Goal: Information Seeking & Learning: Find specific fact

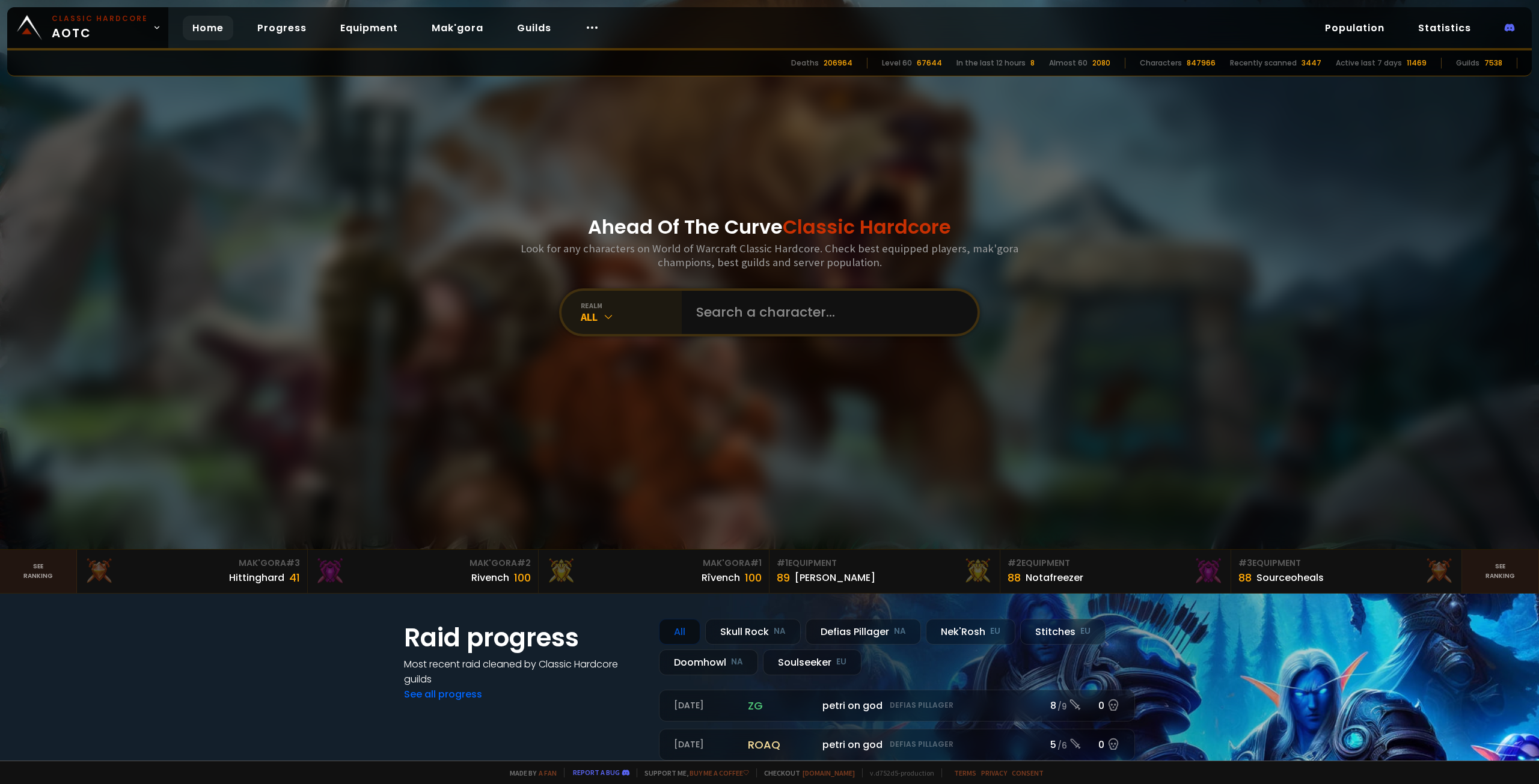
click at [653, 312] on div "All" at bounding box center [630, 317] width 101 height 14
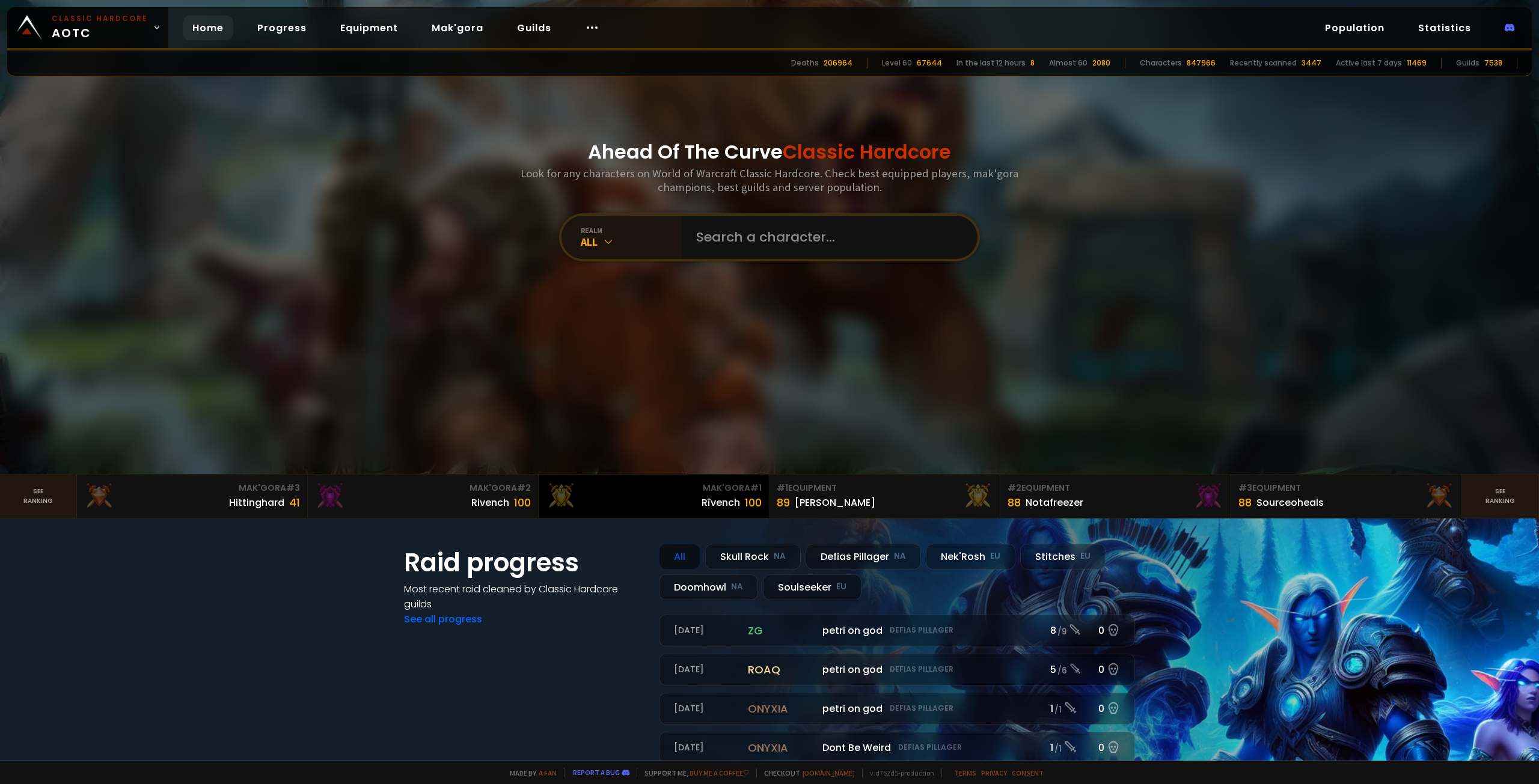
scroll to position [120, 0]
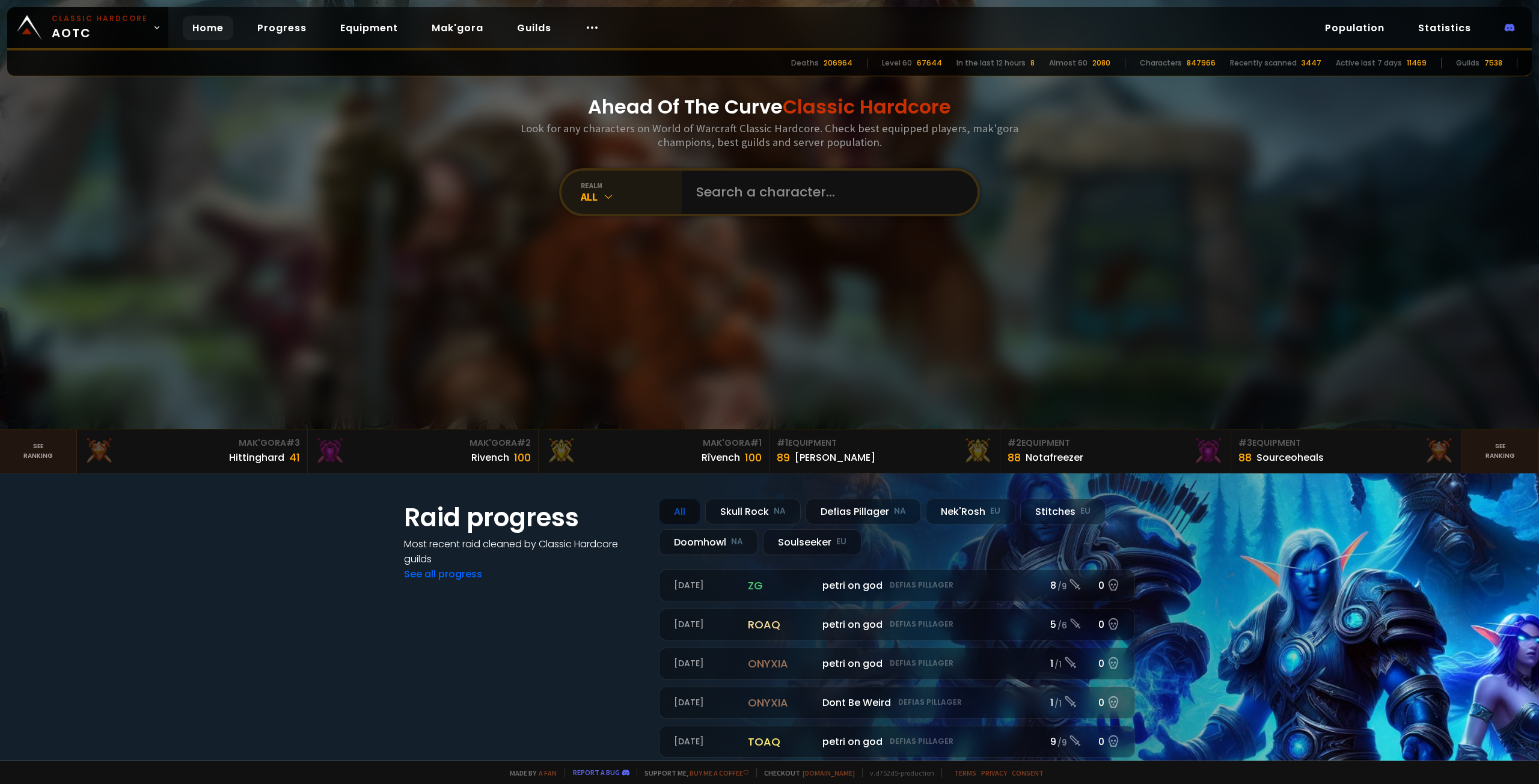
click at [647, 205] on div "realm All" at bounding box center [621, 192] width 120 height 43
click at [613, 195] on div "All" at bounding box center [630, 196] width 101 height 14
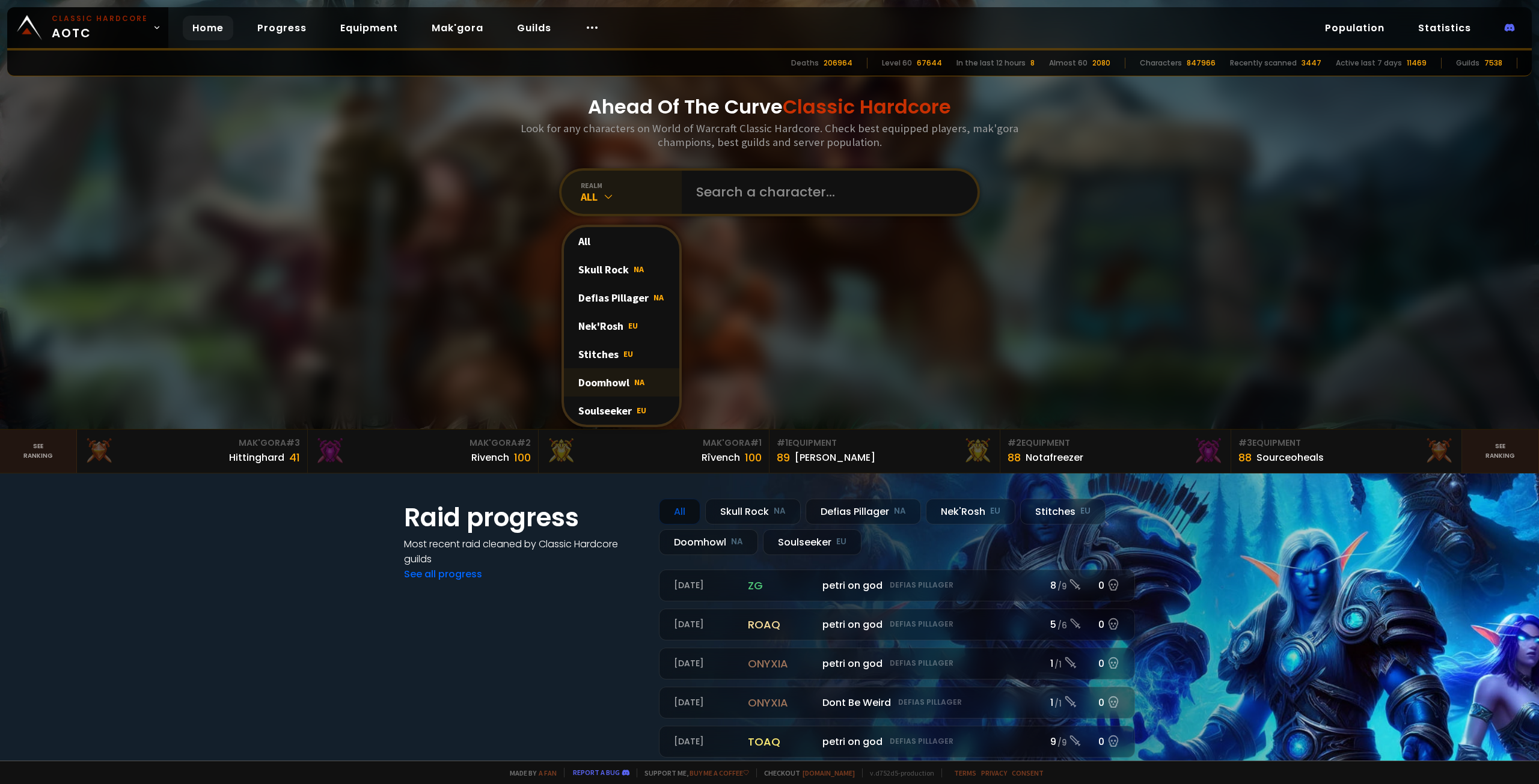
click at [609, 376] on div "Doomhowl NA" at bounding box center [622, 382] width 116 height 28
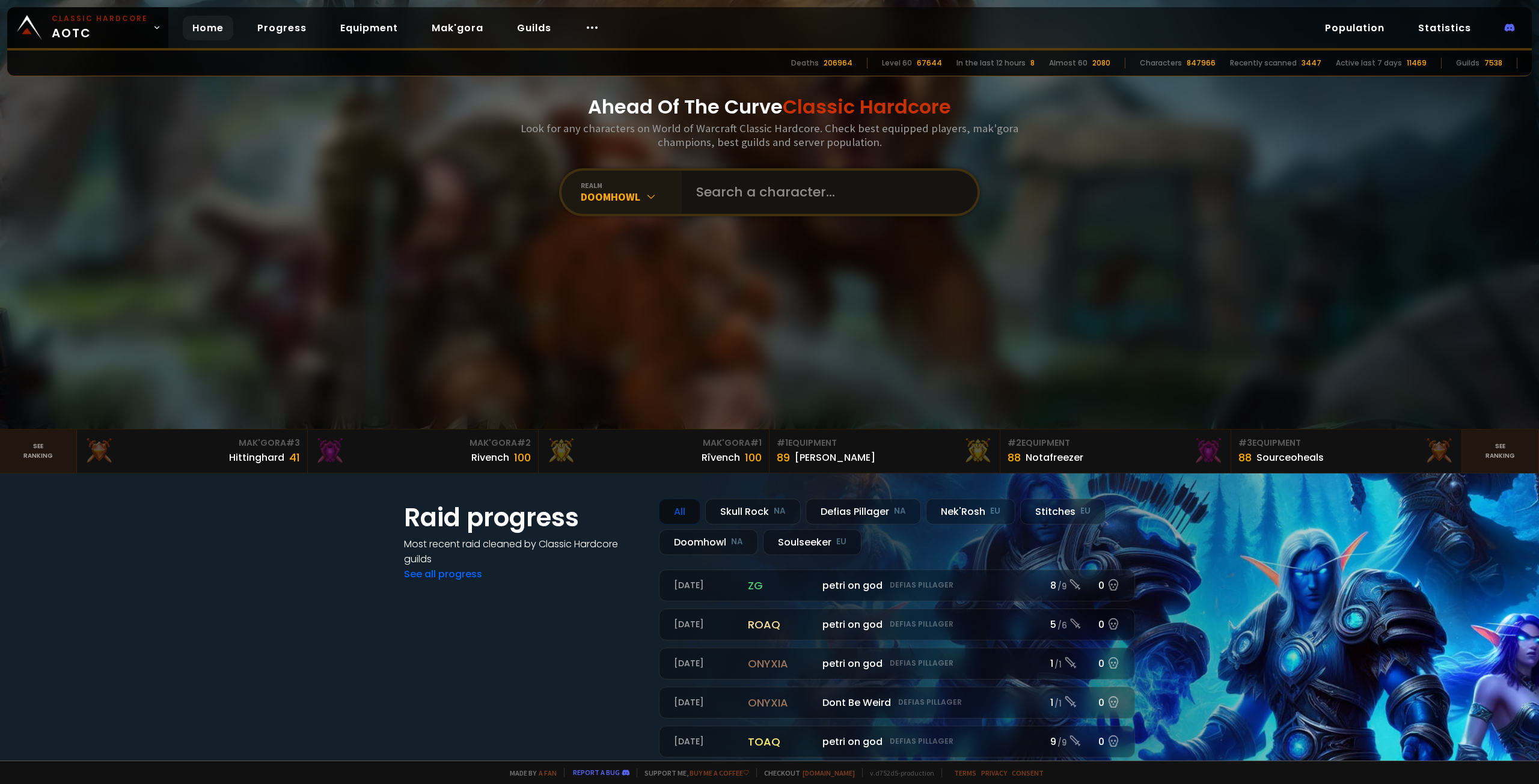
click at [777, 202] on input "text" at bounding box center [826, 192] width 274 height 43
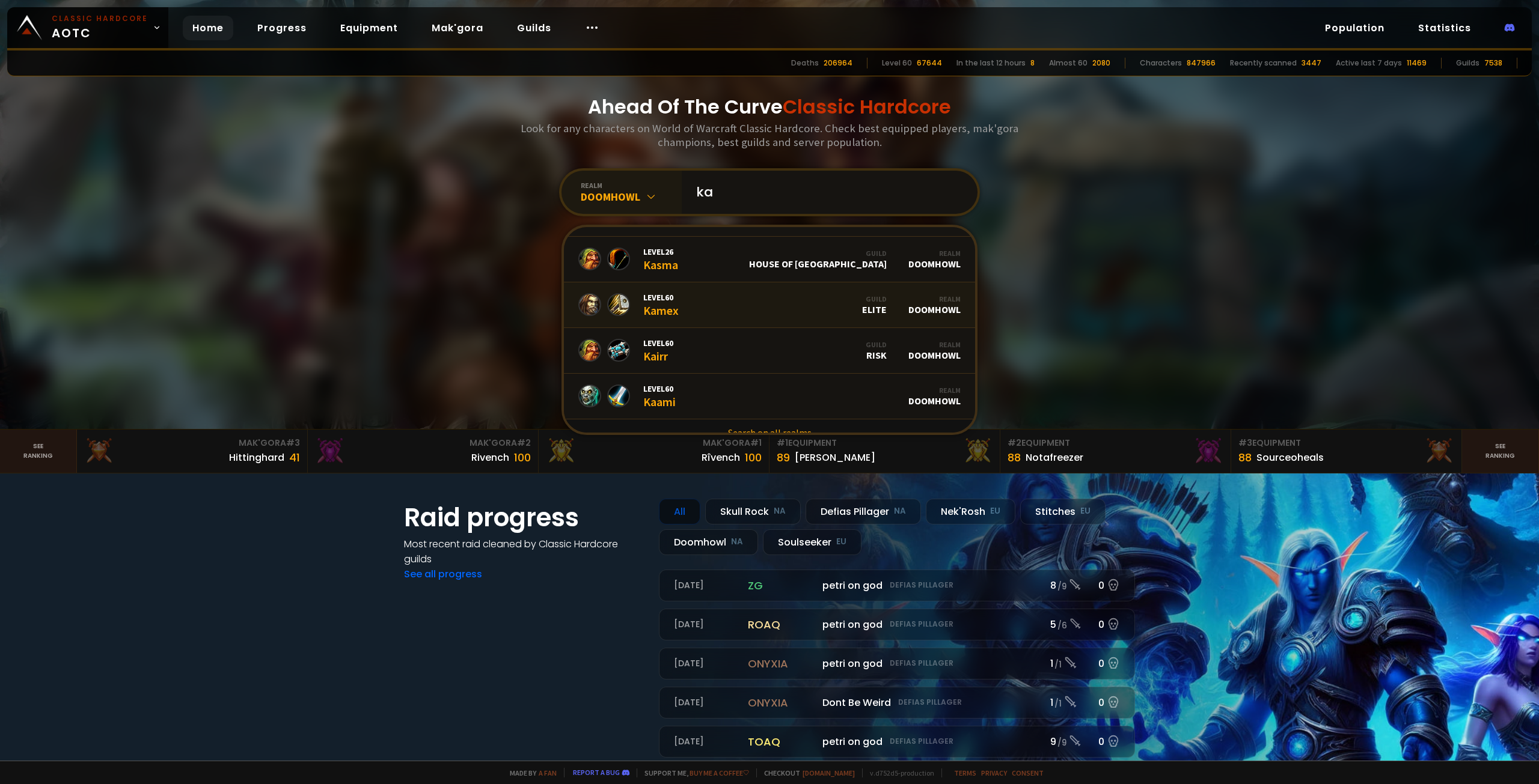
scroll to position [734, 0]
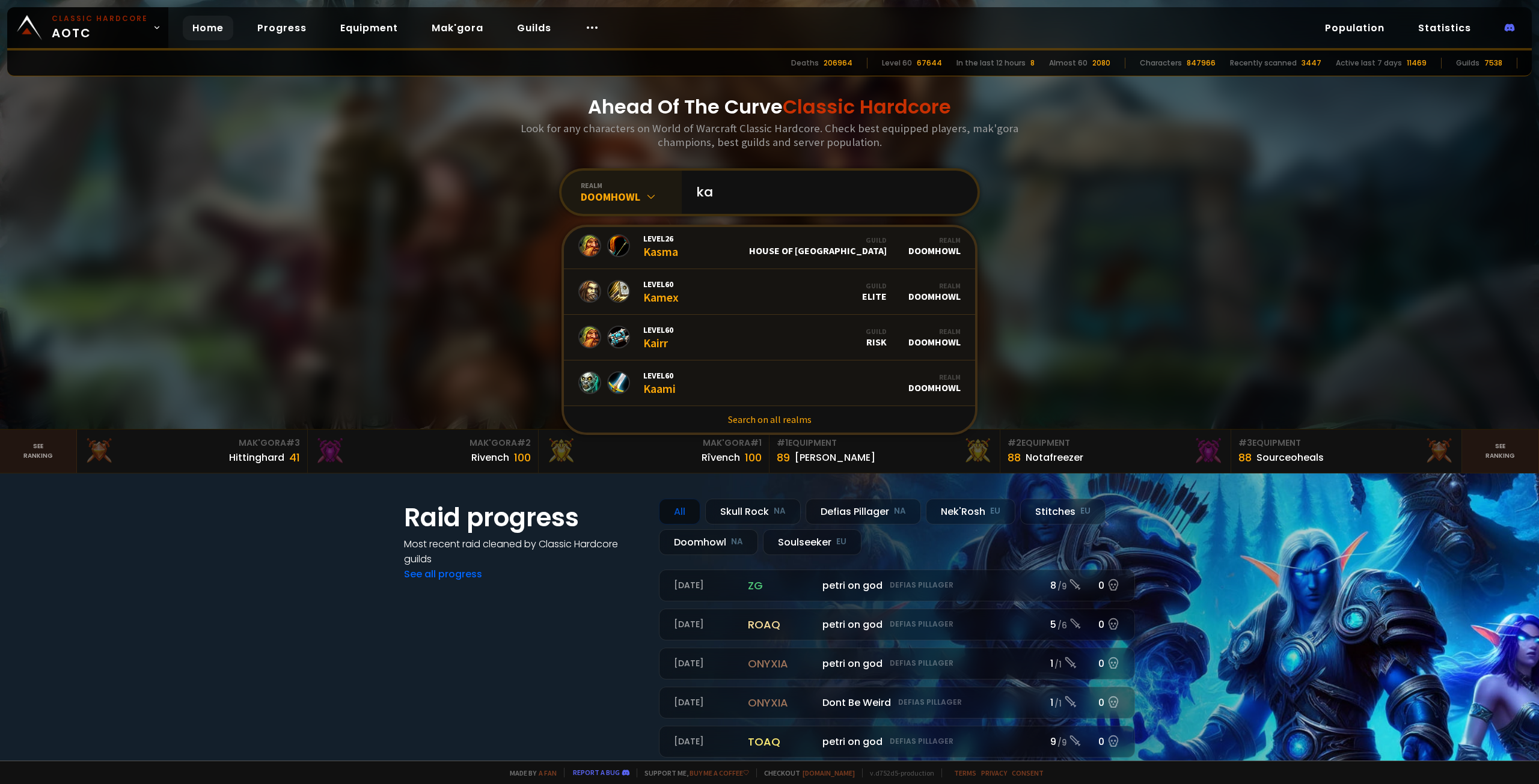
click at [259, 528] on section "Raid progress Most recent raid cleaned by Classic Hardcore guilds See all progr…" at bounding box center [769, 668] width 1539 height 388
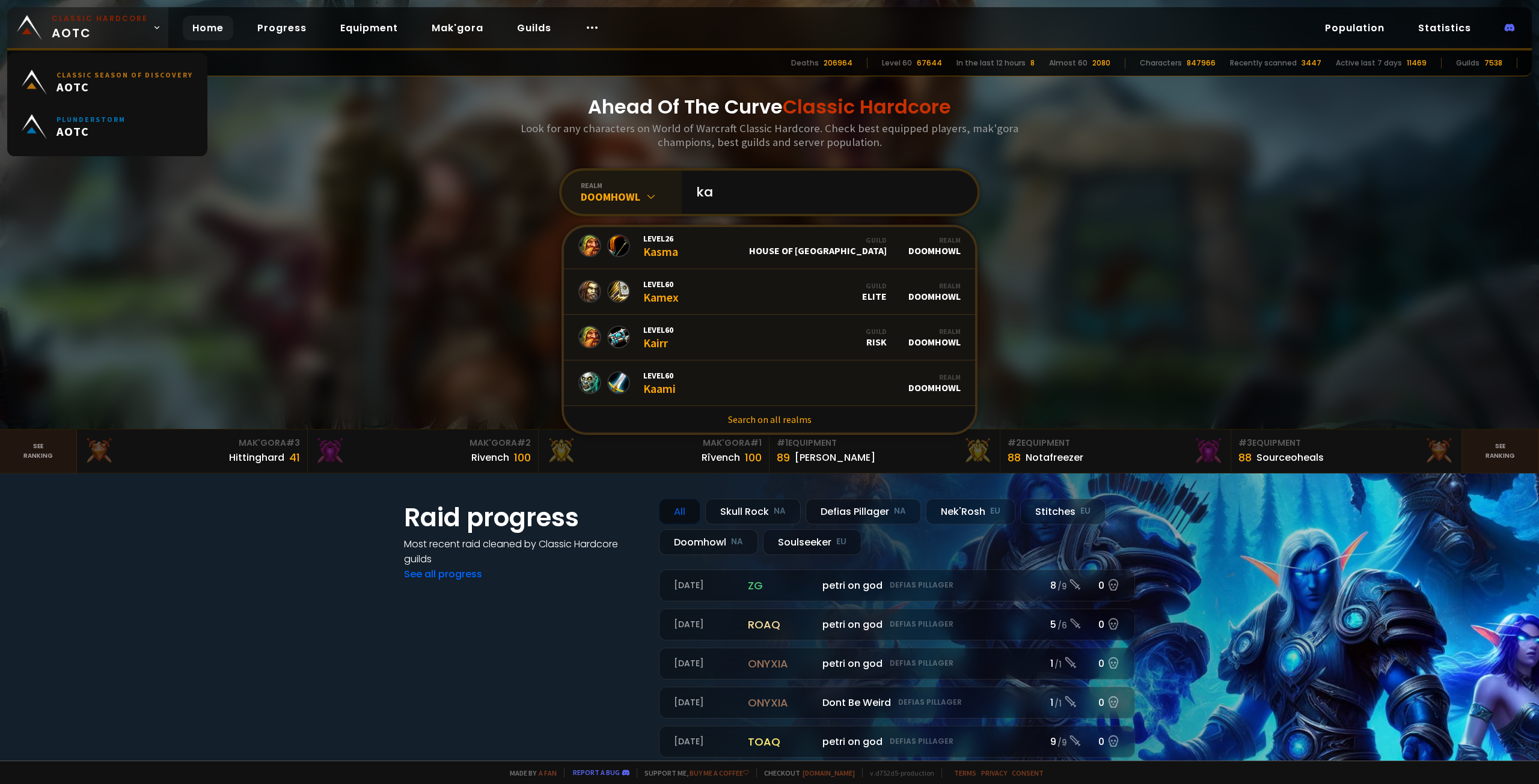
click at [136, 30] on span "Classic Hardcore AOTC" at bounding box center [100, 28] width 96 height 29
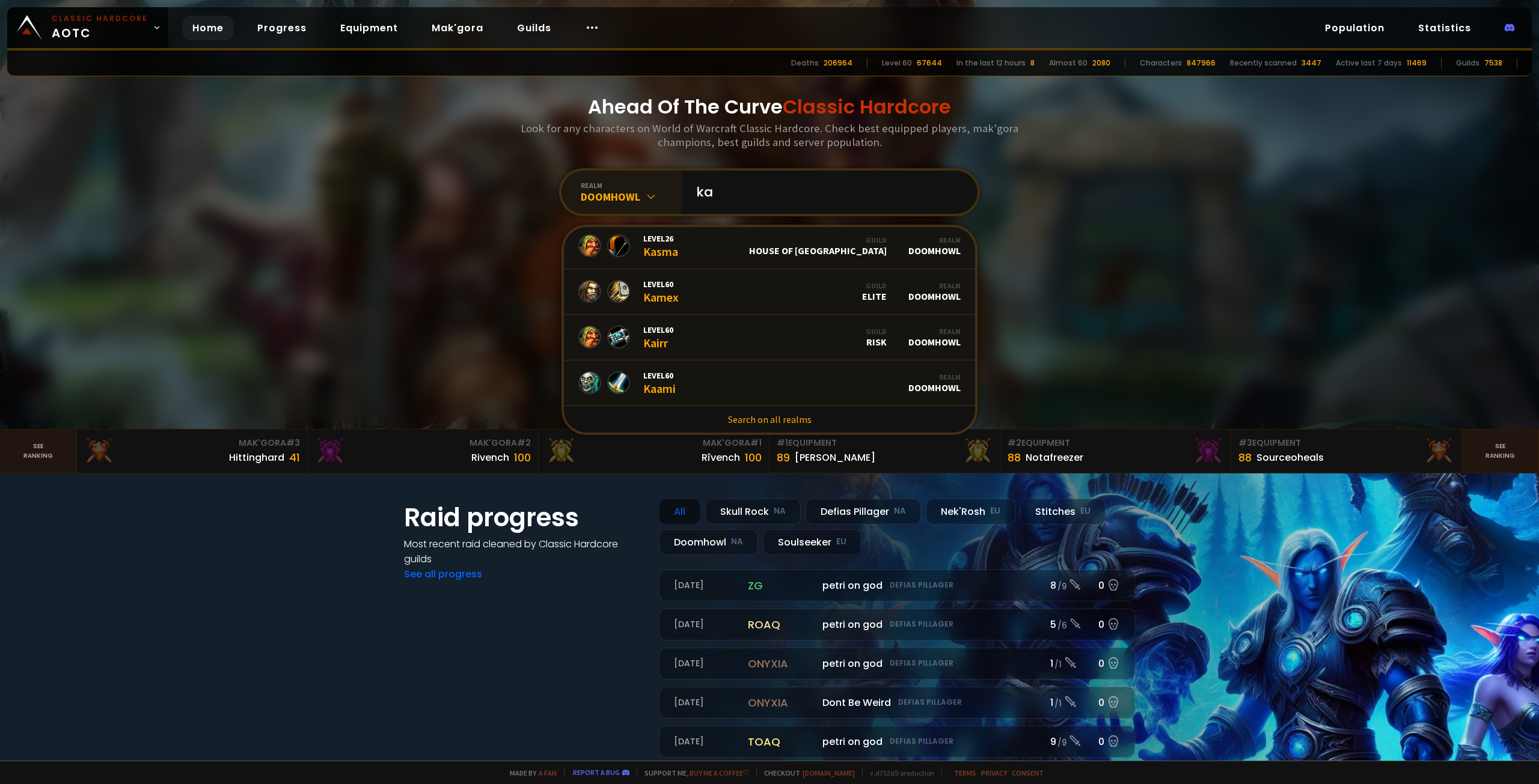
click at [151, 537] on section "Raid progress Most recent raid cleaned by Classic Hardcore guilds See all progr…" at bounding box center [769, 668] width 1539 height 388
click at [636, 191] on div "Doomhowl" at bounding box center [630, 196] width 101 height 14
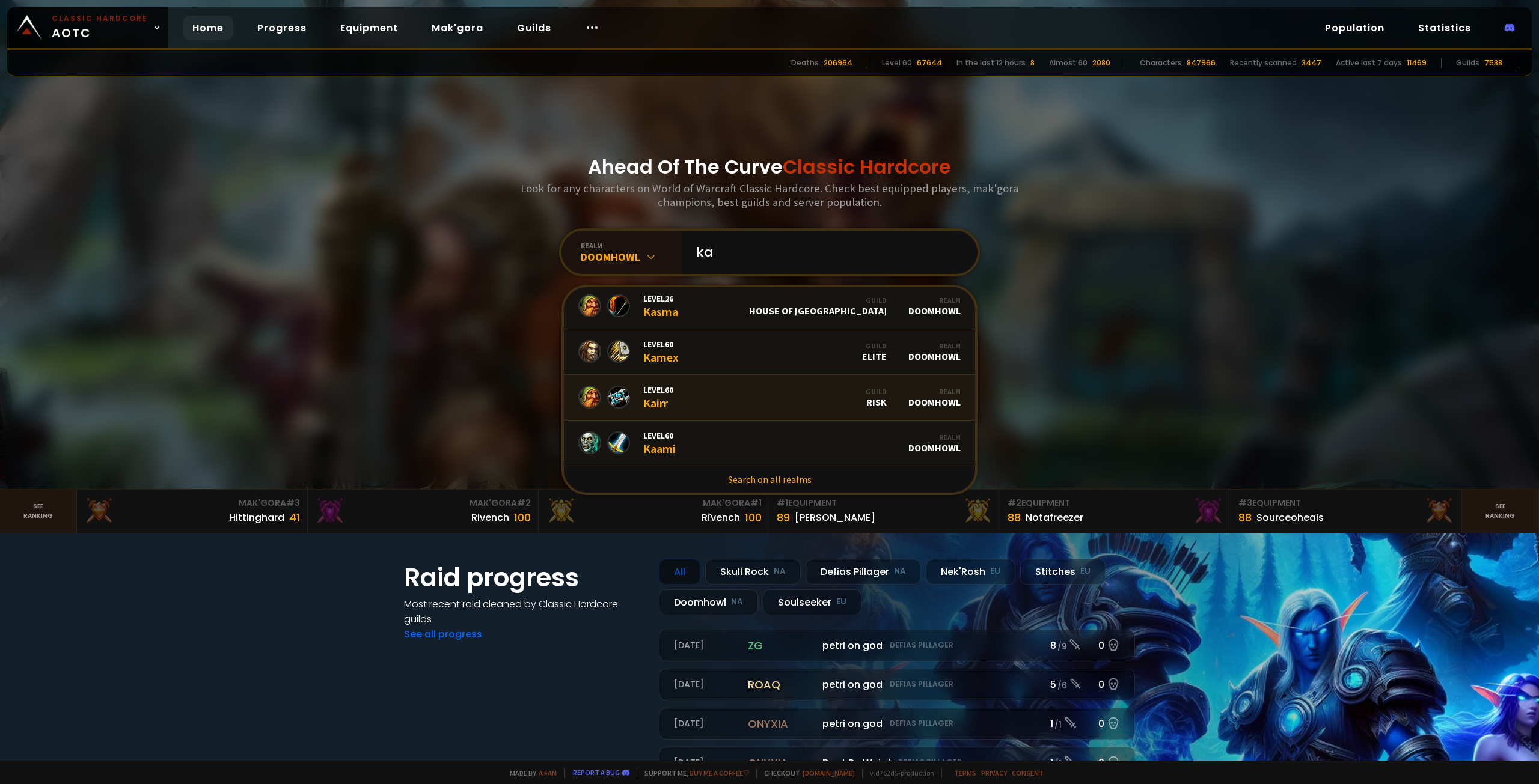
scroll to position [120, 0]
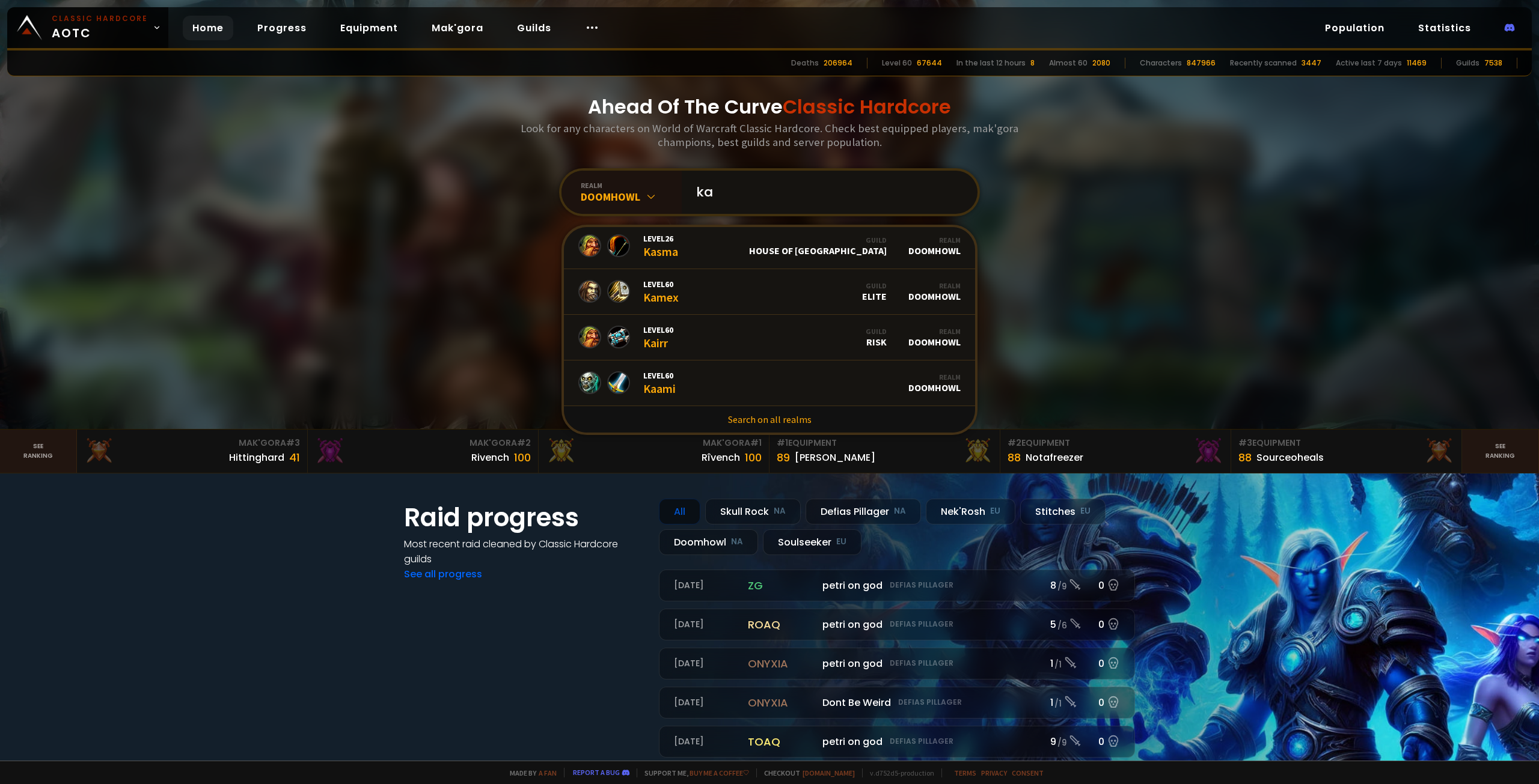
click at [749, 190] on input "ka" at bounding box center [826, 192] width 274 height 43
type input "k"
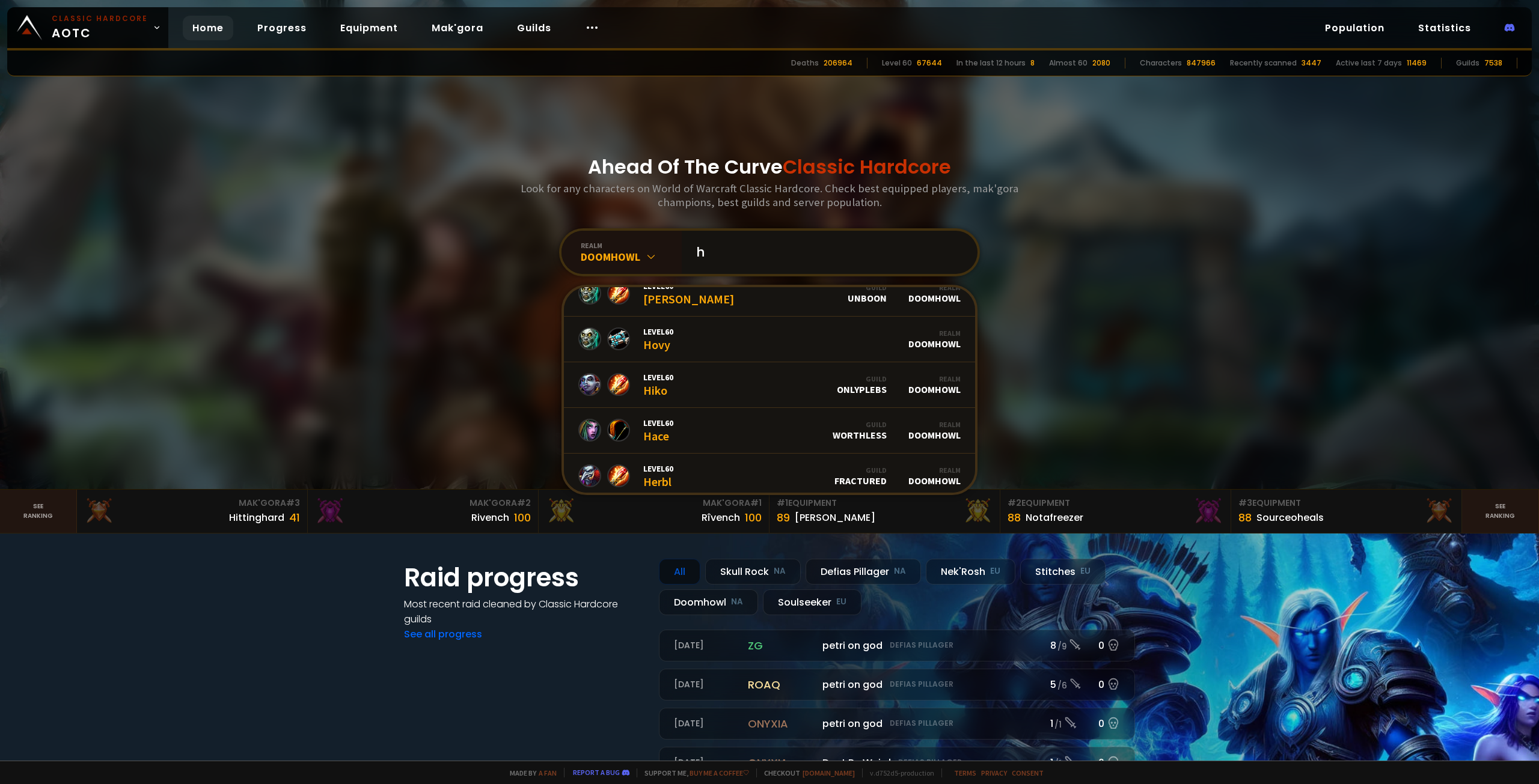
scroll to position [0, 0]
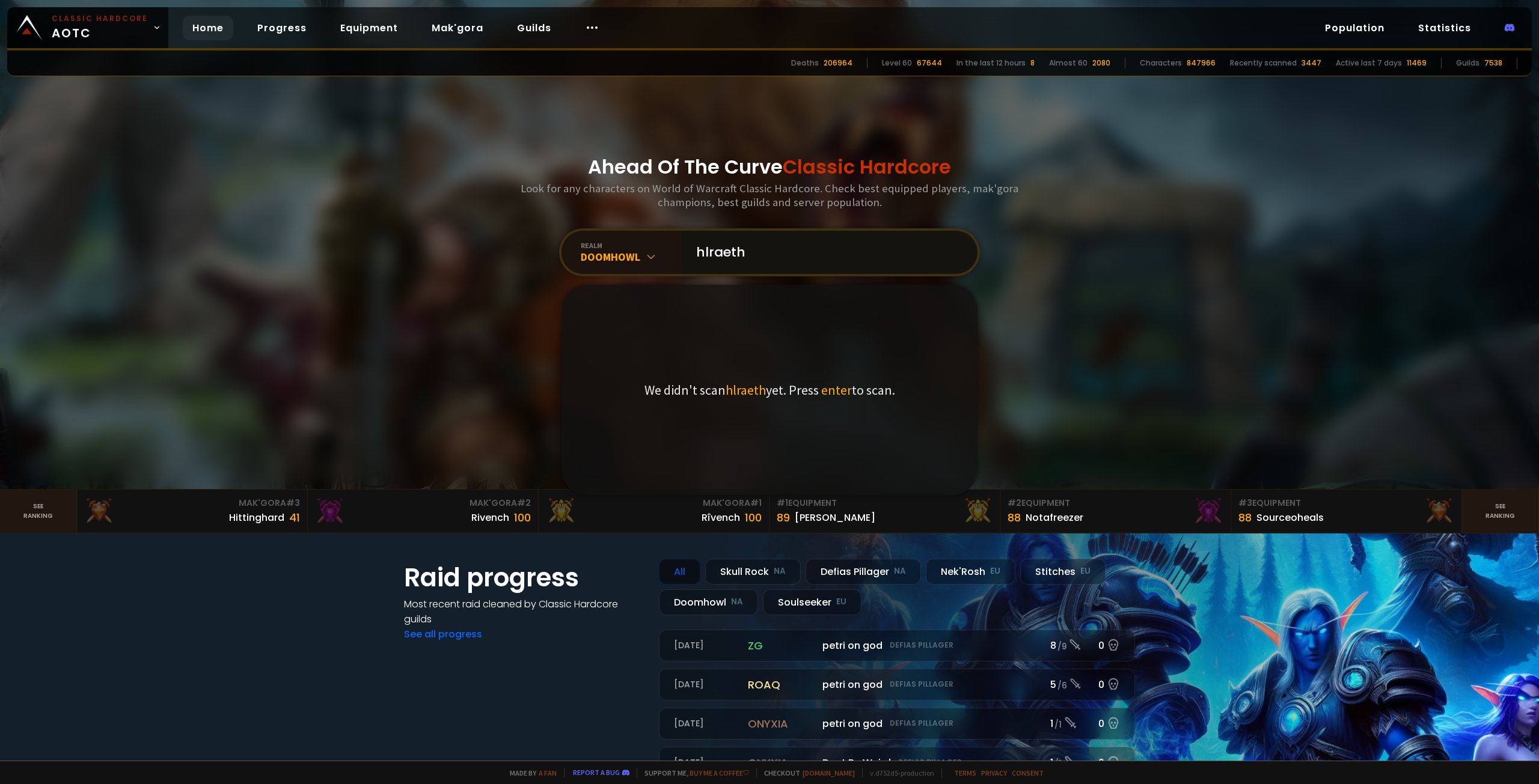
drag, startPoint x: 772, startPoint y: 248, endPoint x: 685, endPoint y: 263, distance: 88.3
click at [689, 263] on input "hlraeth" at bounding box center [826, 252] width 274 height 43
type input "Hlraeth"
click at [789, 342] on div "We didn't scan Hlraeth yet. Press enter to scan." at bounding box center [769, 389] width 416 height 210
click at [818, 264] on input "Hlraeth" at bounding box center [826, 252] width 274 height 43
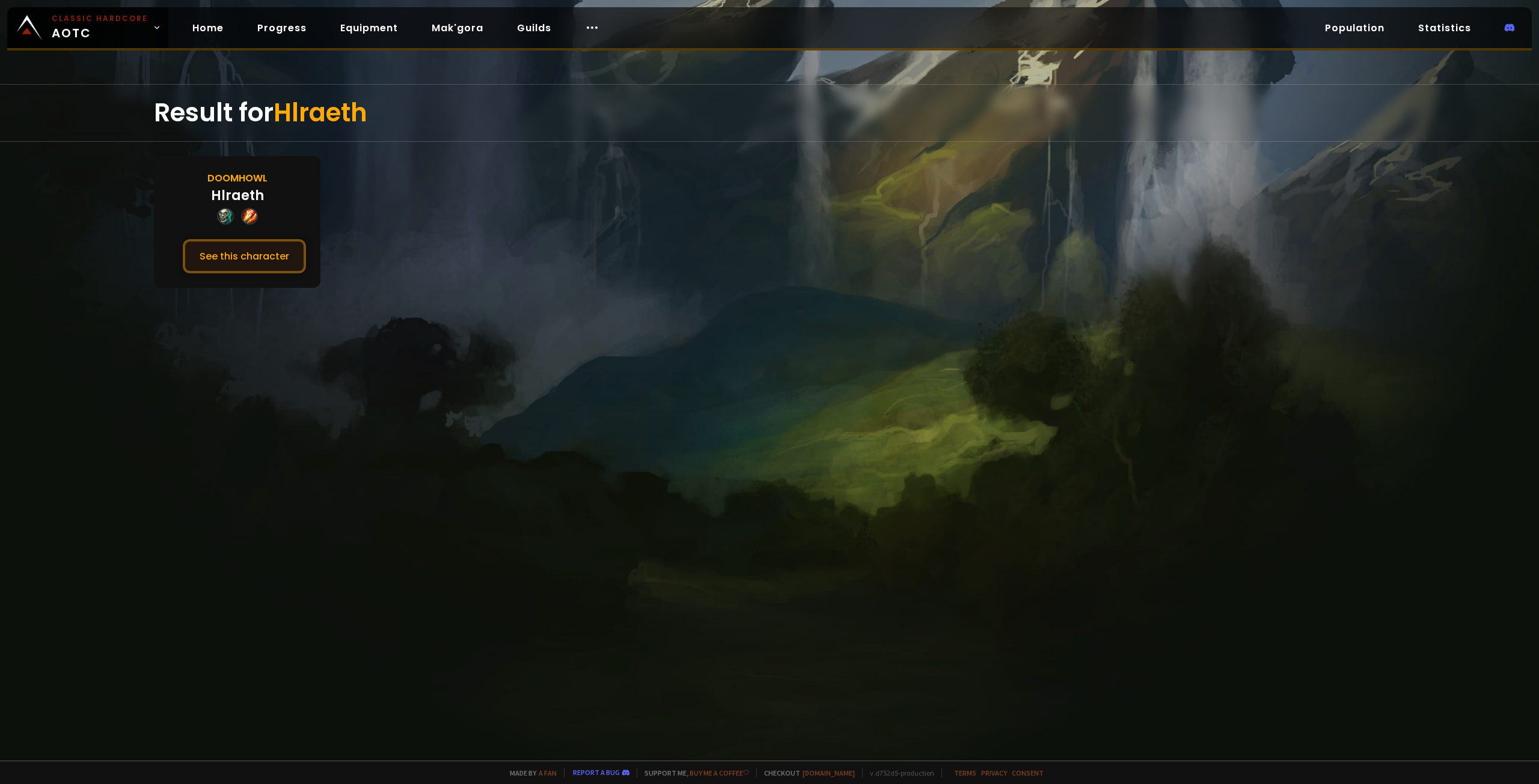
click at [253, 261] on button "See this character" at bounding box center [244, 256] width 123 height 34
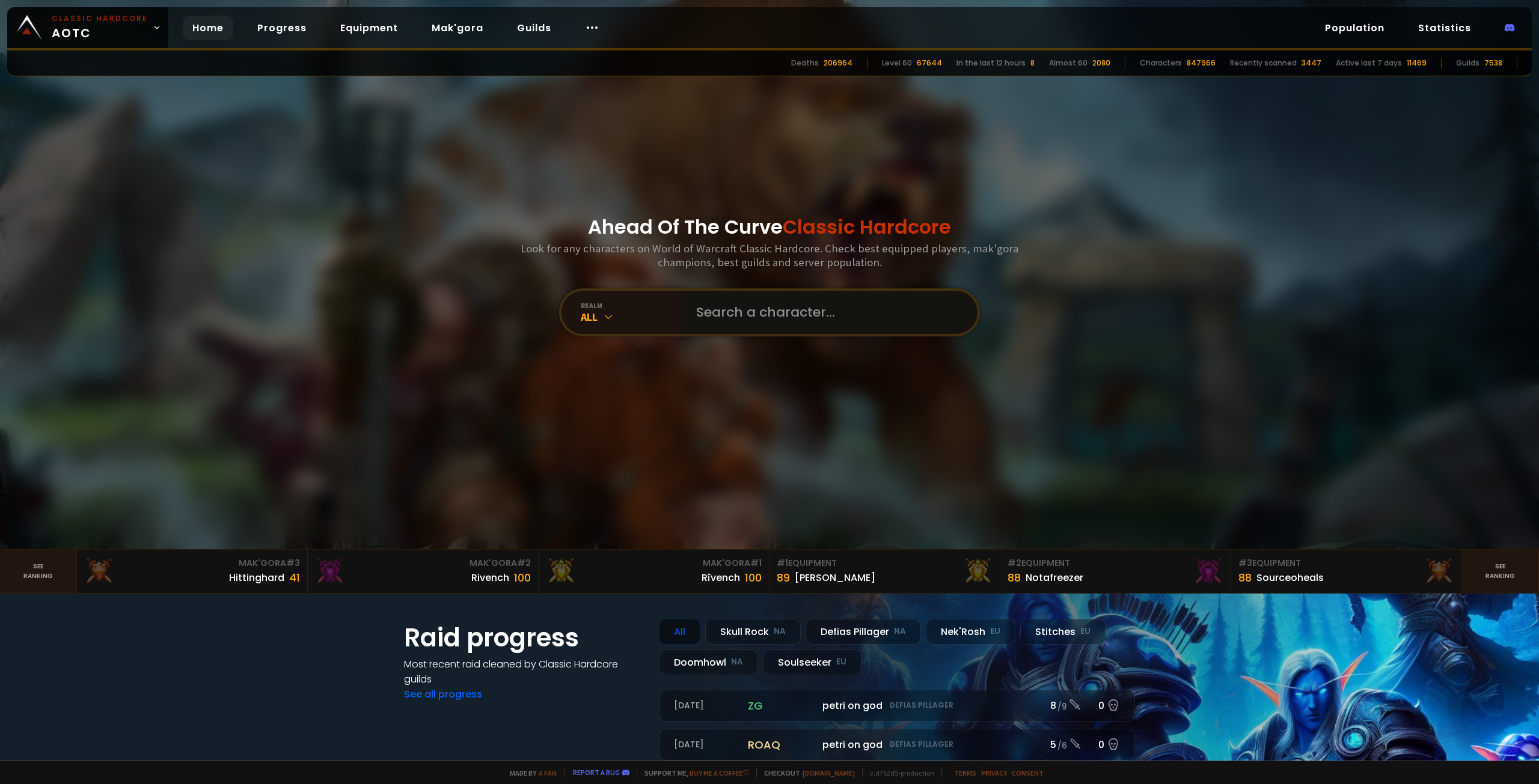
click at [781, 316] on input "text" at bounding box center [826, 312] width 274 height 43
click at [621, 310] on div "All" at bounding box center [630, 317] width 101 height 14
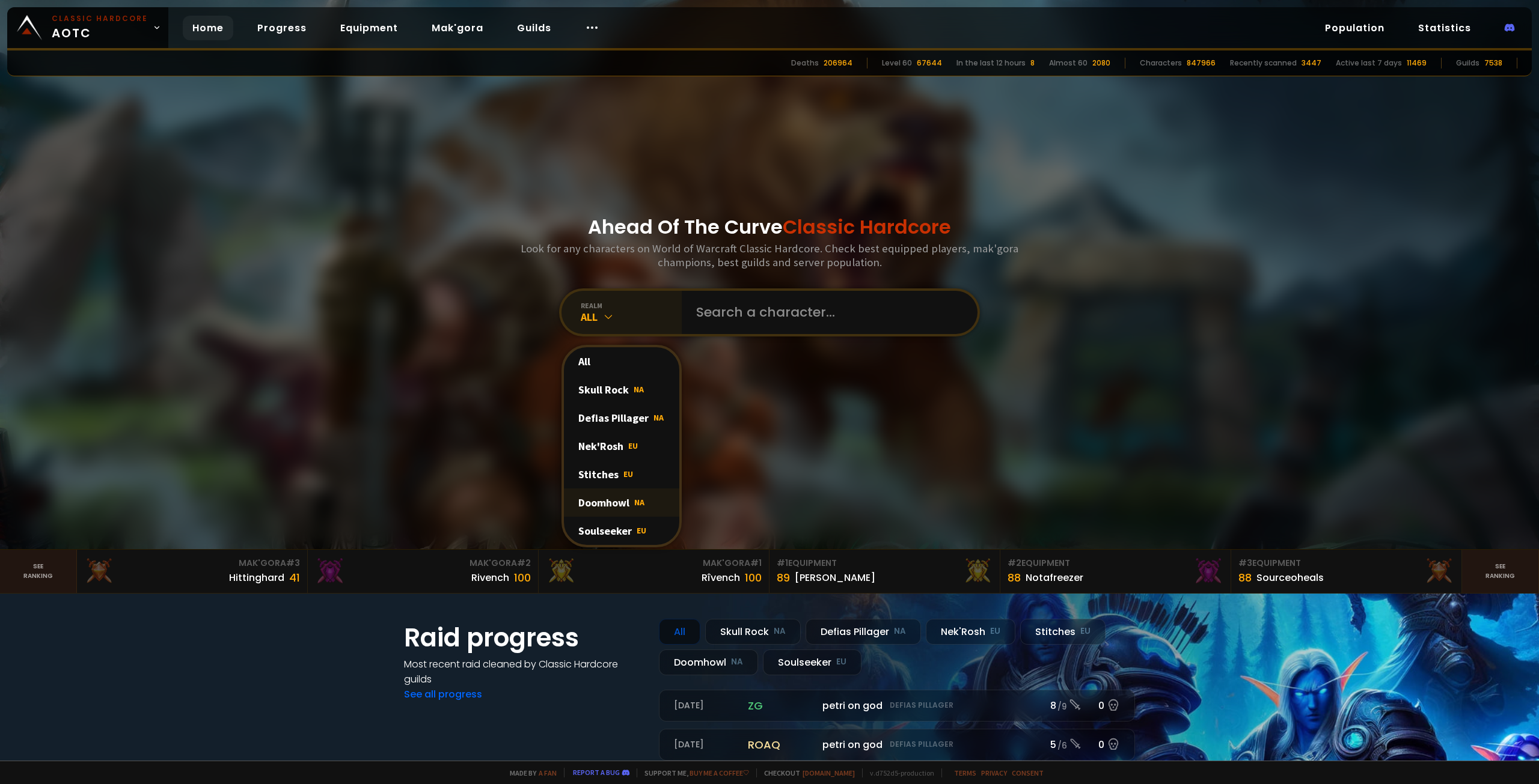
click at [607, 500] on div "Doomhowl NA" at bounding box center [622, 502] width 116 height 28
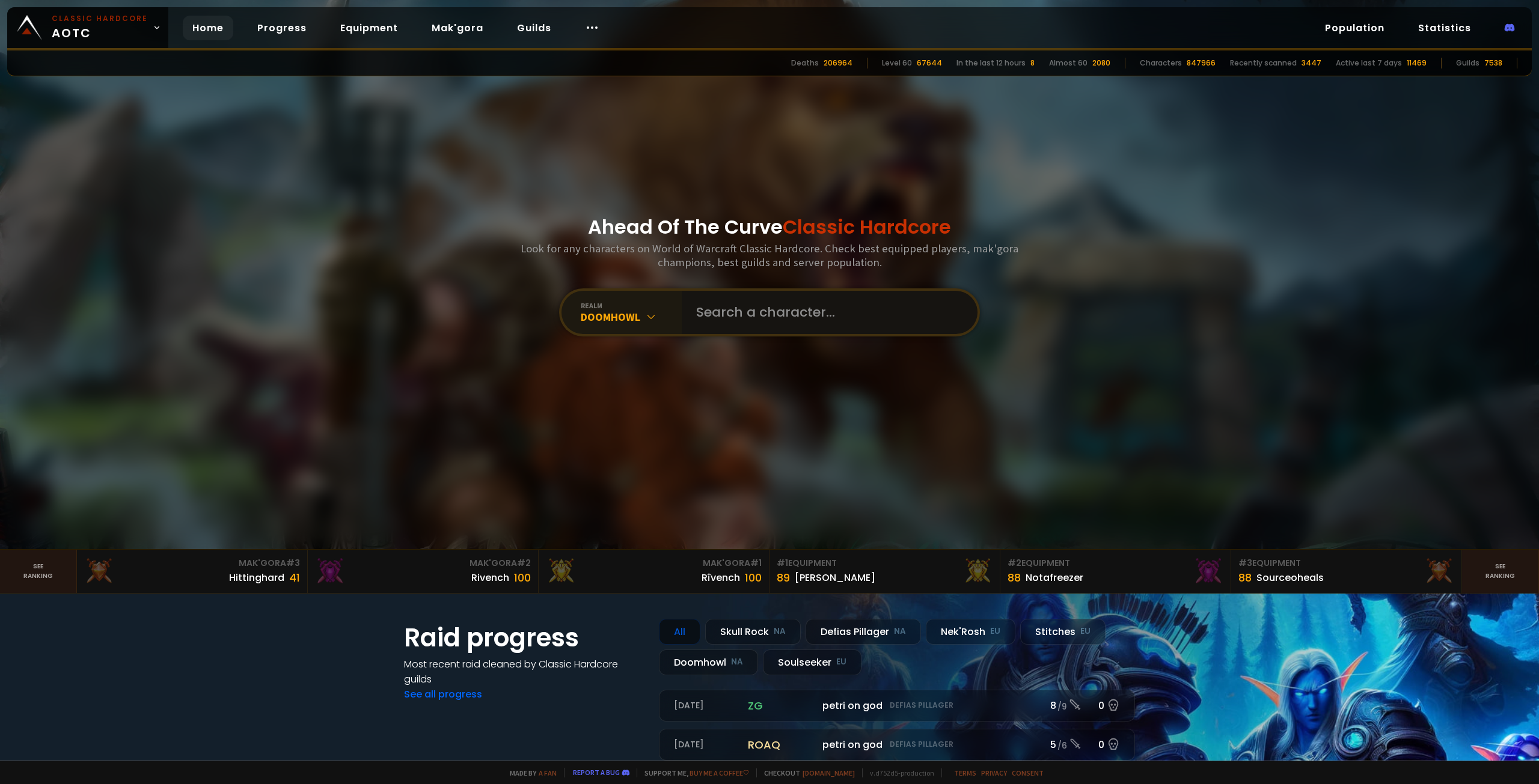
click at [746, 320] on input "text" at bounding box center [826, 312] width 274 height 43
type input "[PERSON_NAME]"
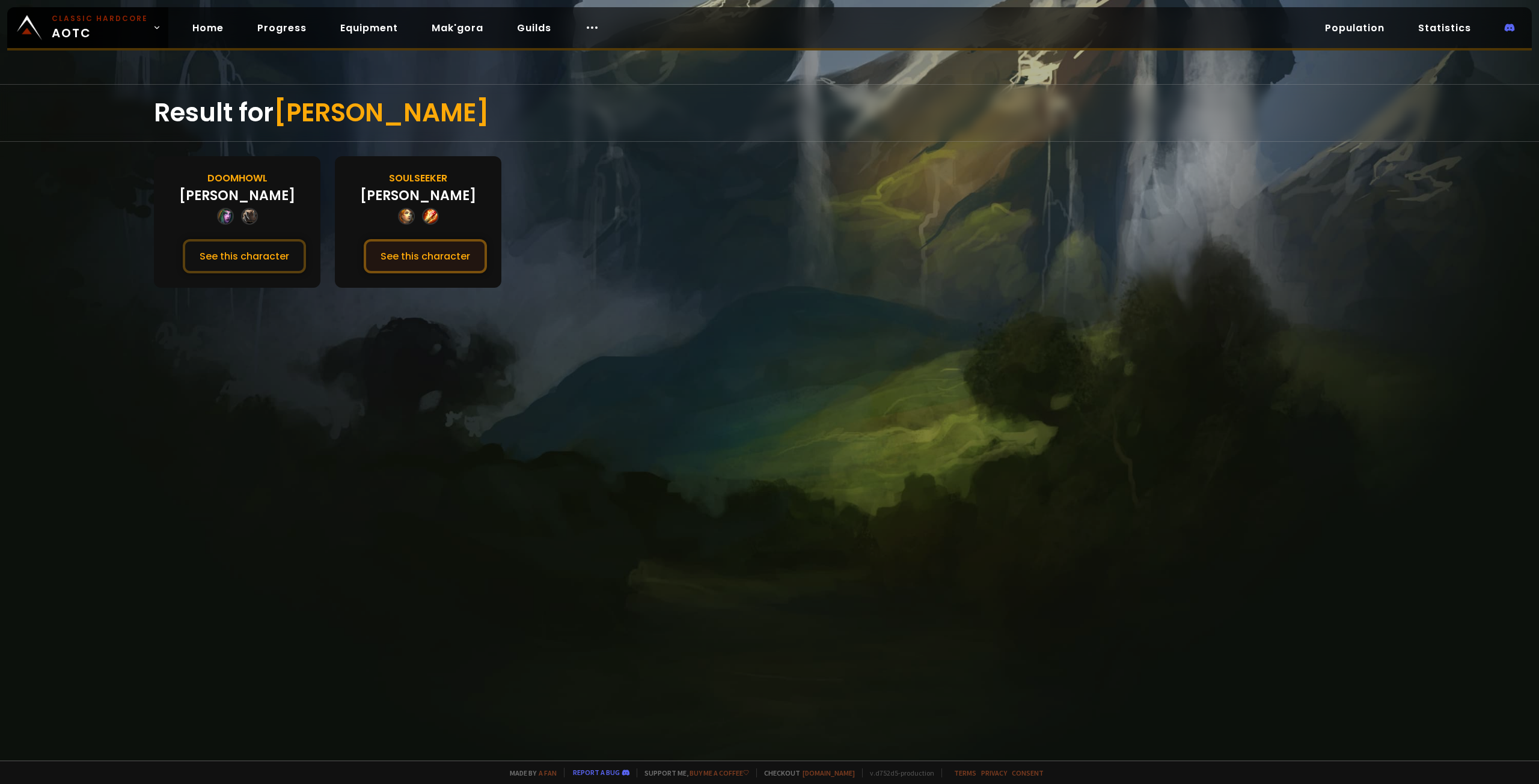
click at [460, 251] on button "See this character" at bounding box center [425, 256] width 123 height 34
click at [586, 31] on icon at bounding box center [591, 27] width 14 height 14
click at [1367, 24] on link "Population" at bounding box center [1354, 27] width 79 height 25
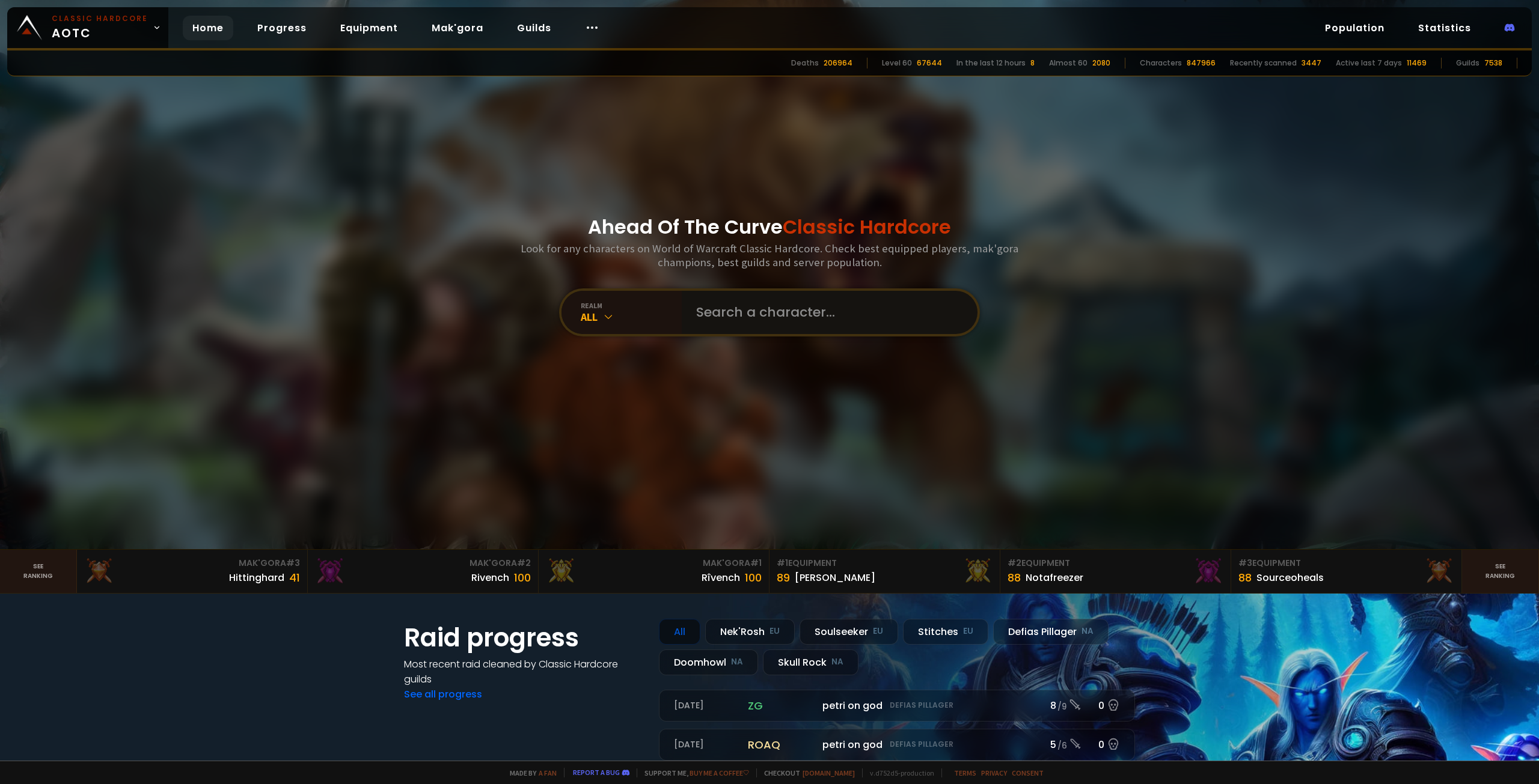
click at [718, 321] on input "text" at bounding box center [826, 312] width 274 height 43
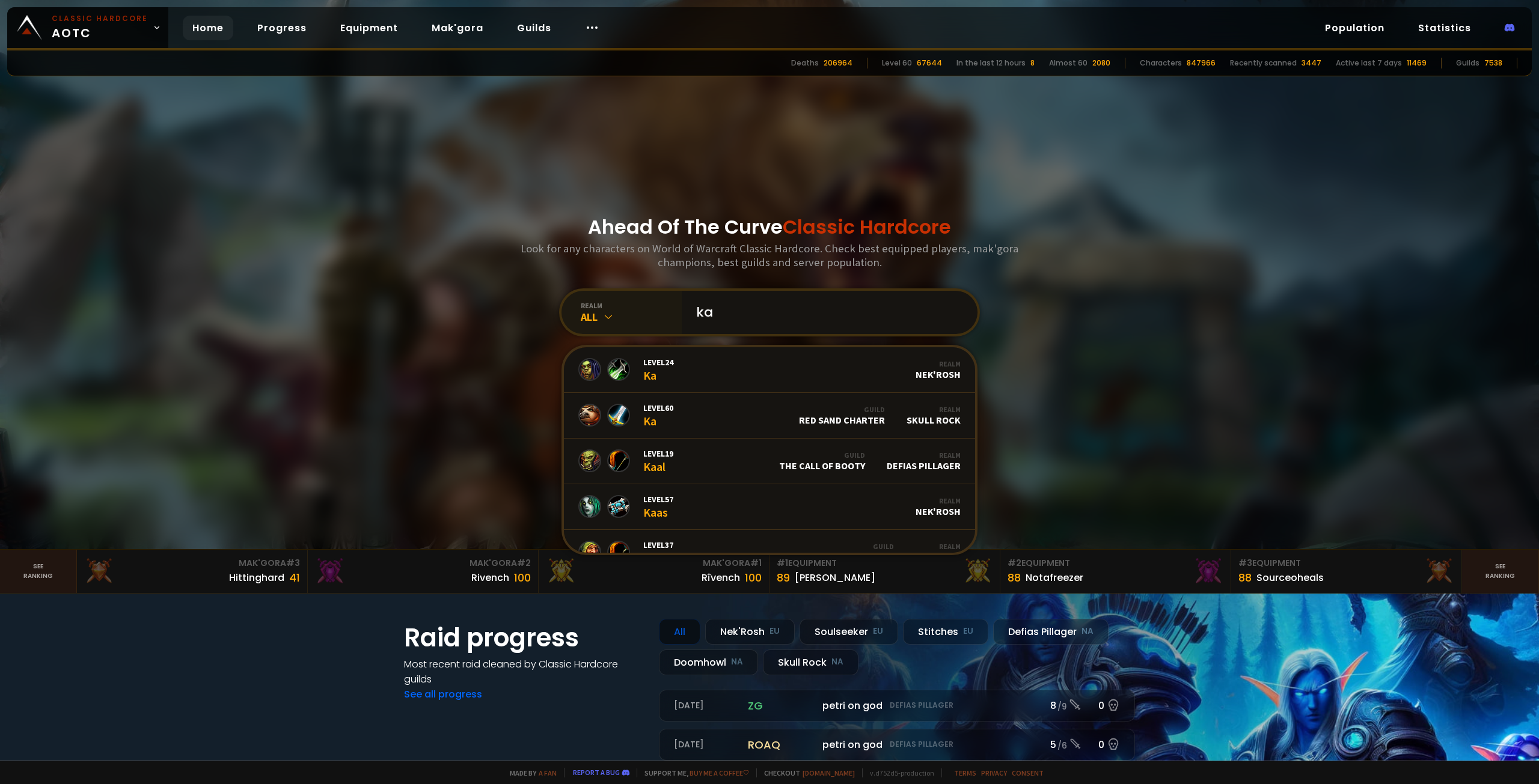
type input "ka"
click at [602, 314] on icon at bounding box center [608, 316] width 12 height 12
click at [614, 499] on div "Doomhowl NA" at bounding box center [622, 502] width 116 height 28
click at [776, 315] on input "ka" at bounding box center [826, 312] width 274 height 43
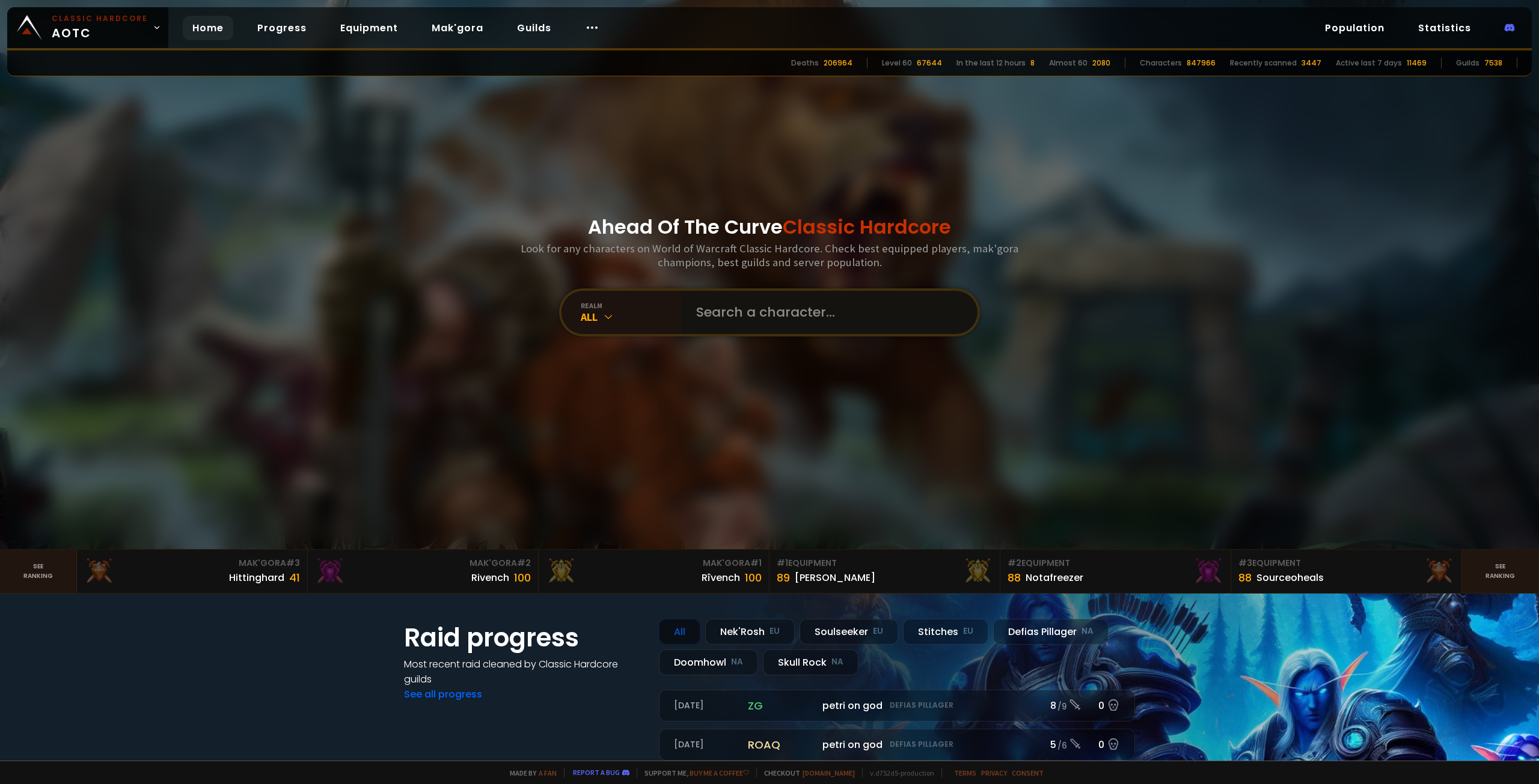
click at [738, 311] on input "text" at bounding box center [826, 312] width 274 height 43
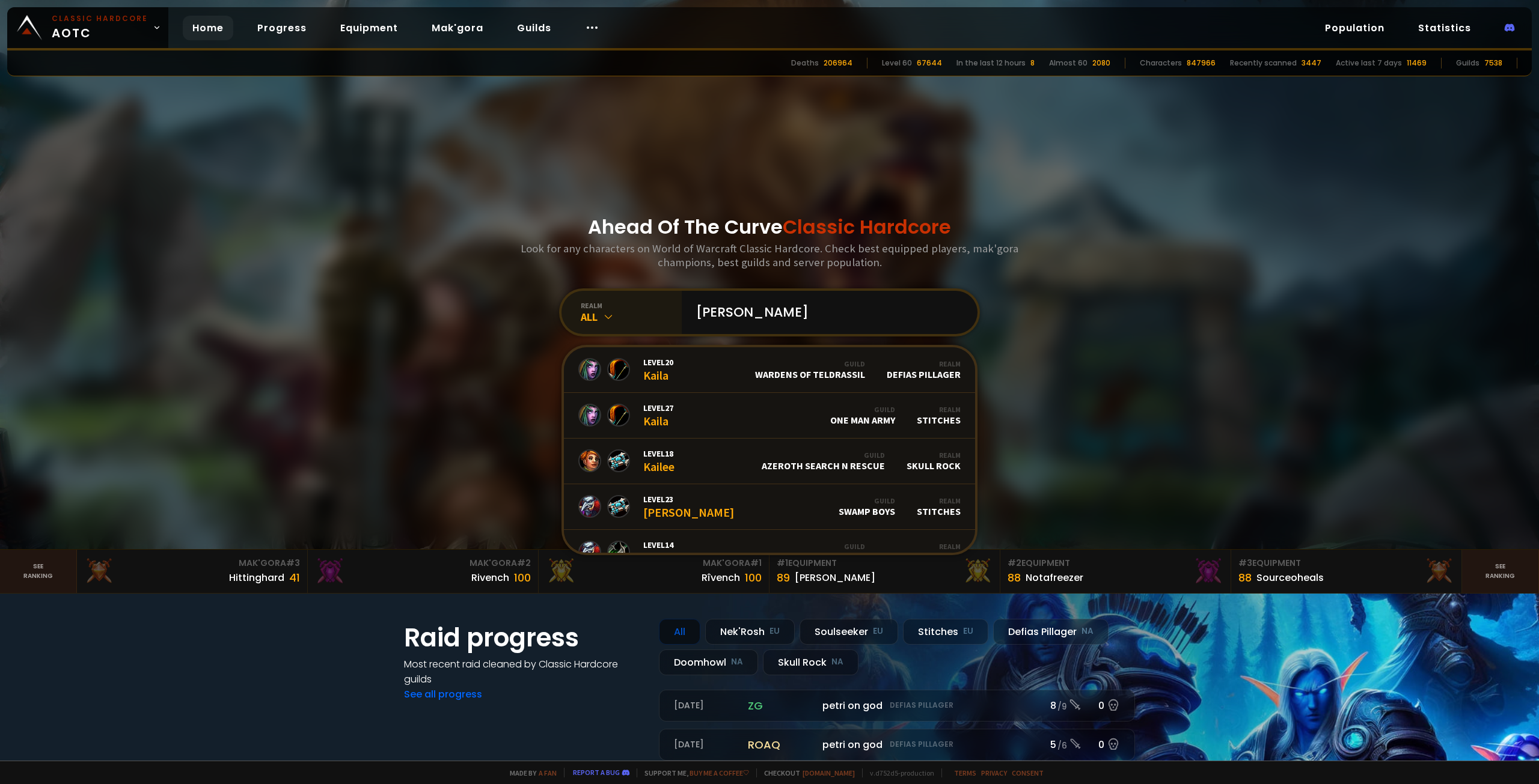
click at [592, 321] on div "All" at bounding box center [630, 317] width 101 height 14
click at [613, 507] on div "Doomhowl NA" at bounding box center [622, 502] width 116 height 28
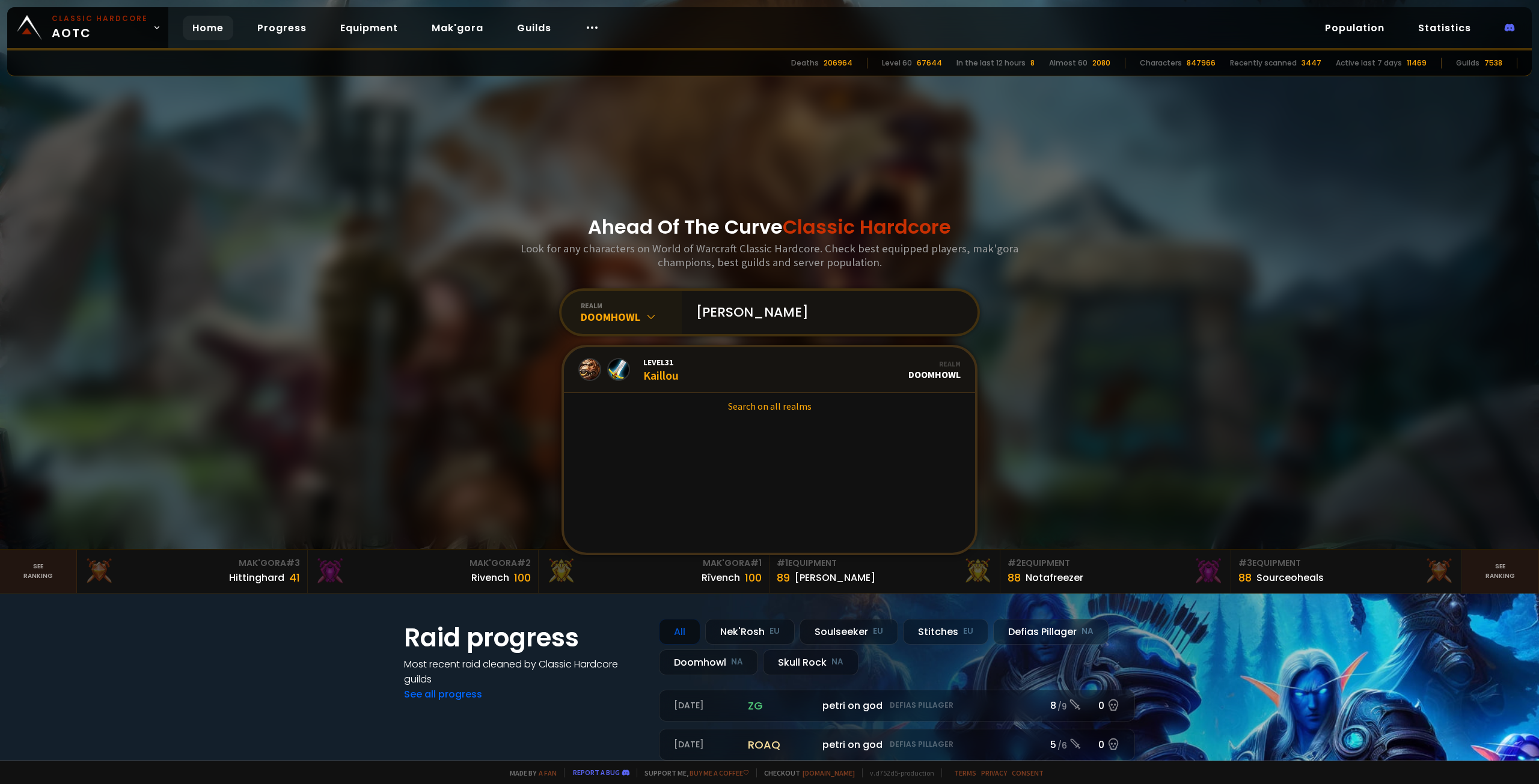
click at [738, 312] on input "kail" at bounding box center [826, 312] width 274 height 43
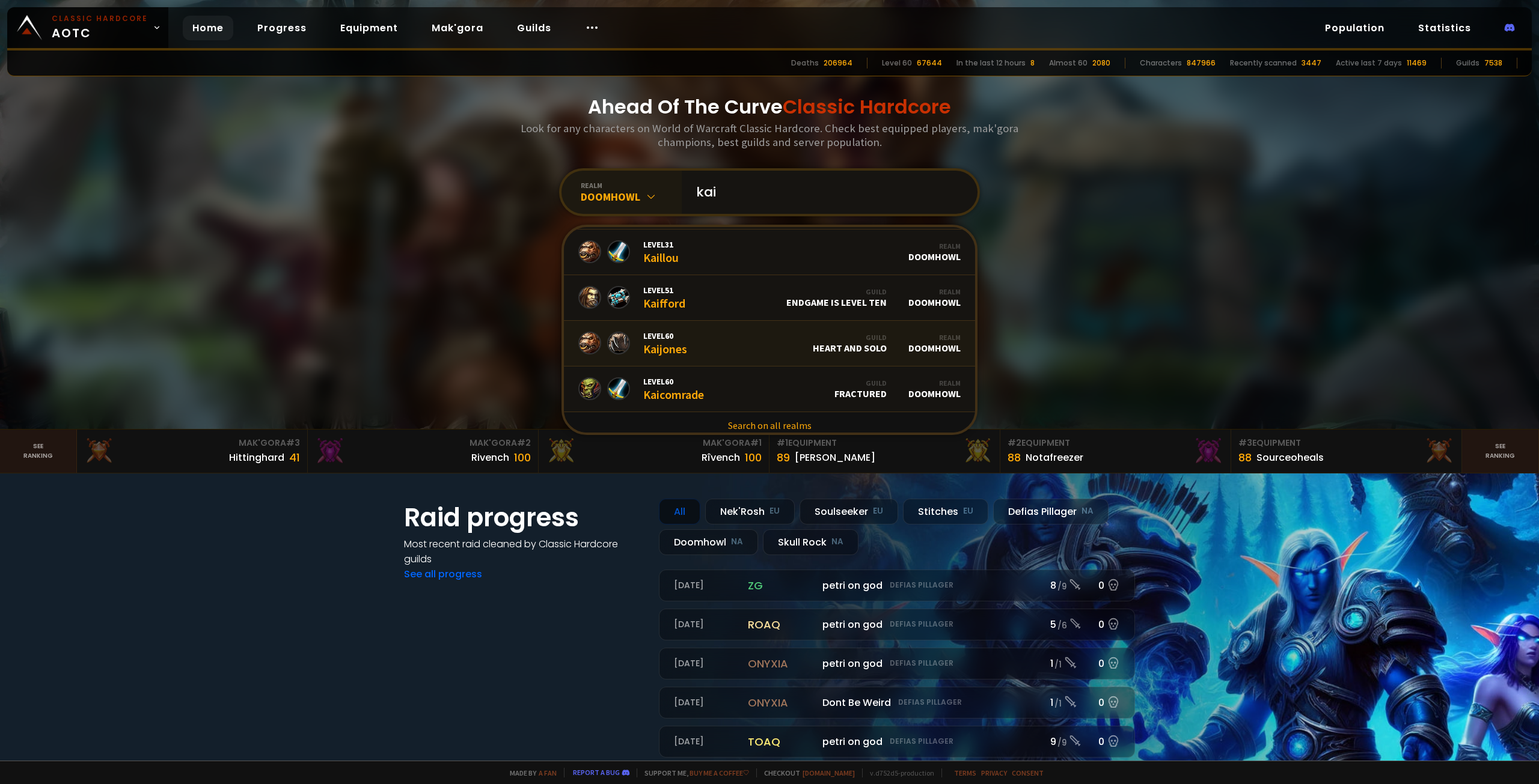
scroll to position [186, 0]
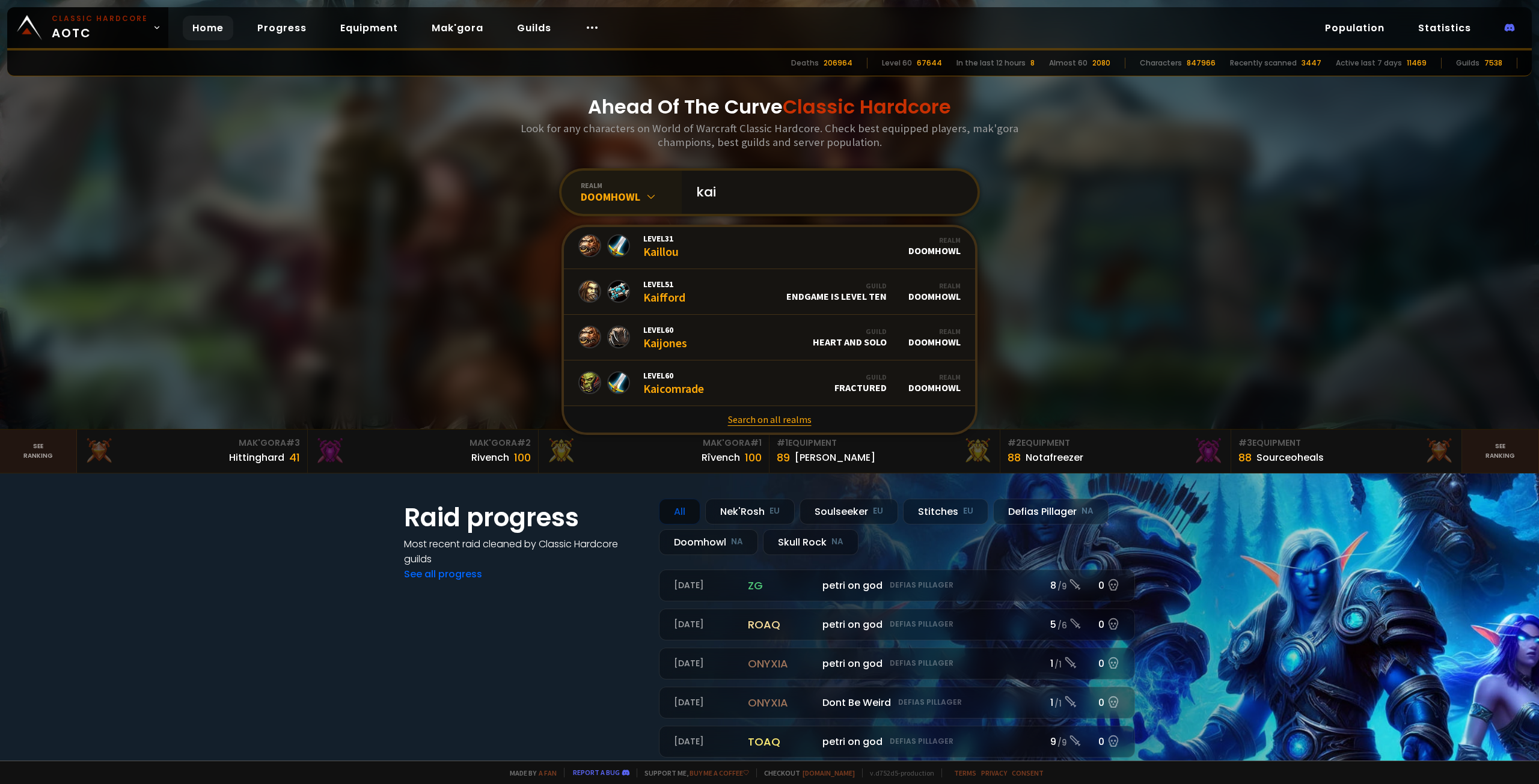
type input "kai"
click at [779, 411] on link "Search on all realms" at bounding box center [769, 419] width 411 height 26
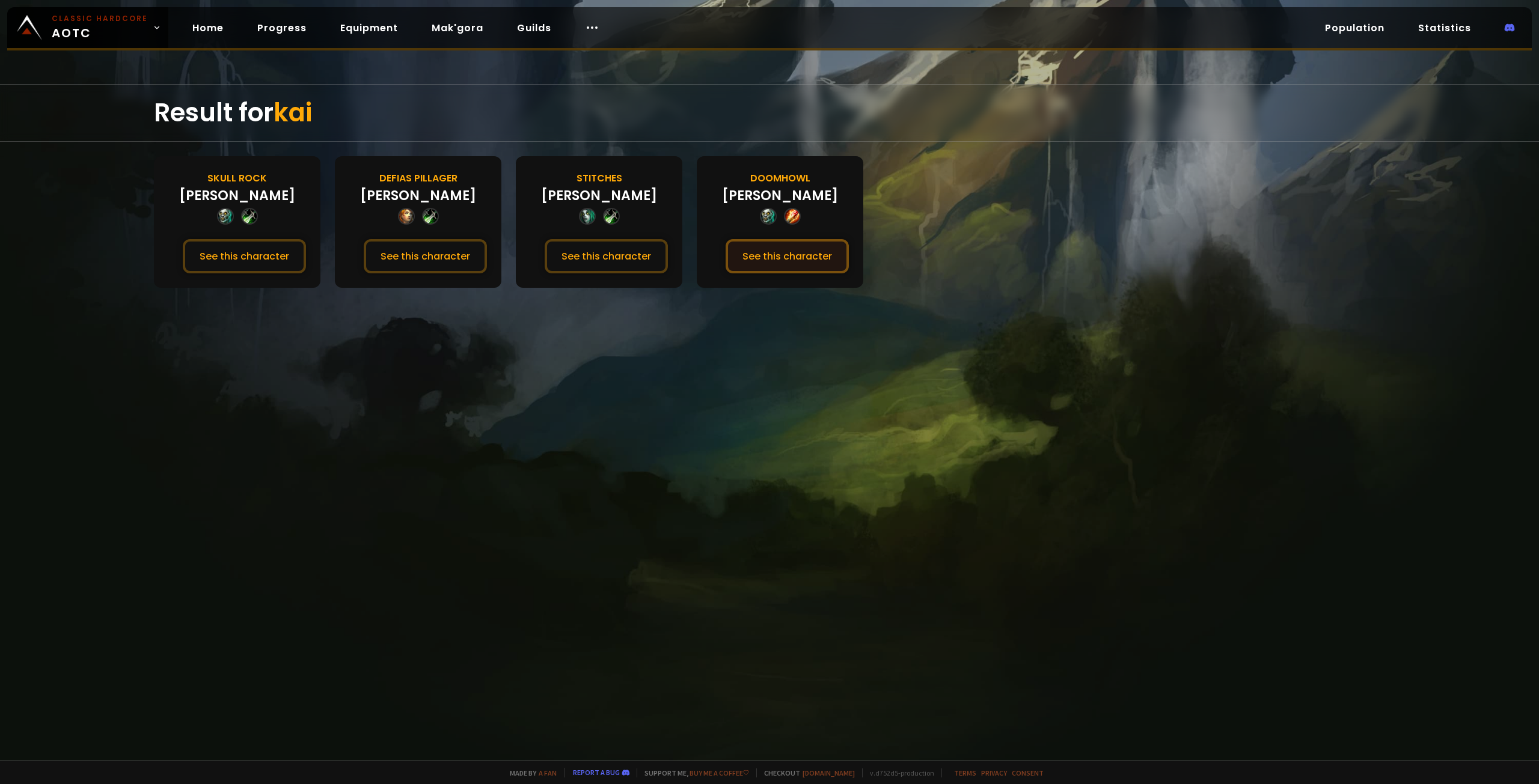
click at [756, 258] on button "See this character" at bounding box center [787, 256] width 123 height 34
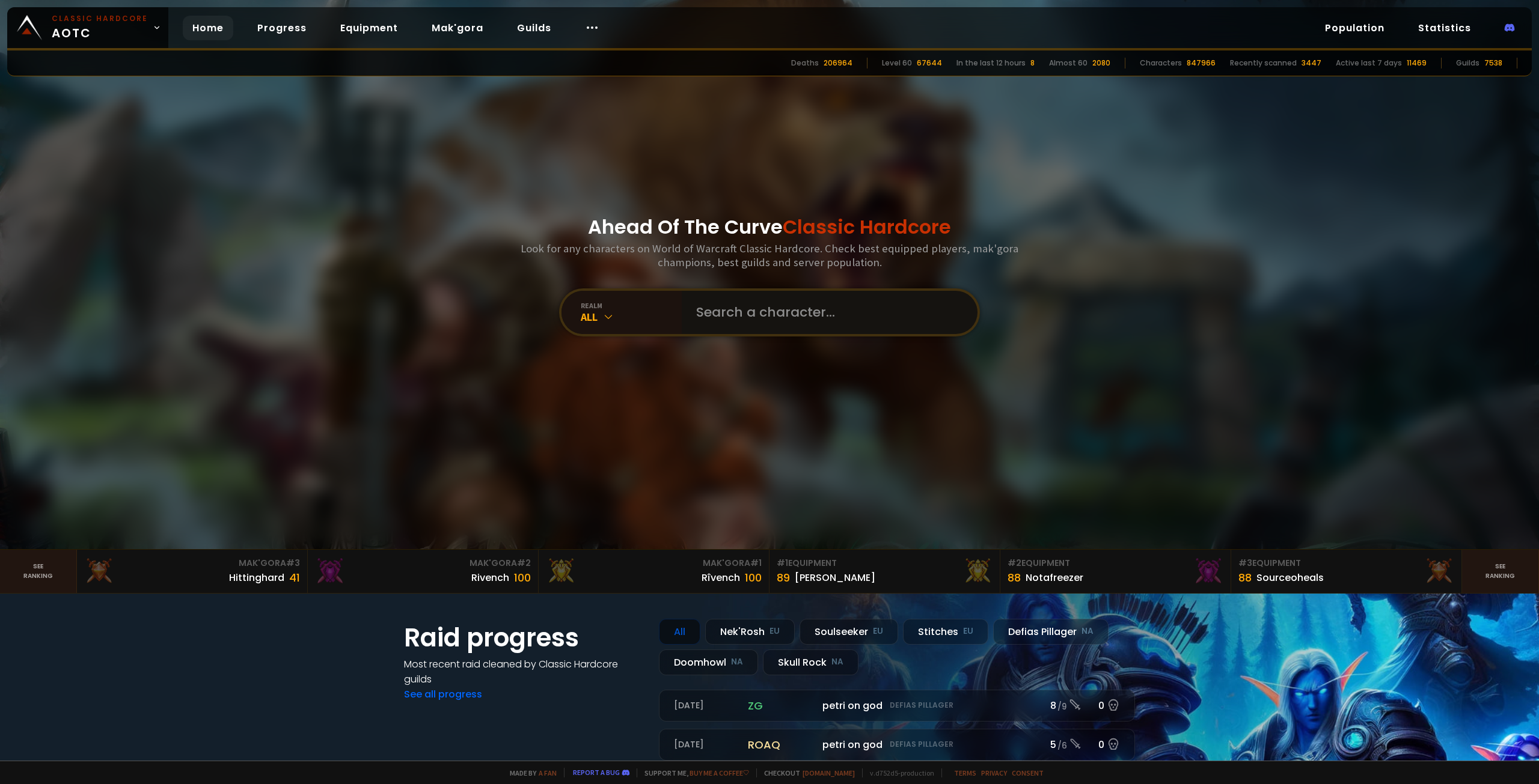
click at [729, 315] on input "text" at bounding box center [826, 312] width 274 height 43
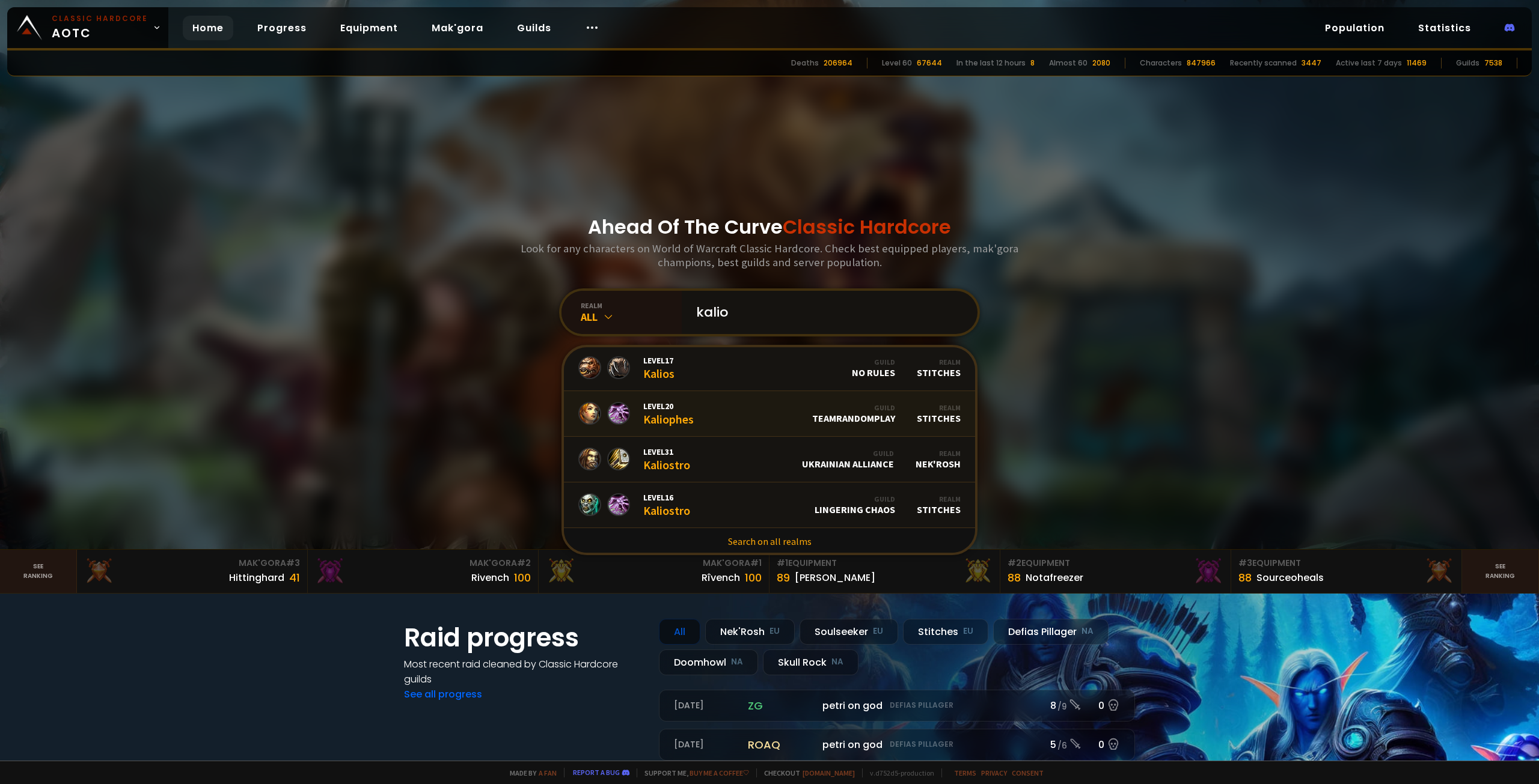
scroll to position [95, 0]
type input "kalio"
click at [606, 317] on icon at bounding box center [608, 316] width 12 height 12
click at [607, 501] on div "Doomhowl NA" at bounding box center [622, 502] width 116 height 28
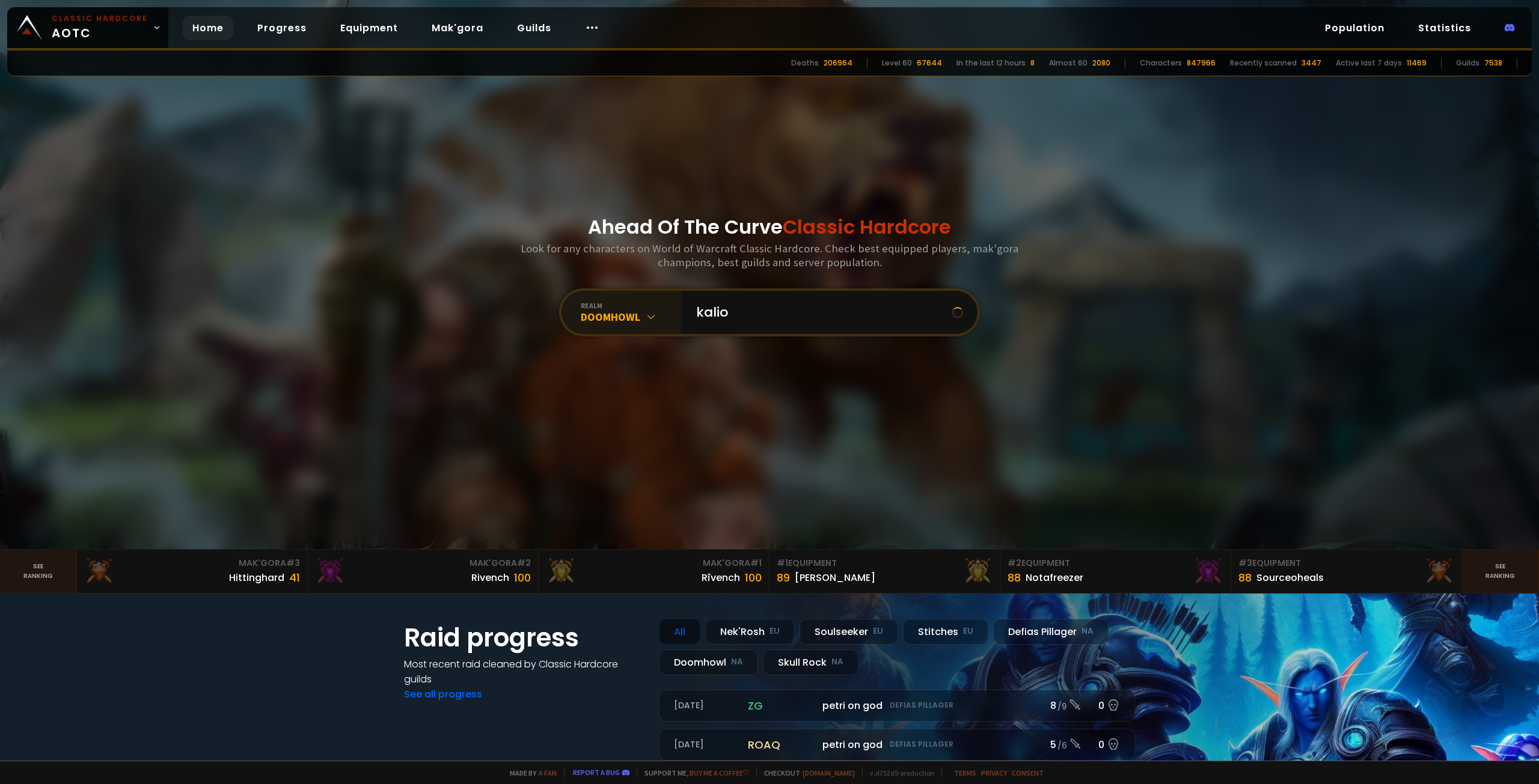
scroll to position [0, 0]
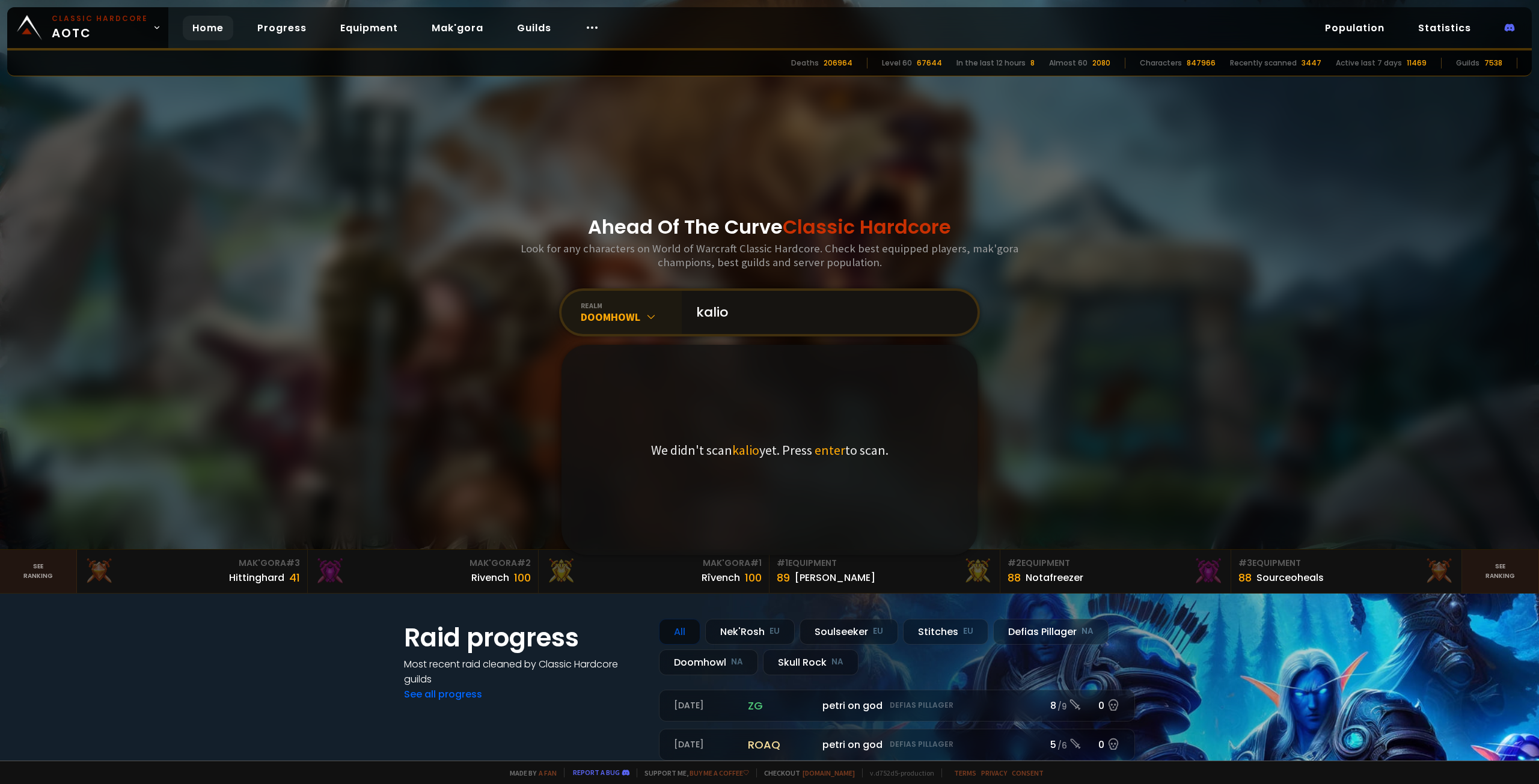
click at [765, 314] on input "kalio" at bounding box center [826, 312] width 274 height 43
drag, startPoint x: 769, startPoint y: 312, endPoint x: 627, endPoint y: 316, distance: 142.1
click at [627, 316] on div "realm Doomhowl kalio We didn't scan kalio yet. Press enter to scan." at bounding box center [769, 312] width 421 height 48
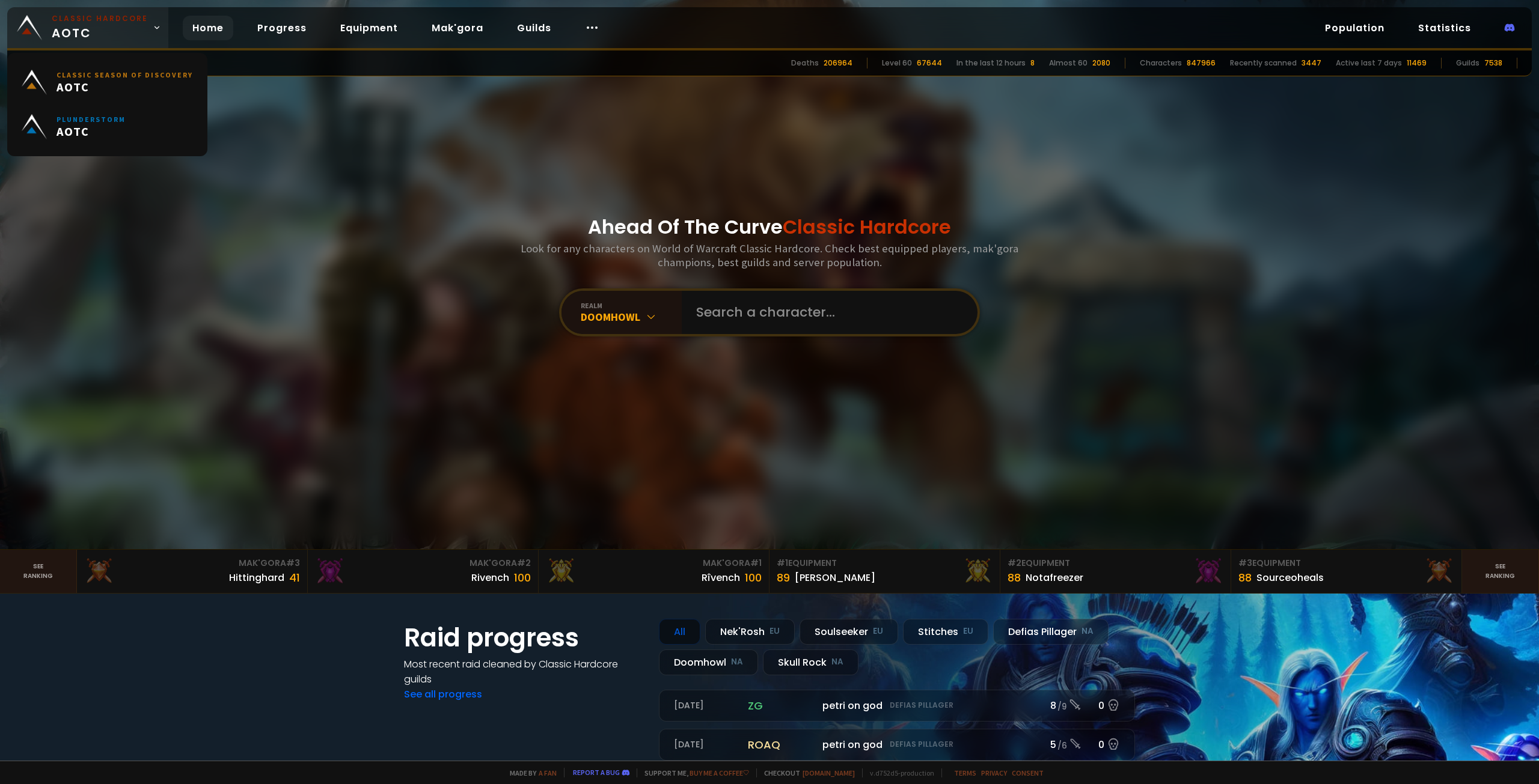
click at [152, 30] on icon at bounding box center [157, 28] width 9 height 9
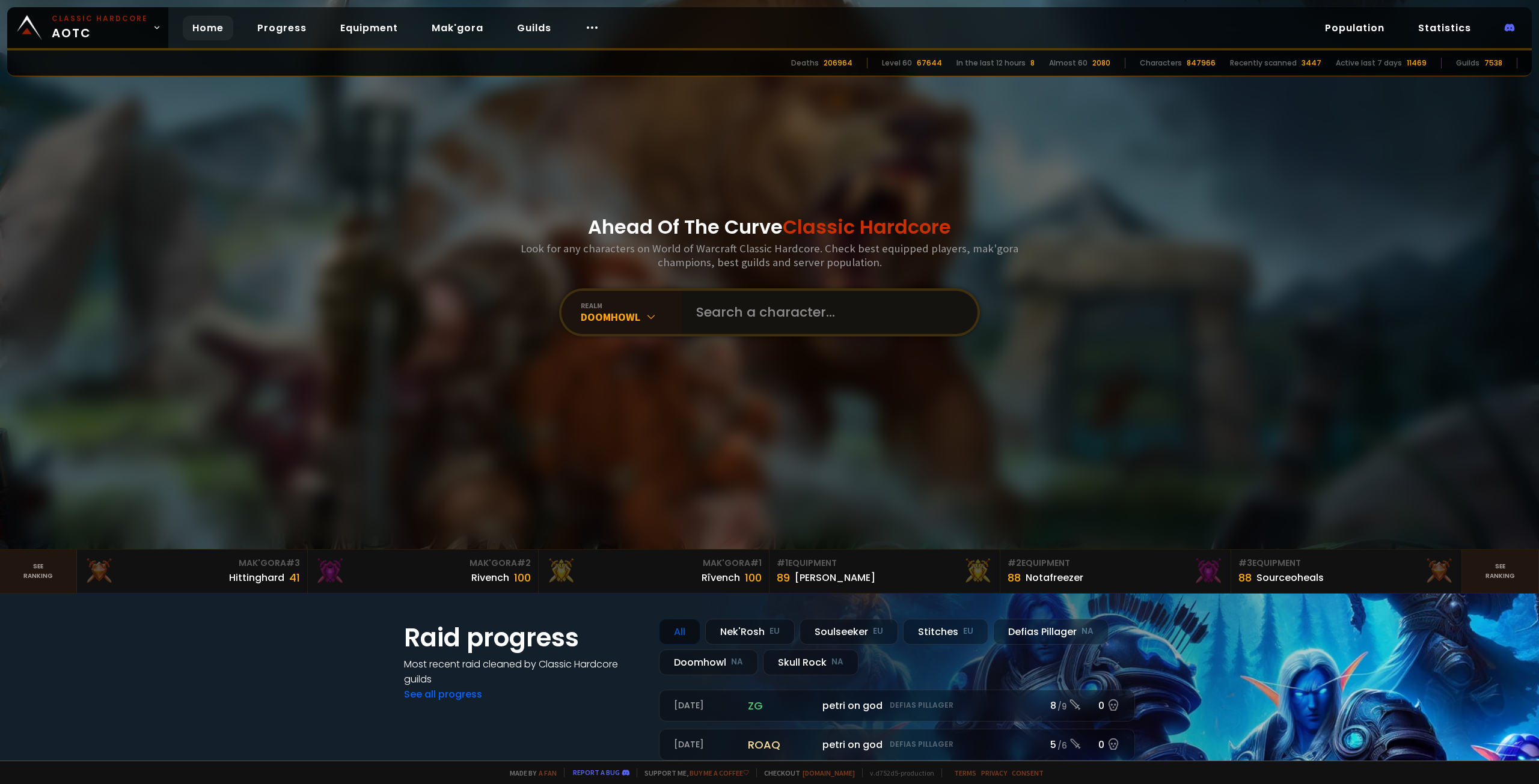
click at [733, 320] on input "text" at bounding box center [826, 312] width 274 height 43
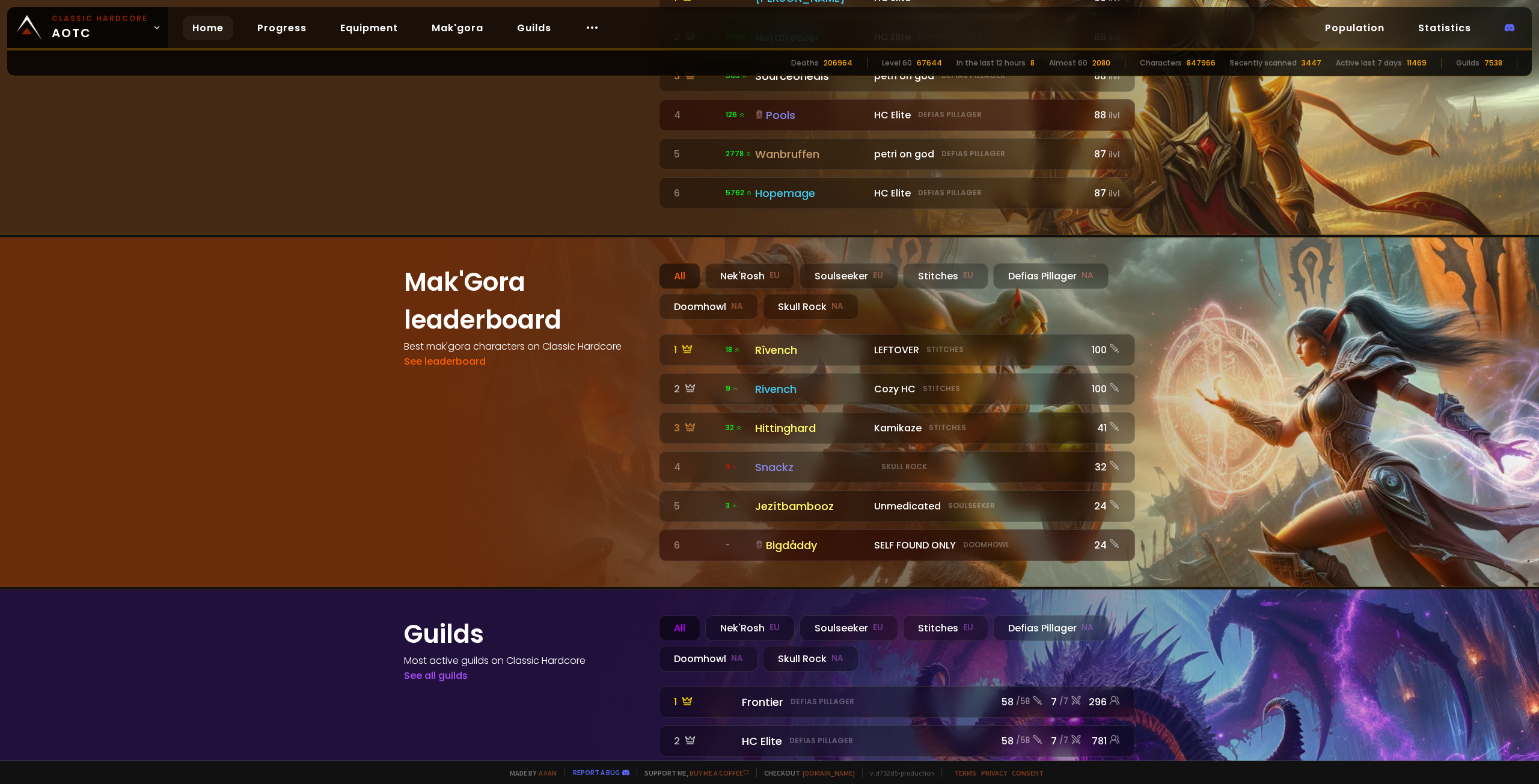
scroll to position [1262, 0]
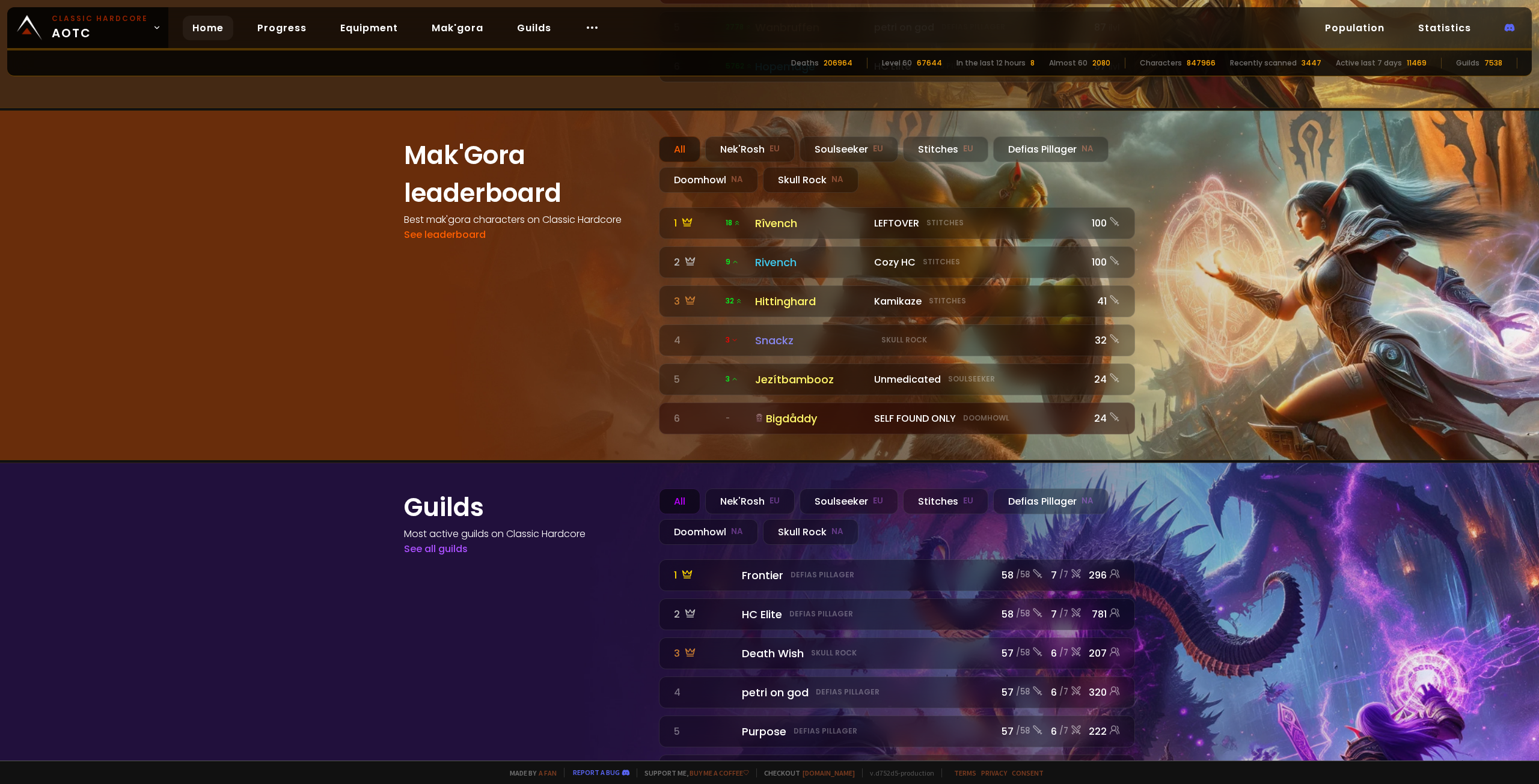
type input "ka"
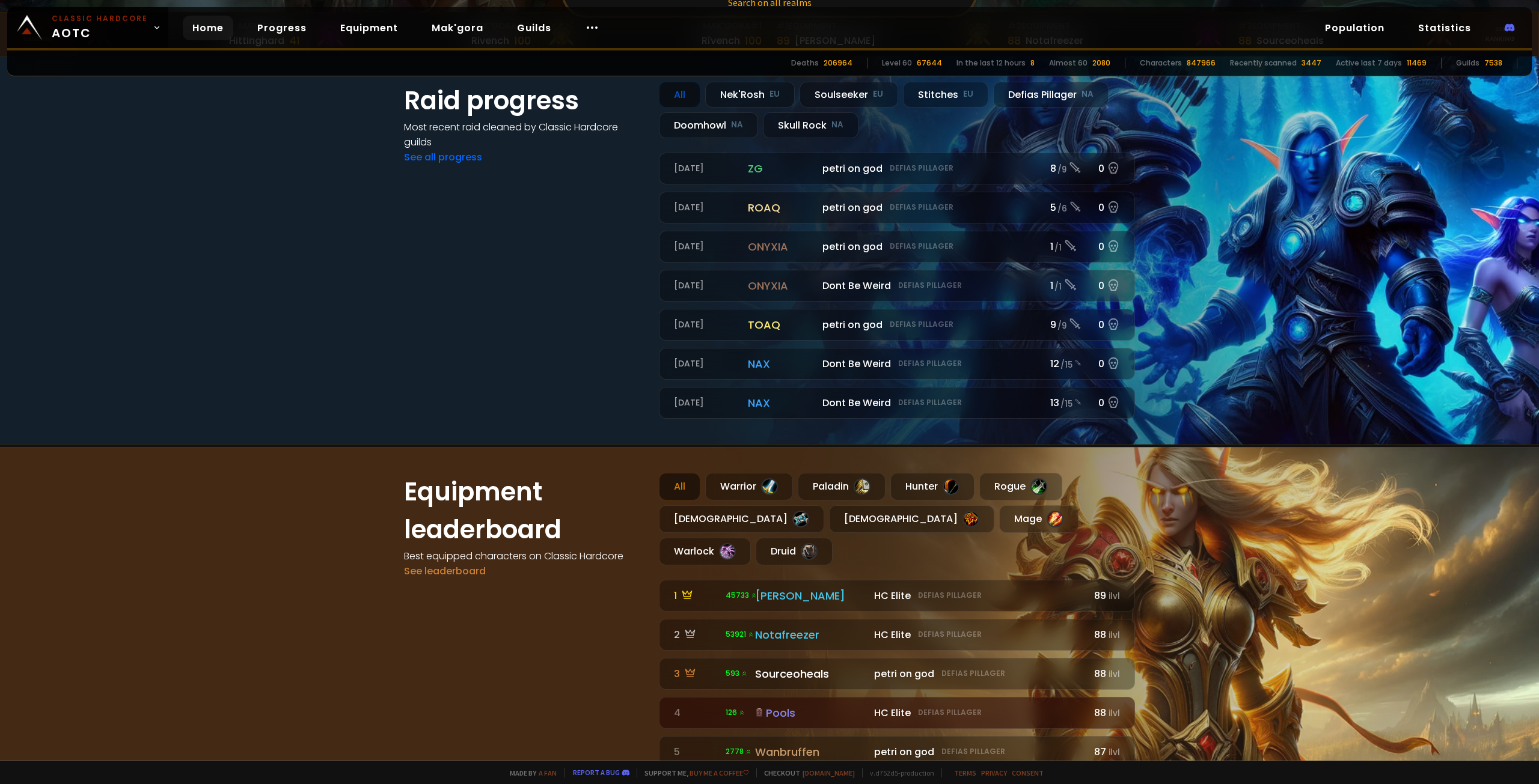
scroll to position [480, 0]
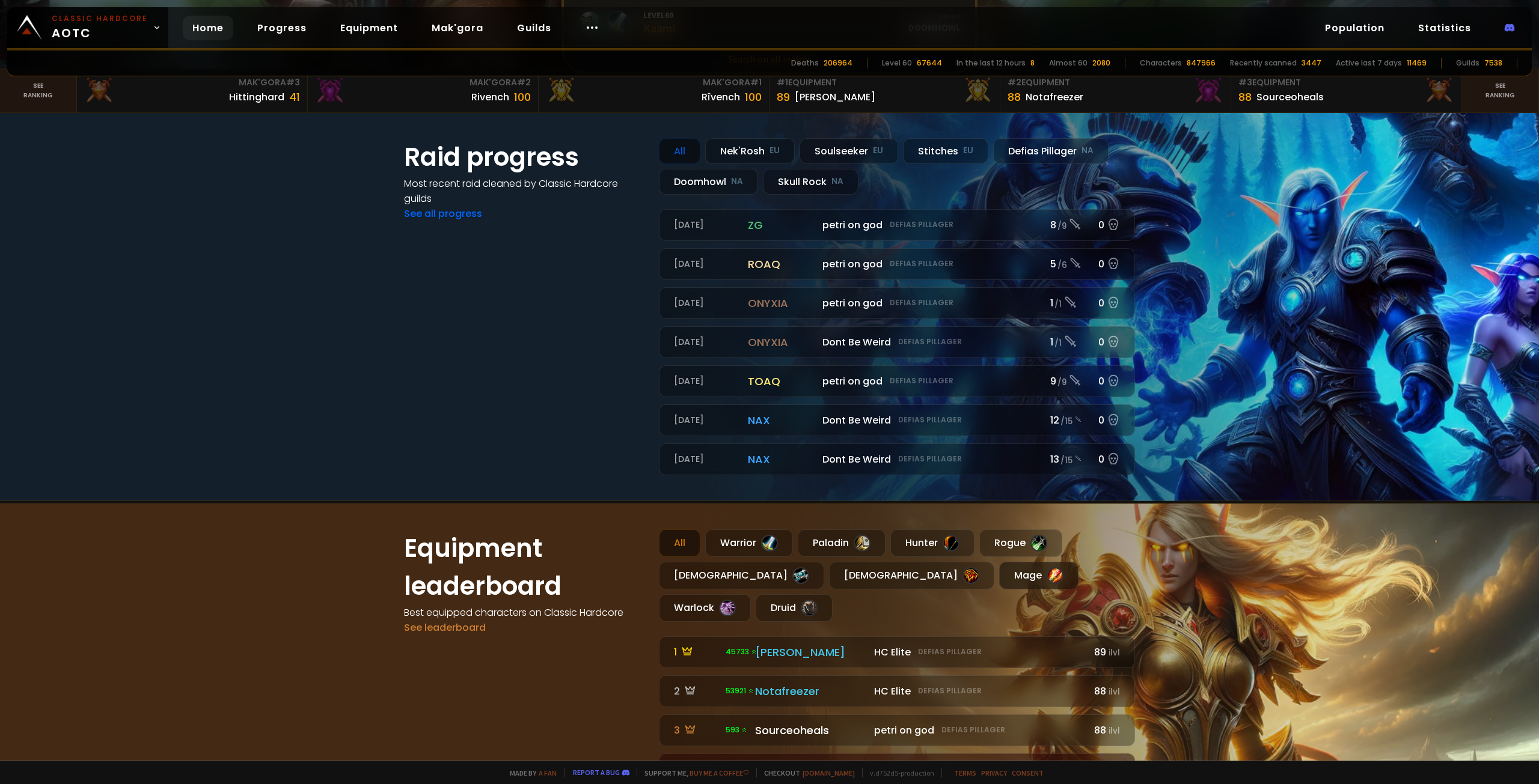
click at [999, 566] on div "Mage" at bounding box center [1038, 576] width 79 height 27
click at [1046, 577] on div at bounding box center [1055, 576] width 17 height 17
click at [452, 628] on link "See leaderboard" at bounding box center [445, 628] width 82 height 14
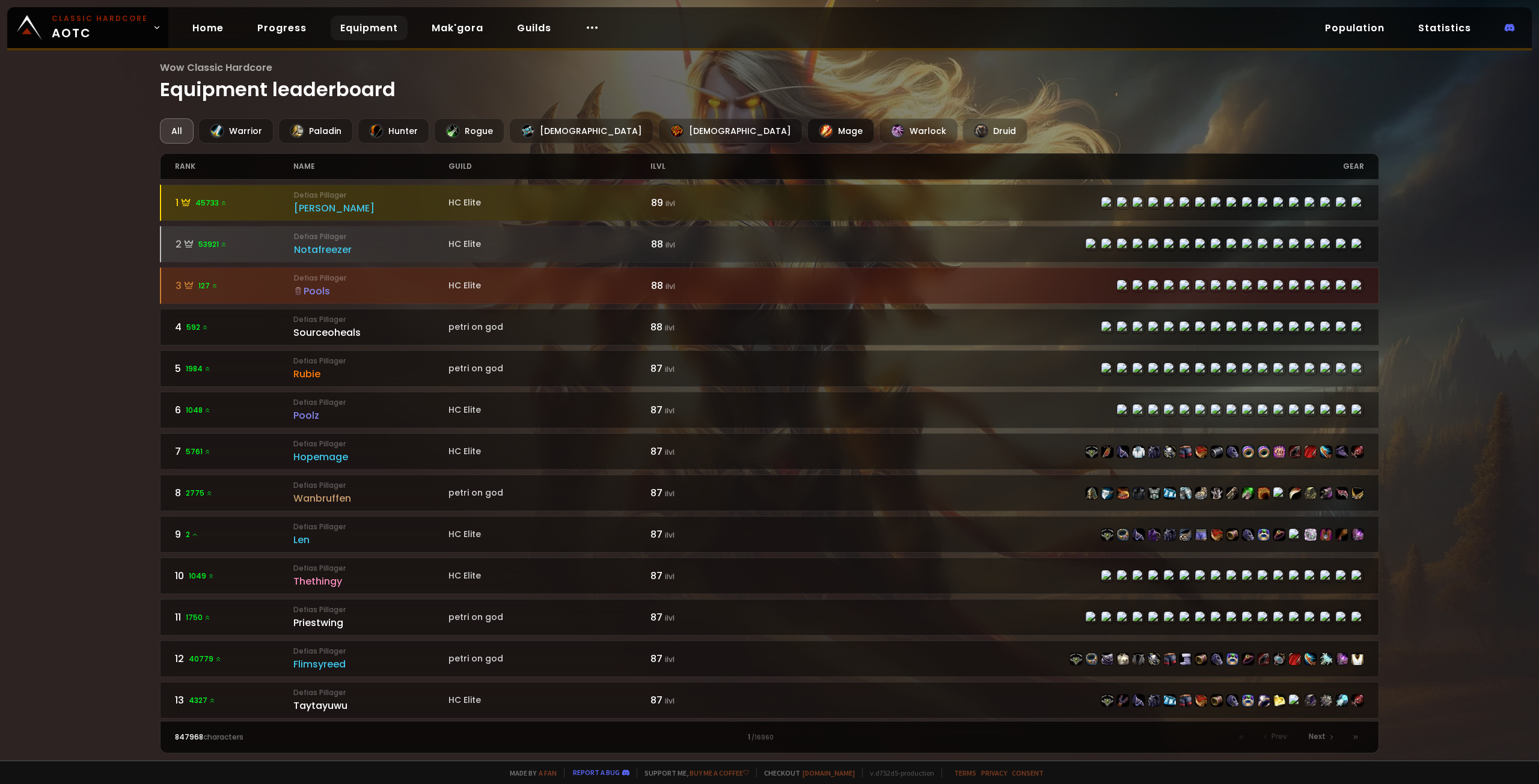
click at [807, 128] on div "Mage" at bounding box center [841, 131] width 66 height 26
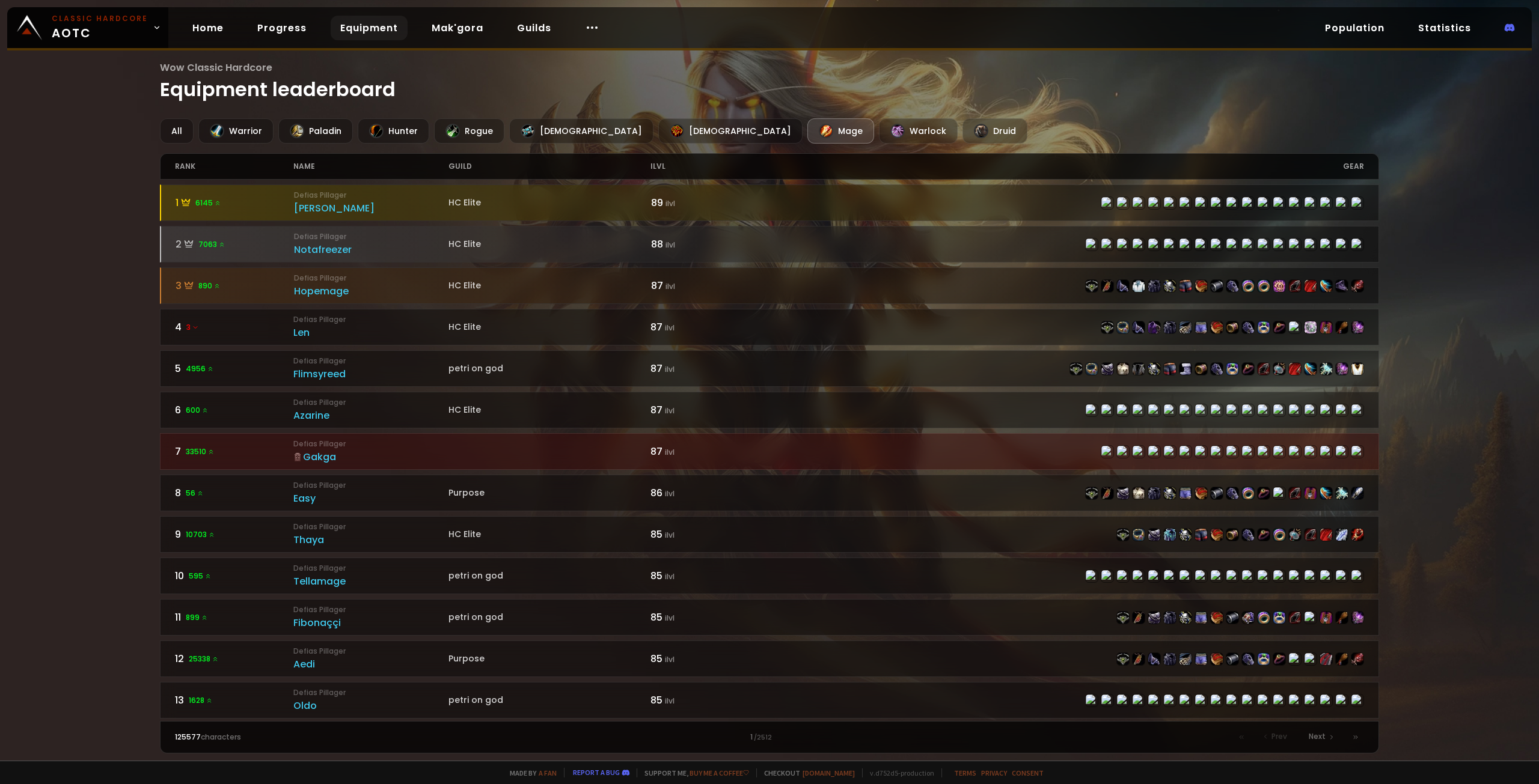
drag, startPoint x: 314, startPoint y: 160, endPoint x: 290, endPoint y: 162, distance: 24.1
click at [312, 161] on div "name" at bounding box center [371, 167] width 155 height 26
drag, startPoint x: 157, startPoint y: 159, endPoint x: 167, endPoint y: 172, distance: 16.4
click at [161, 167] on div "Wow Classic Hardcore Equipment leaderboard All Warrior Paladin Hunter Rogue Pri…" at bounding box center [769, 380] width 1539 height 760
click at [177, 167] on div "rank name guild ilvl gear" at bounding box center [769, 166] width 1219 height 26
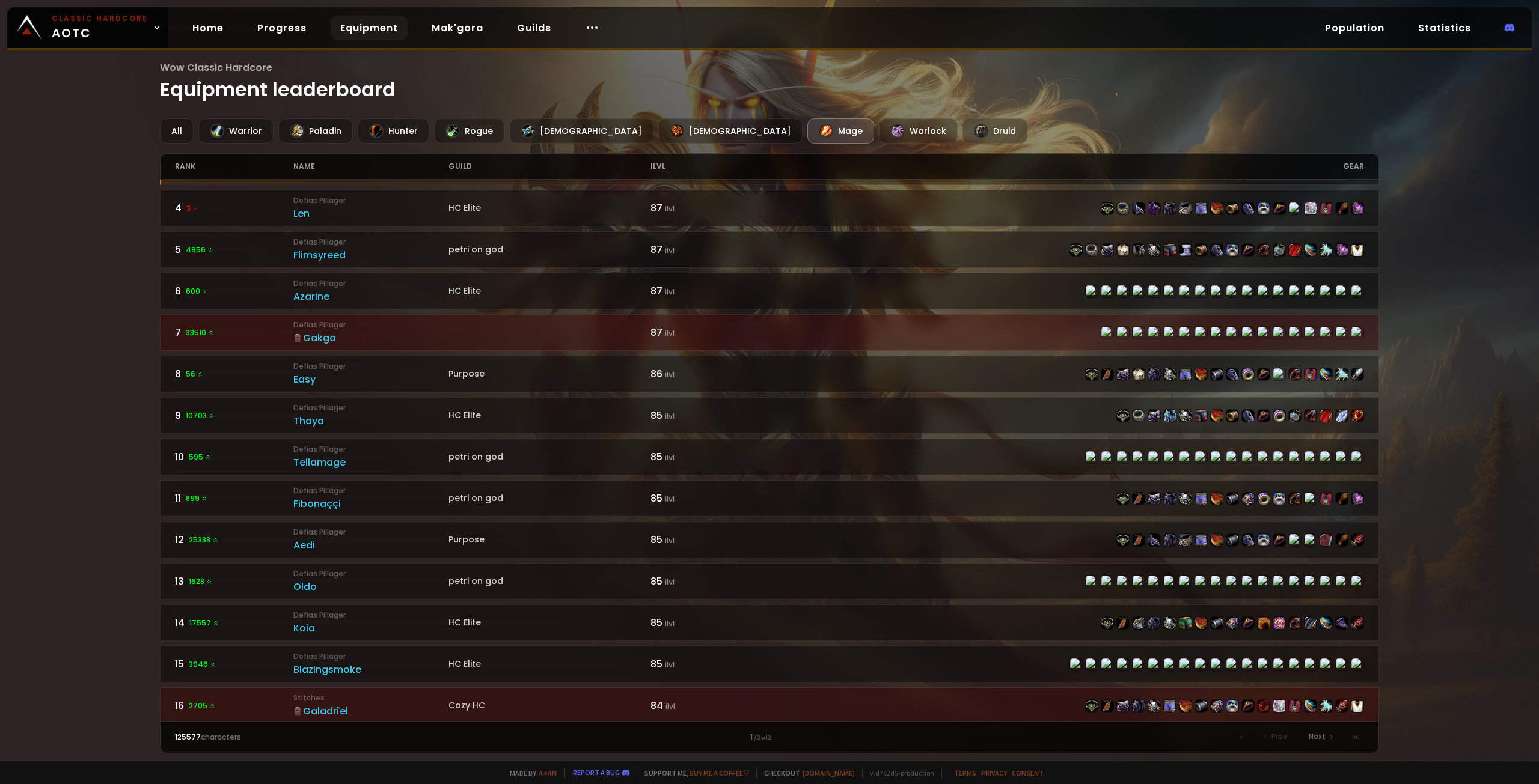
scroll to position [120, 0]
click at [197, 731] on div "125577 characters 1 / 2512 Prev Next" at bounding box center [769, 737] width 1219 height 32
click at [1354, 737] on icon at bounding box center [1355, 737] width 7 height 7
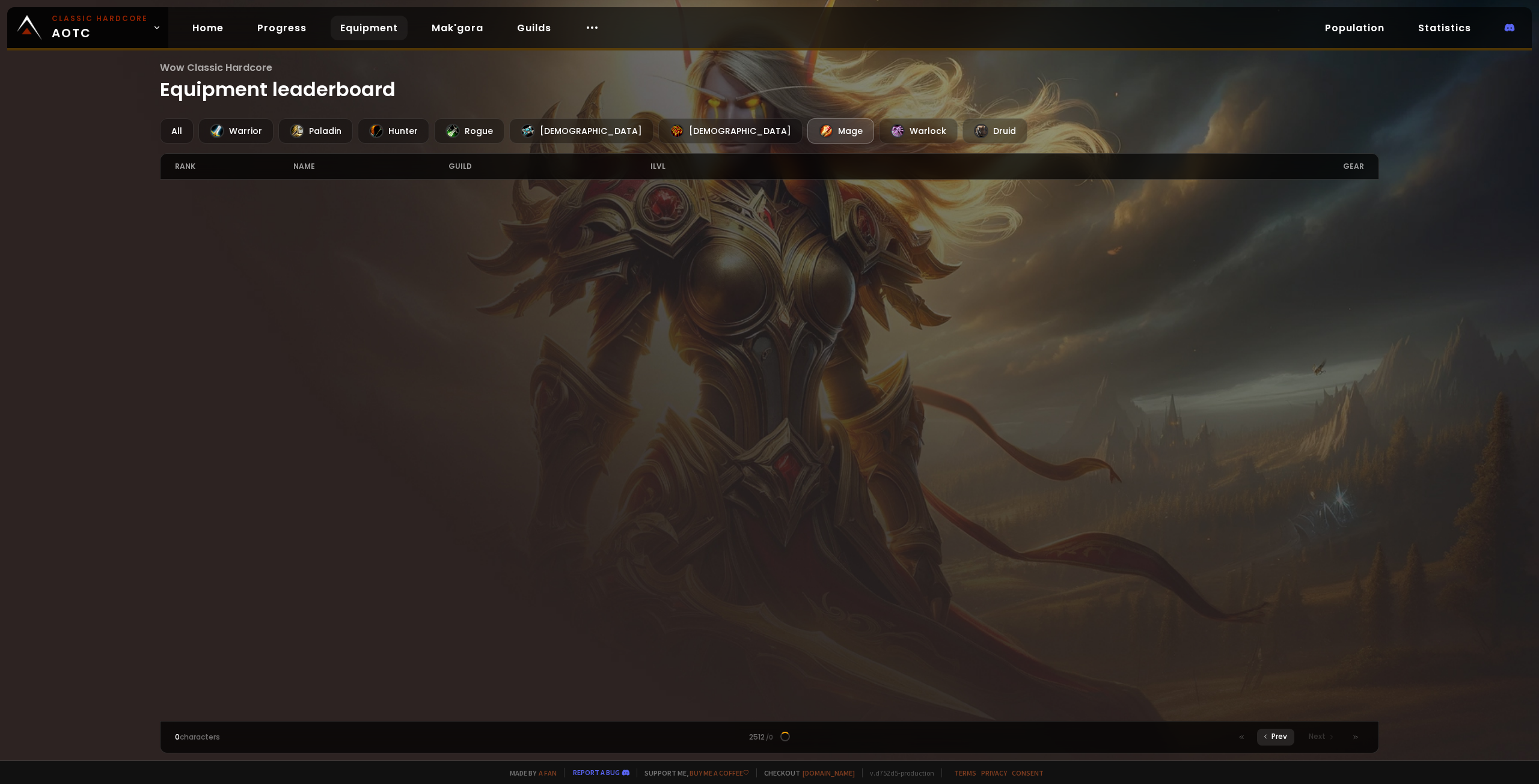
click at [1287, 740] on span "Prev" at bounding box center [1279, 736] width 15 height 11
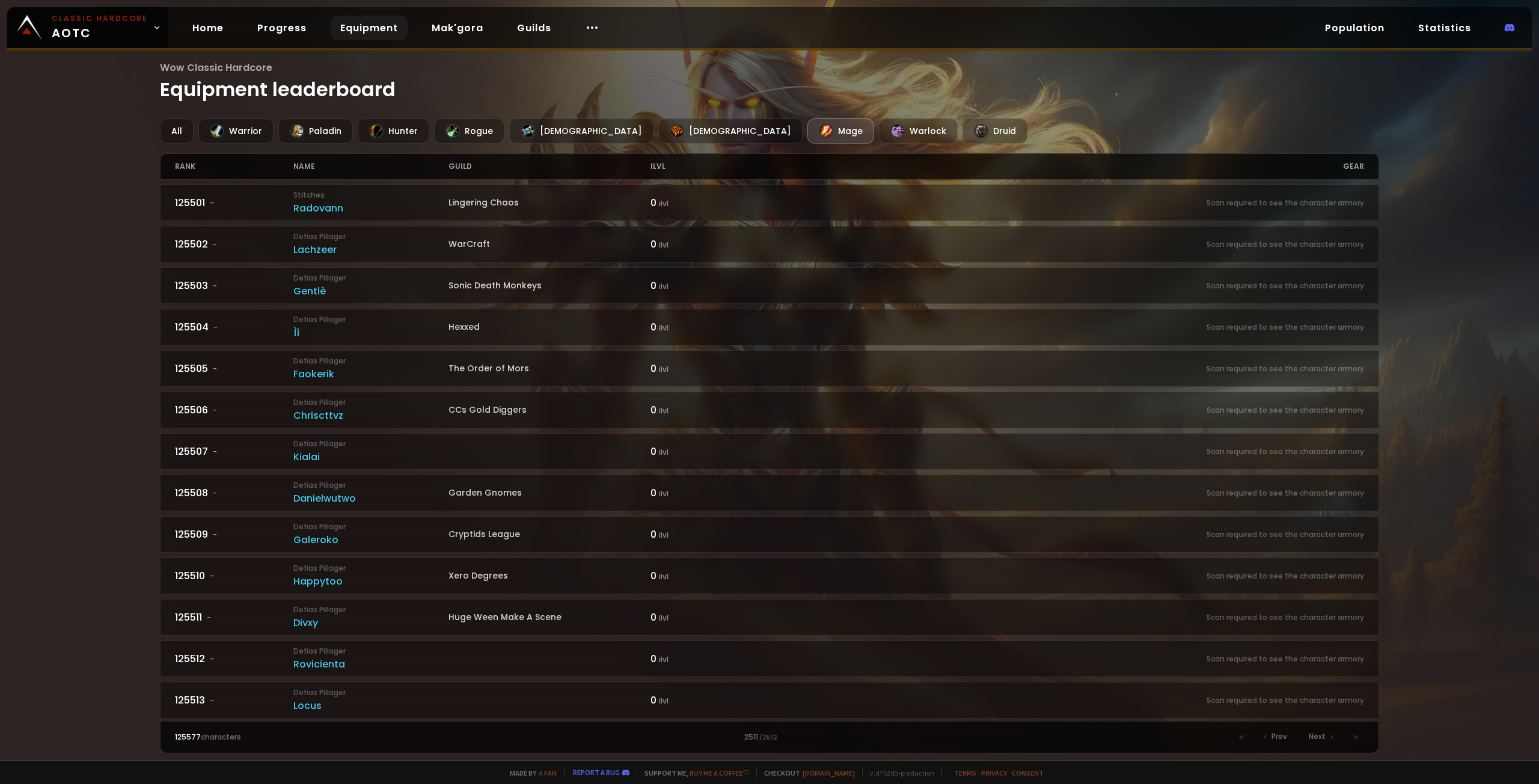
click at [44, 398] on div "Wow Classic Hardcore Equipment leaderboard All Warrior Paladin Hunter Rogue Pri…" at bounding box center [769, 380] width 1539 height 760
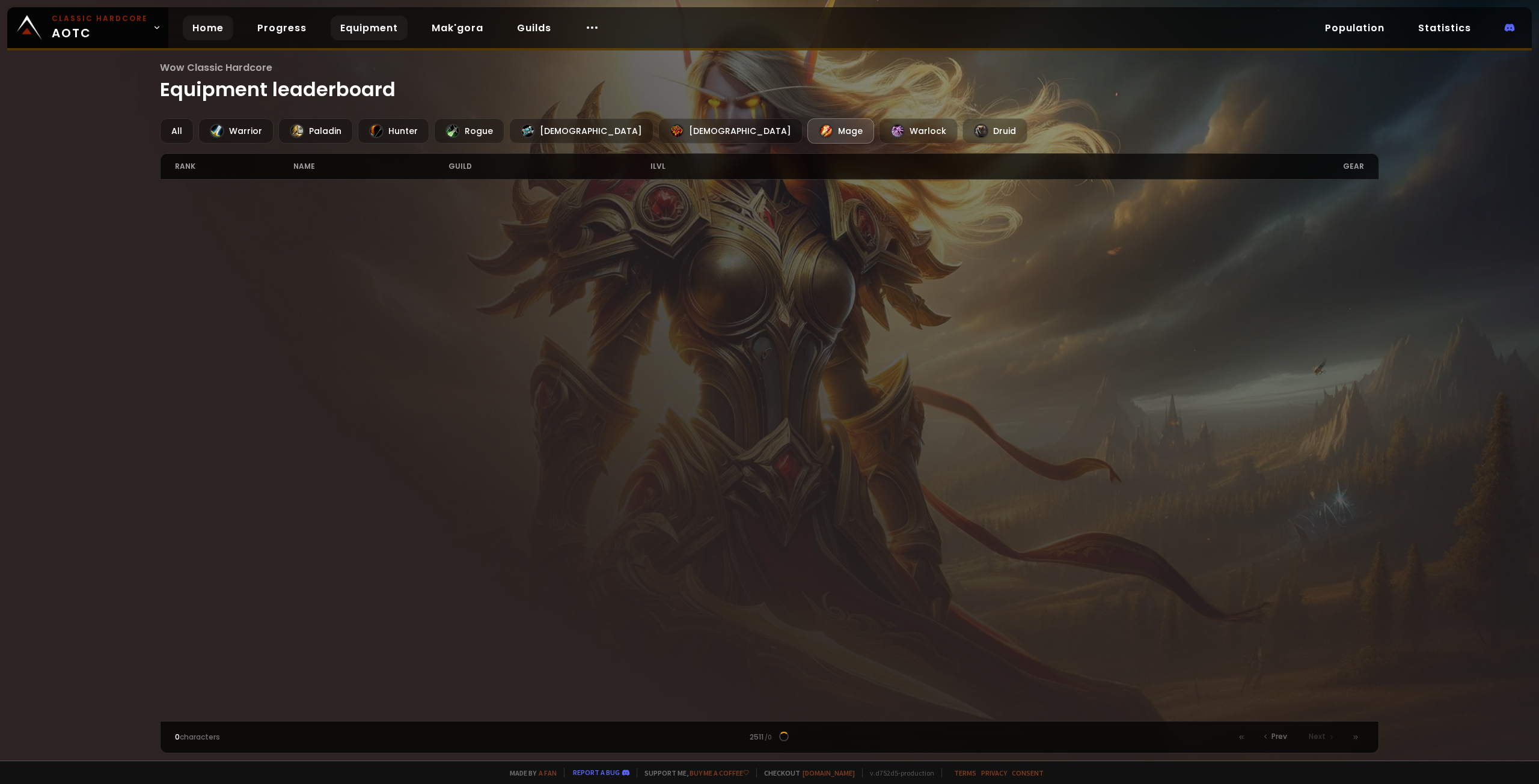
click at [219, 22] on link "Home" at bounding box center [208, 27] width 50 height 25
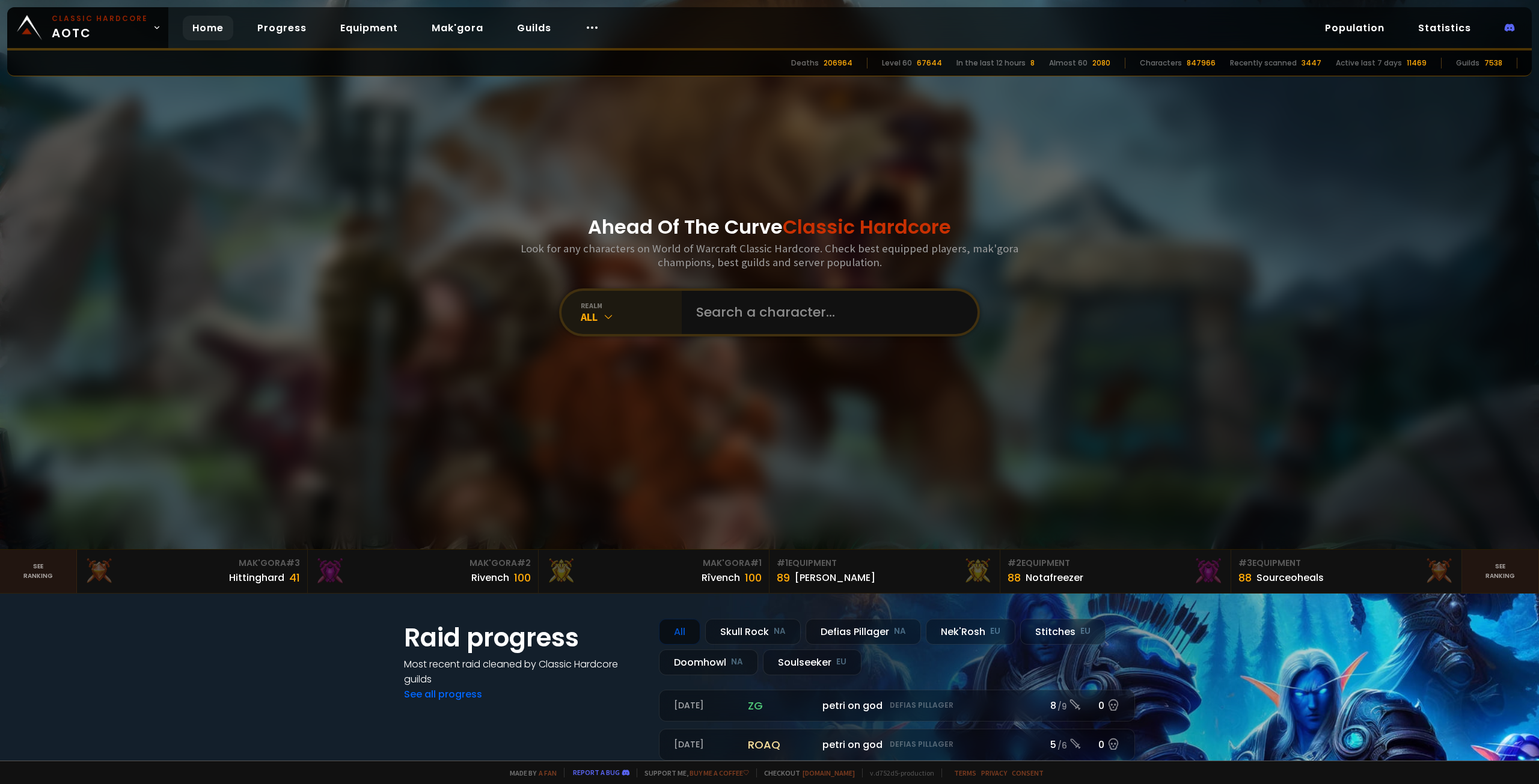
click at [638, 315] on div "All" at bounding box center [630, 317] width 101 height 14
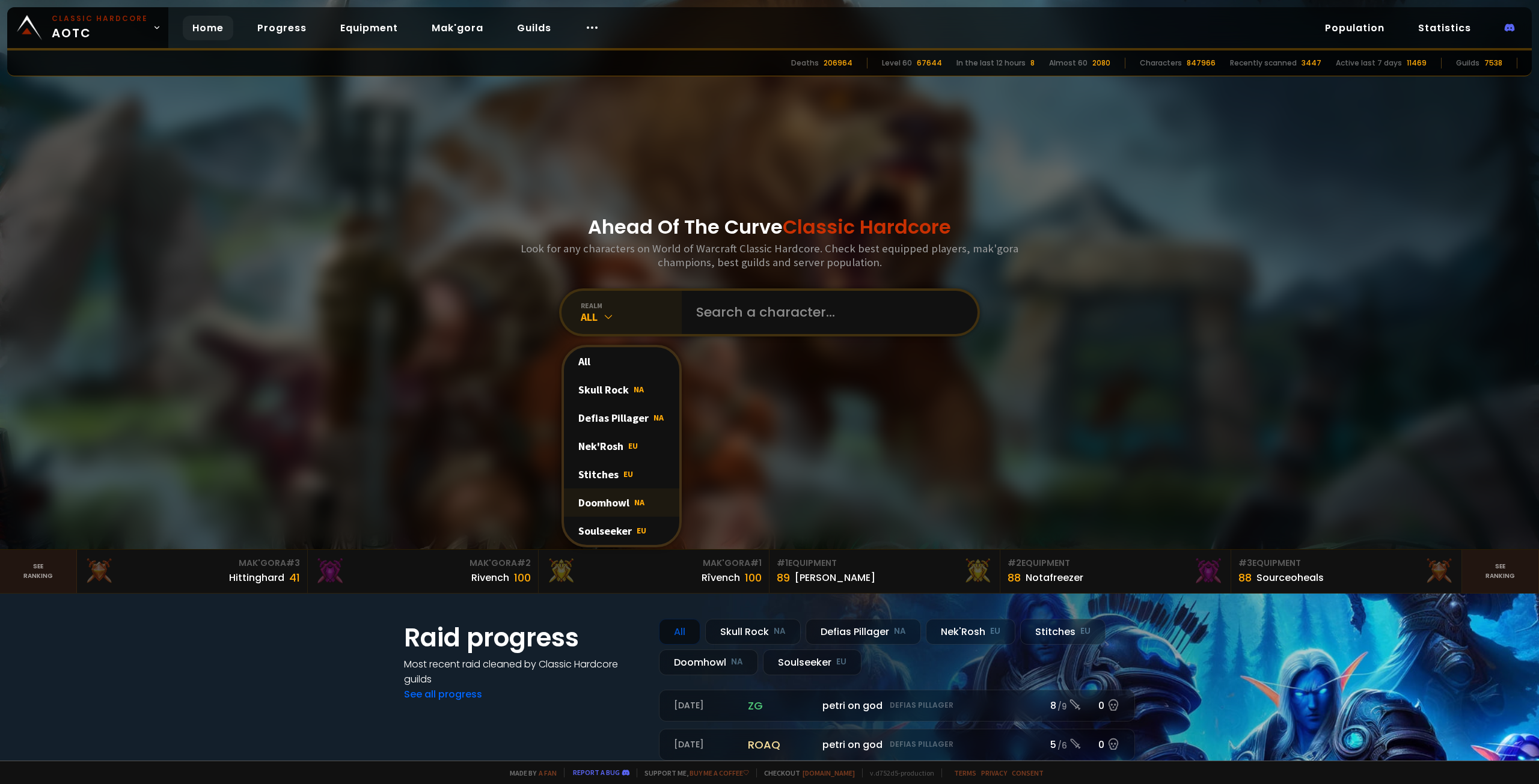
click at [613, 498] on div "Doomhowl NA" at bounding box center [622, 502] width 116 height 28
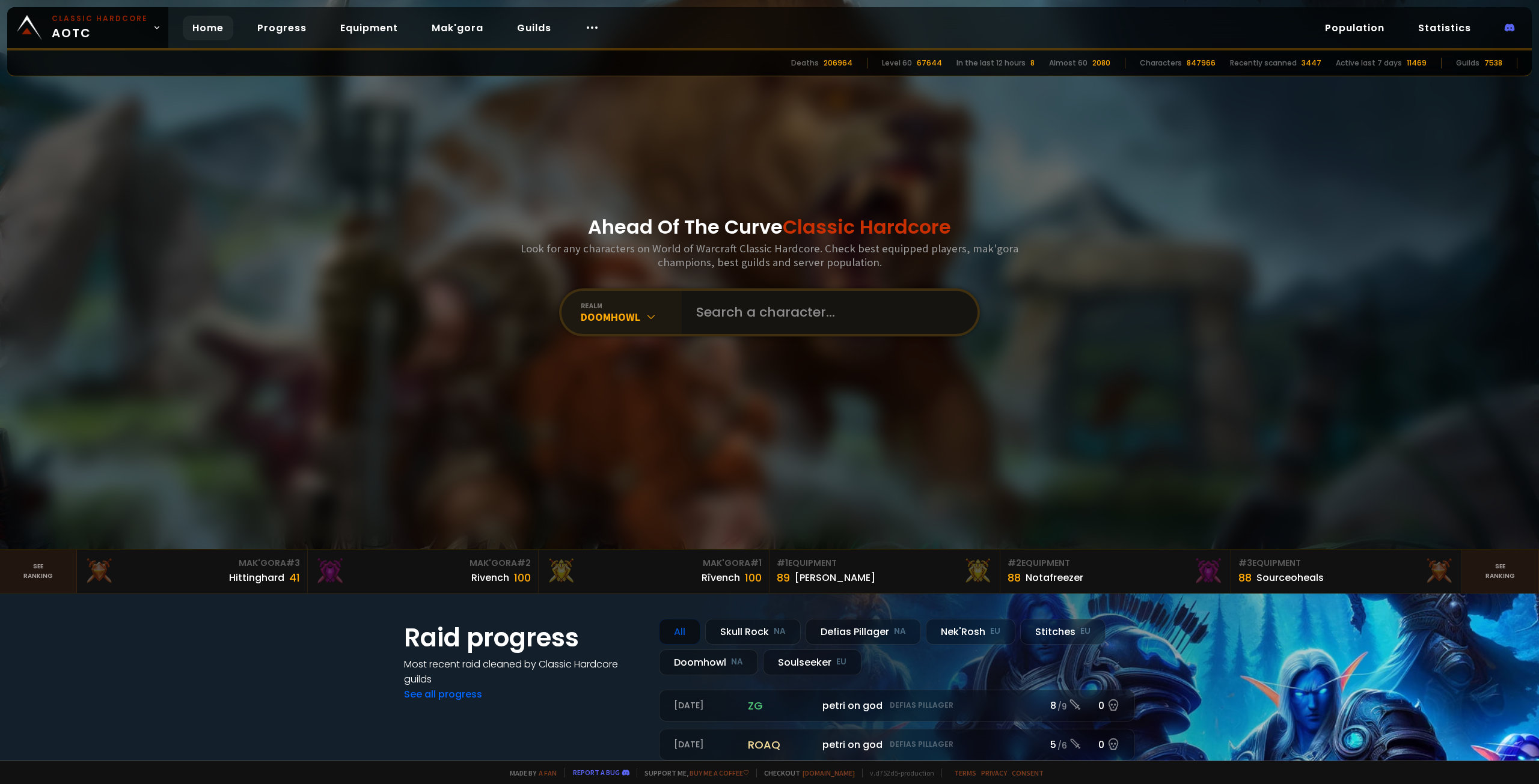
click at [753, 319] on input "text" at bounding box center [826, 312] width 274 height 43
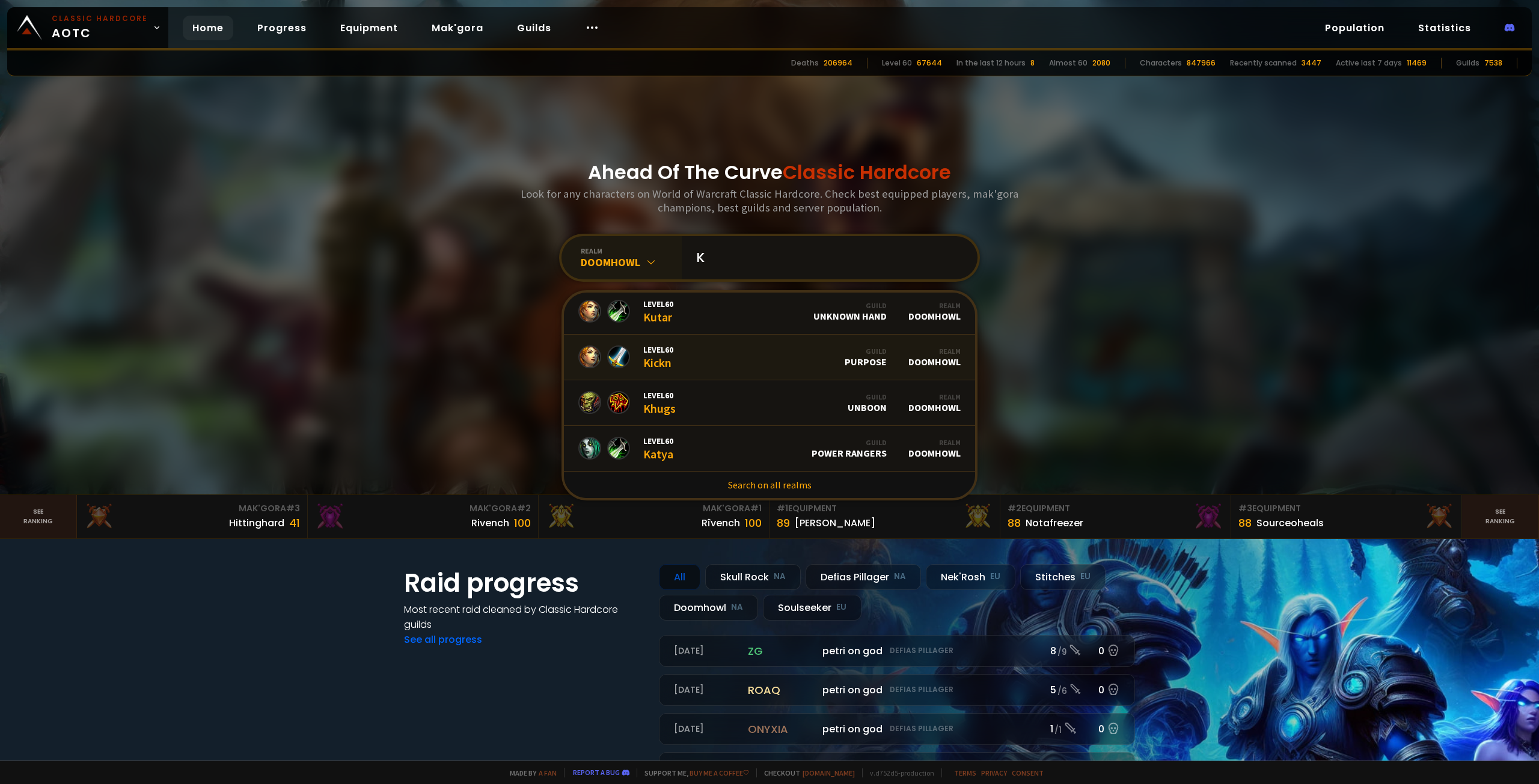
scroll to position [60, 0]
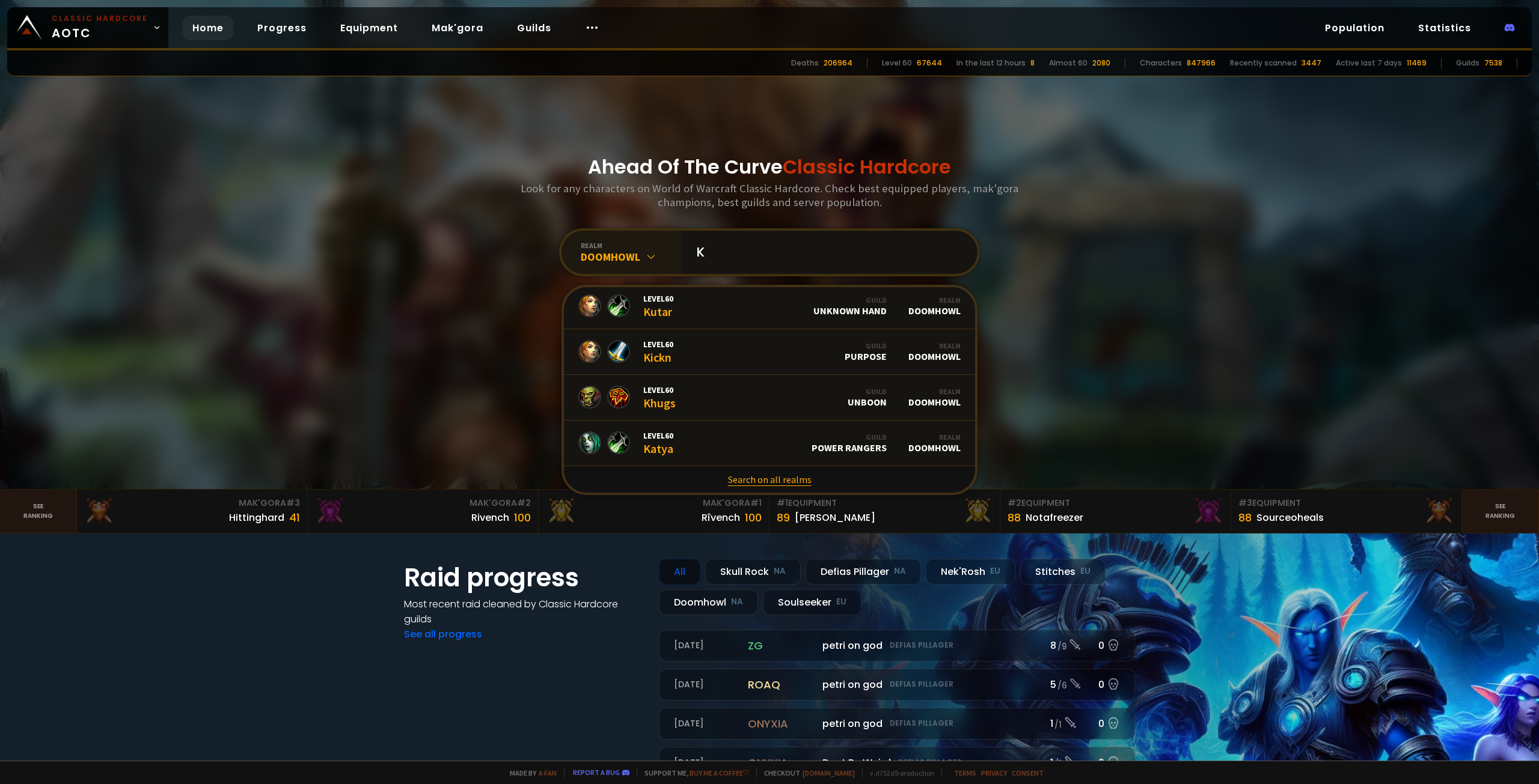
type input "K"
click at [834, 263] on input "K" at bounding box center [826, 252] width 274 height 43
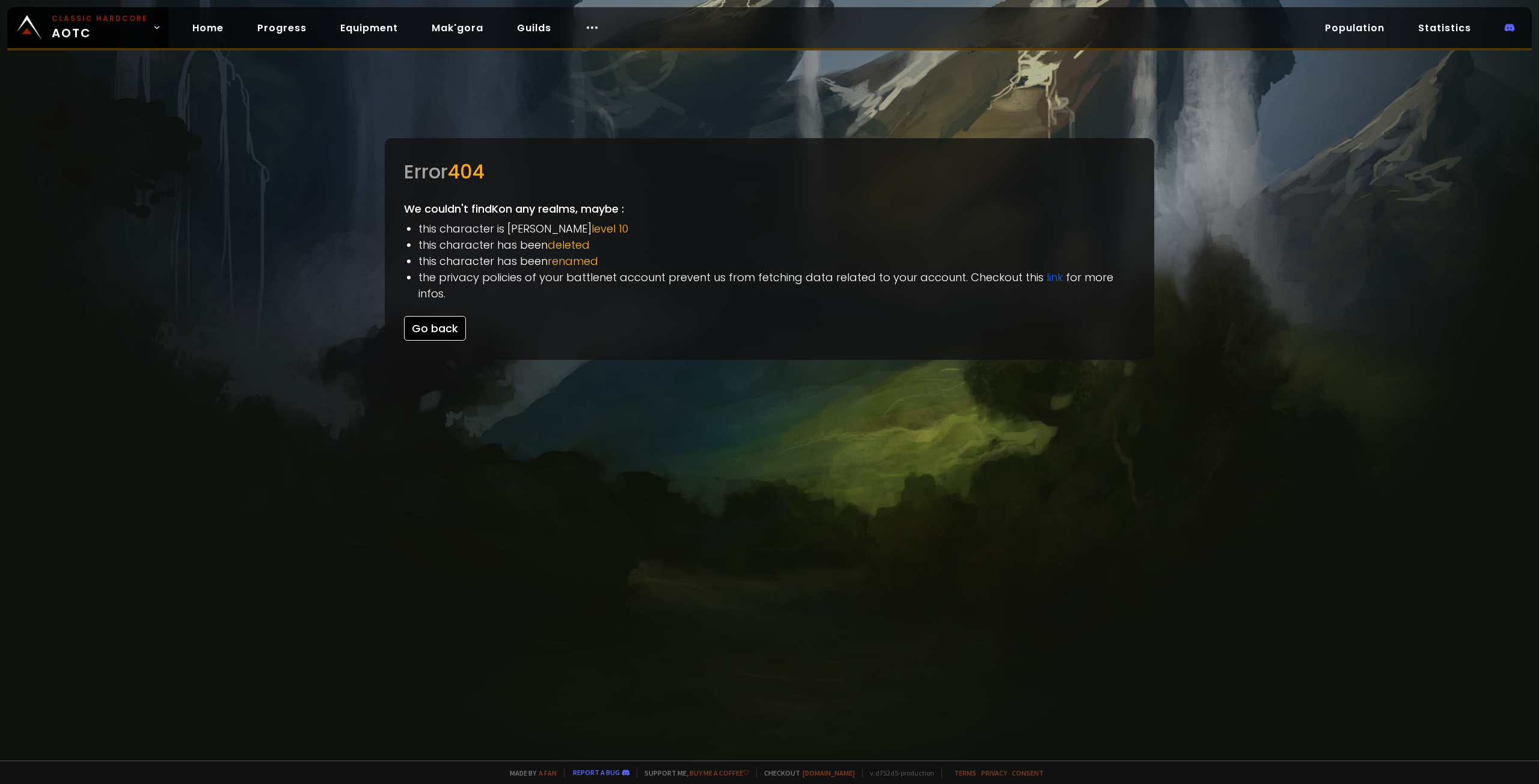
click at [442, 316] on button "Go back" at bounding box center [435, 328] width 62 height 25
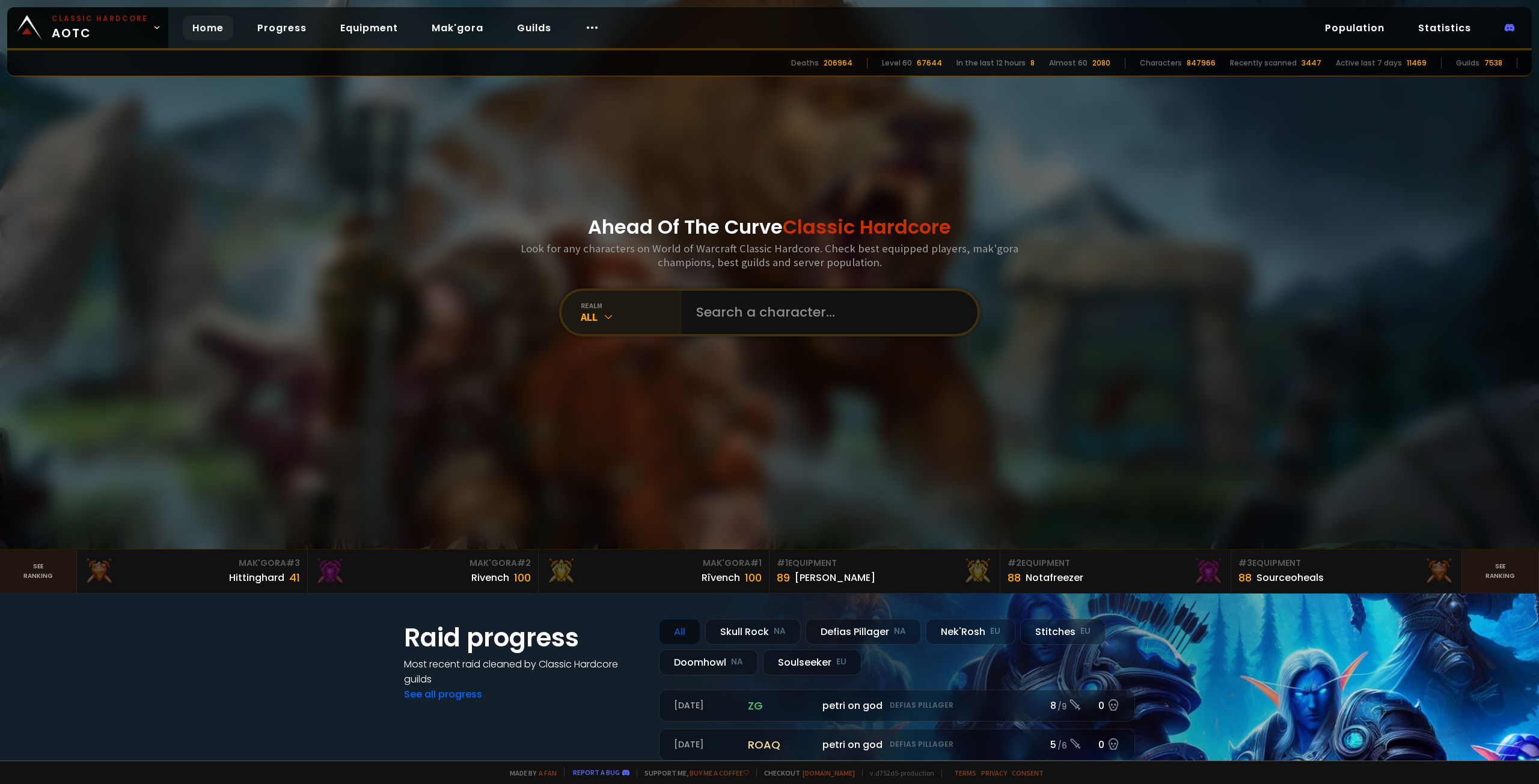
click at [640, 311] on div "All" at bounding box center [630, 317] width 101 height 14
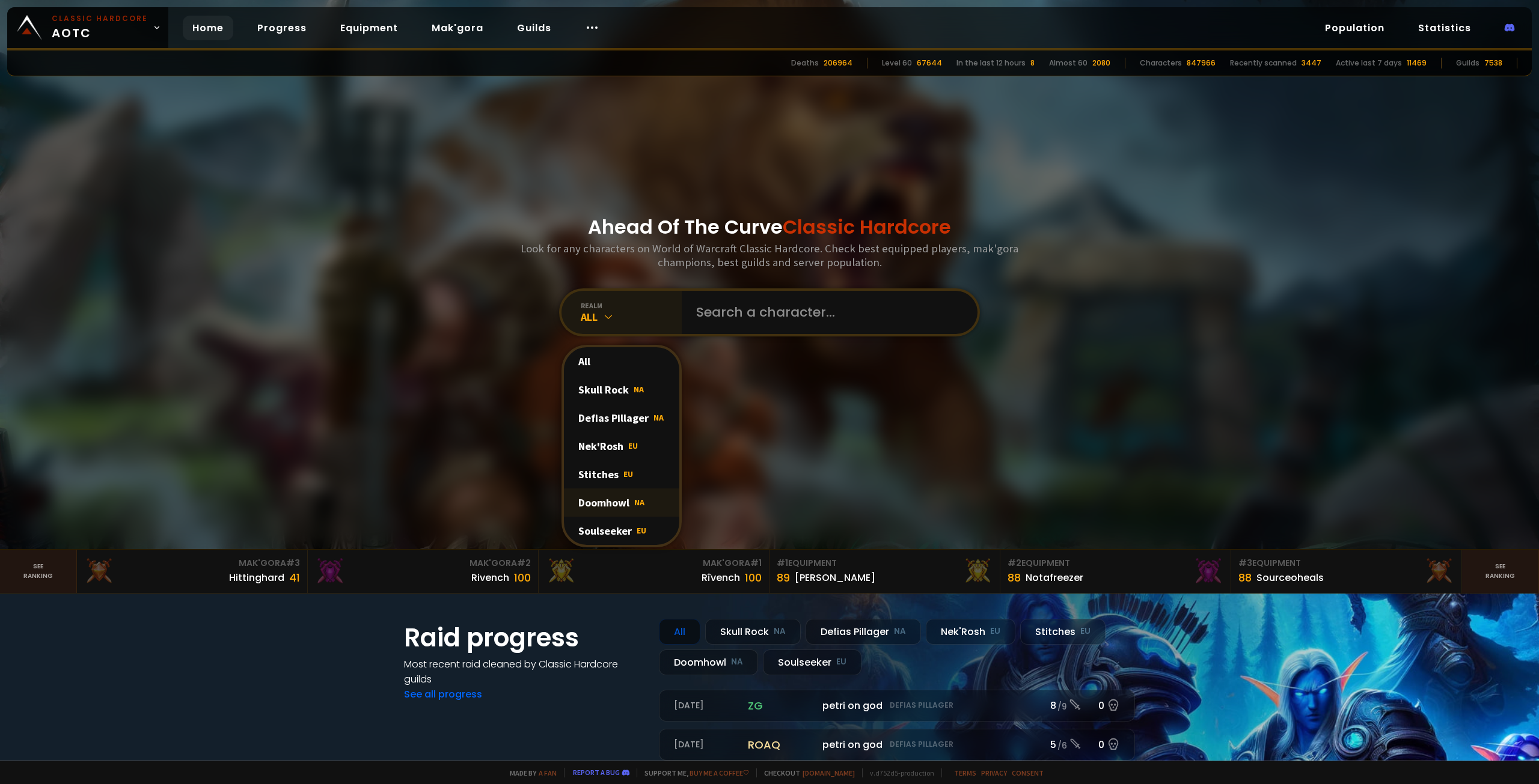
click at [614, 491] on div "Doomhowl NA" at bounding box center [622, 502] width 116 height 28
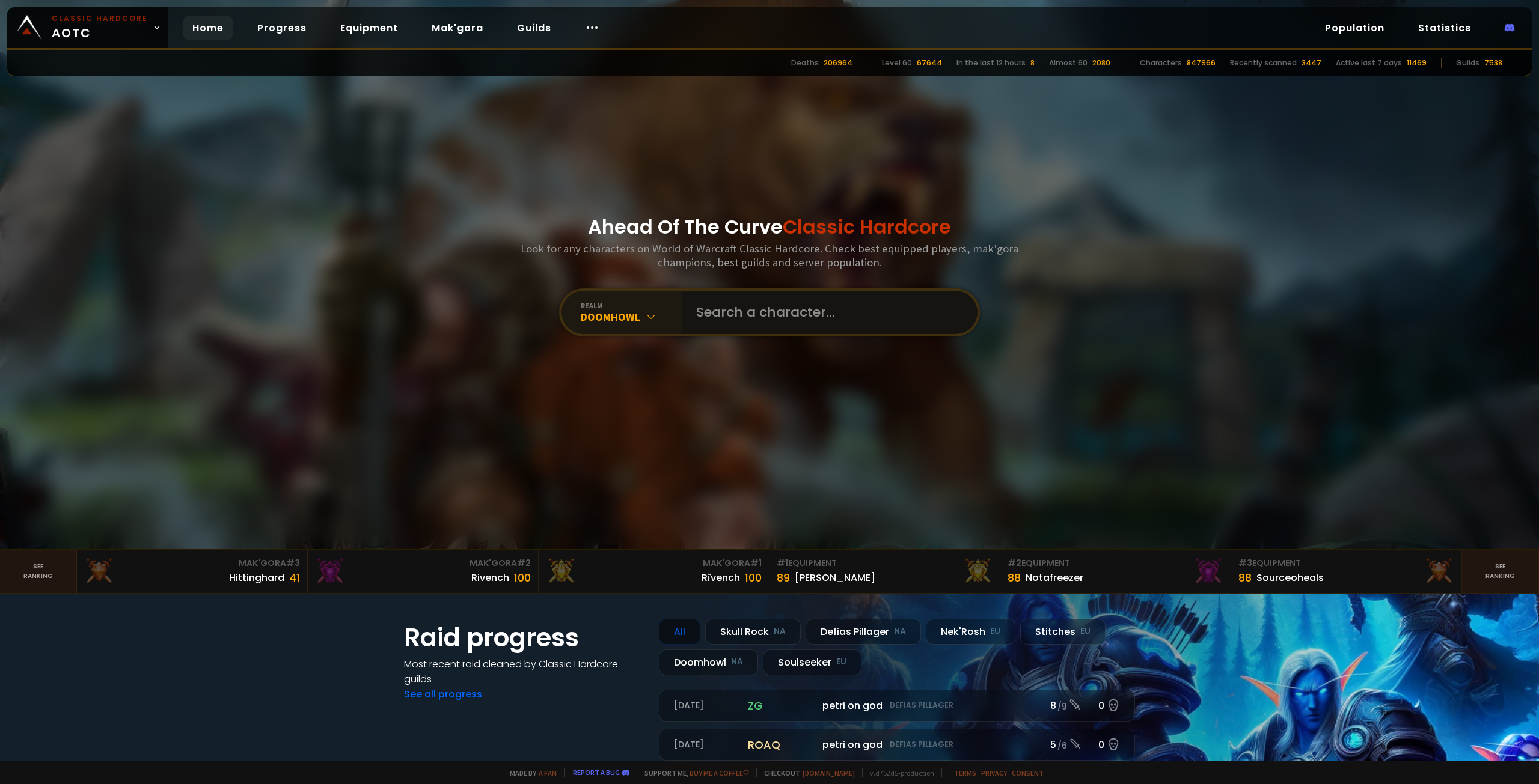
click at [742, 307] on input "text" at bounding box center [826, 312] width 274 height 43
click at [778, 334] on div "realm Doomhowl" at bounding box center [769, 312] width 421 height 48
click at [785, 319] on input "text" at bounding box center [826, 312] width 274 height 43
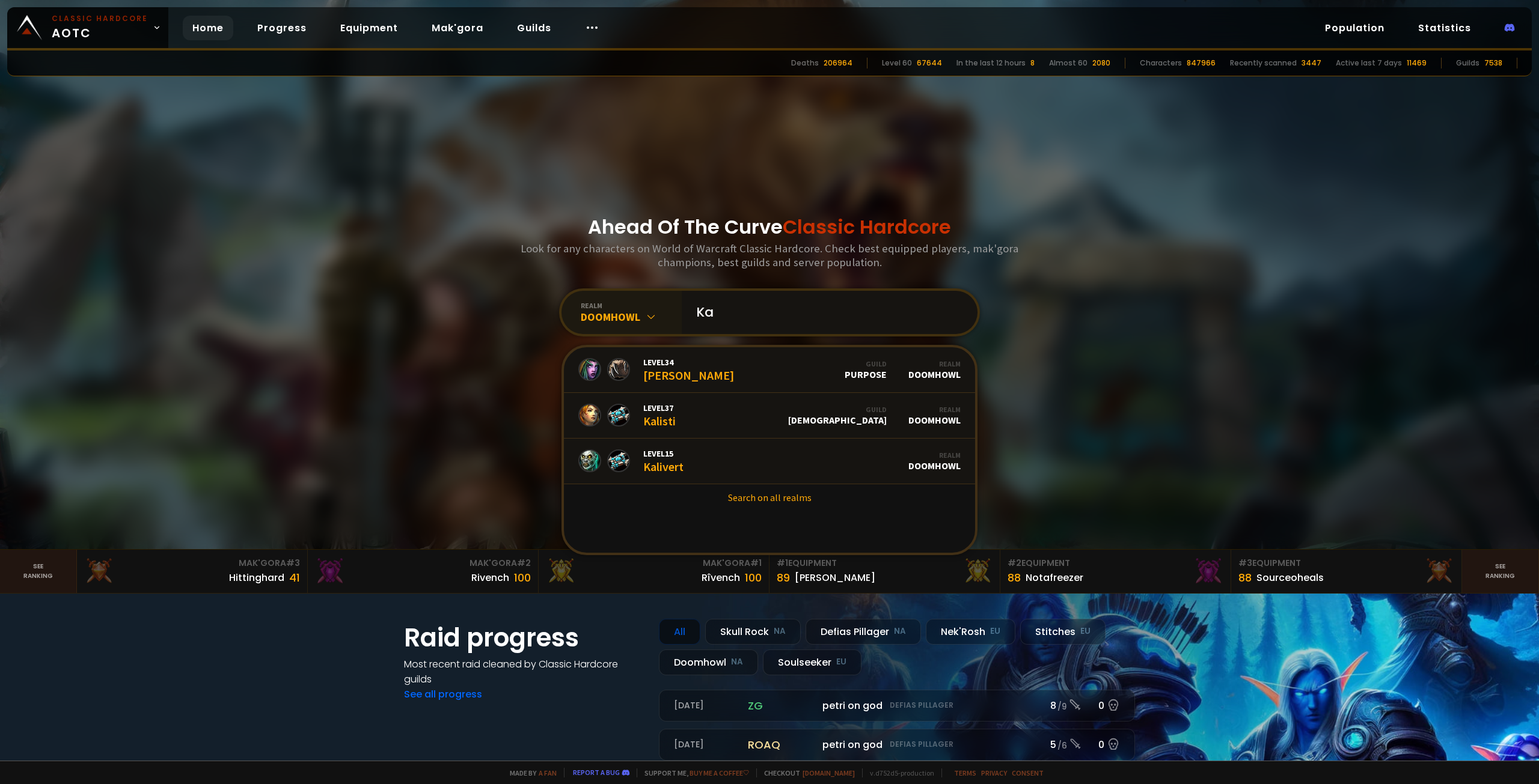
type input "K"
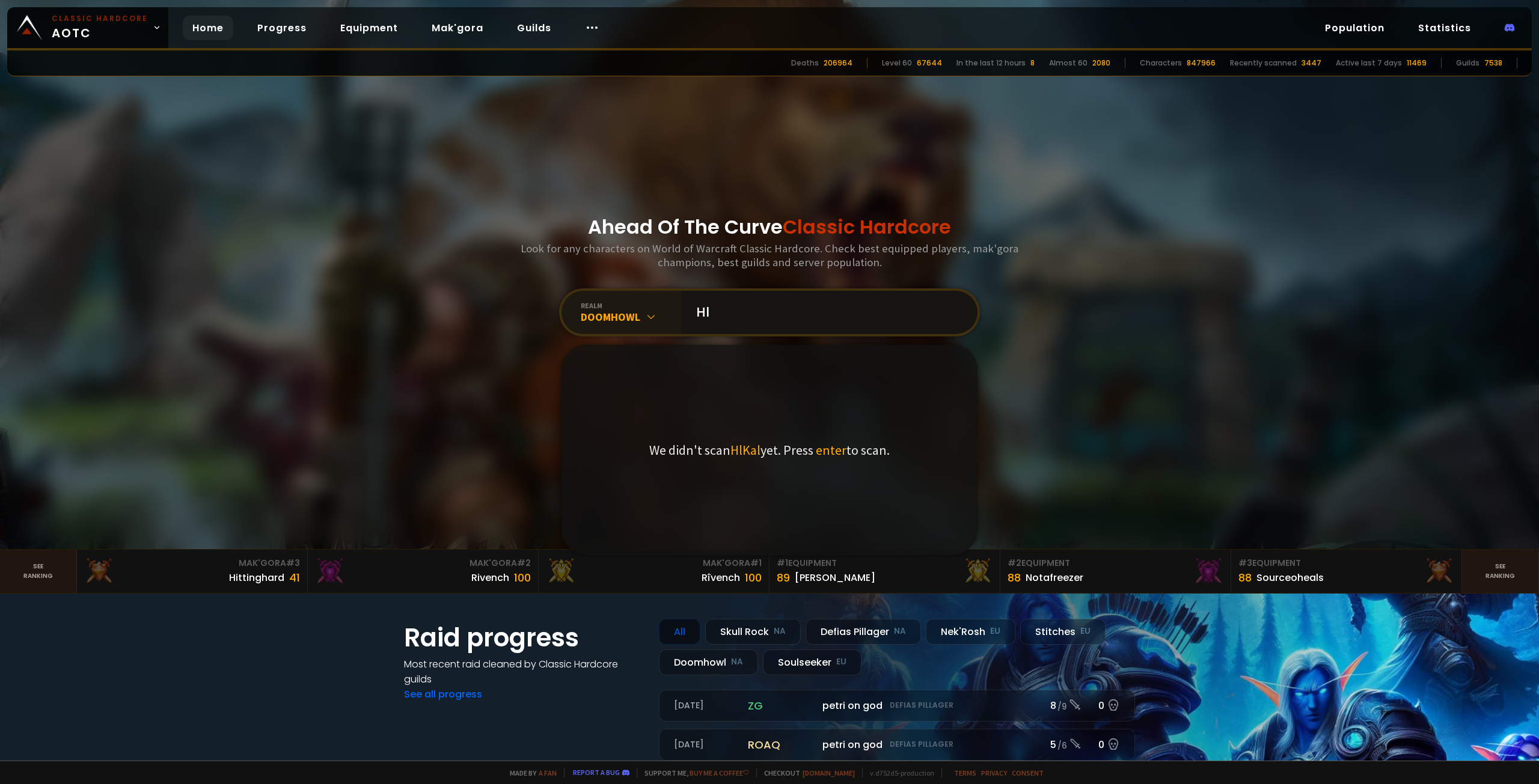
type input "H"
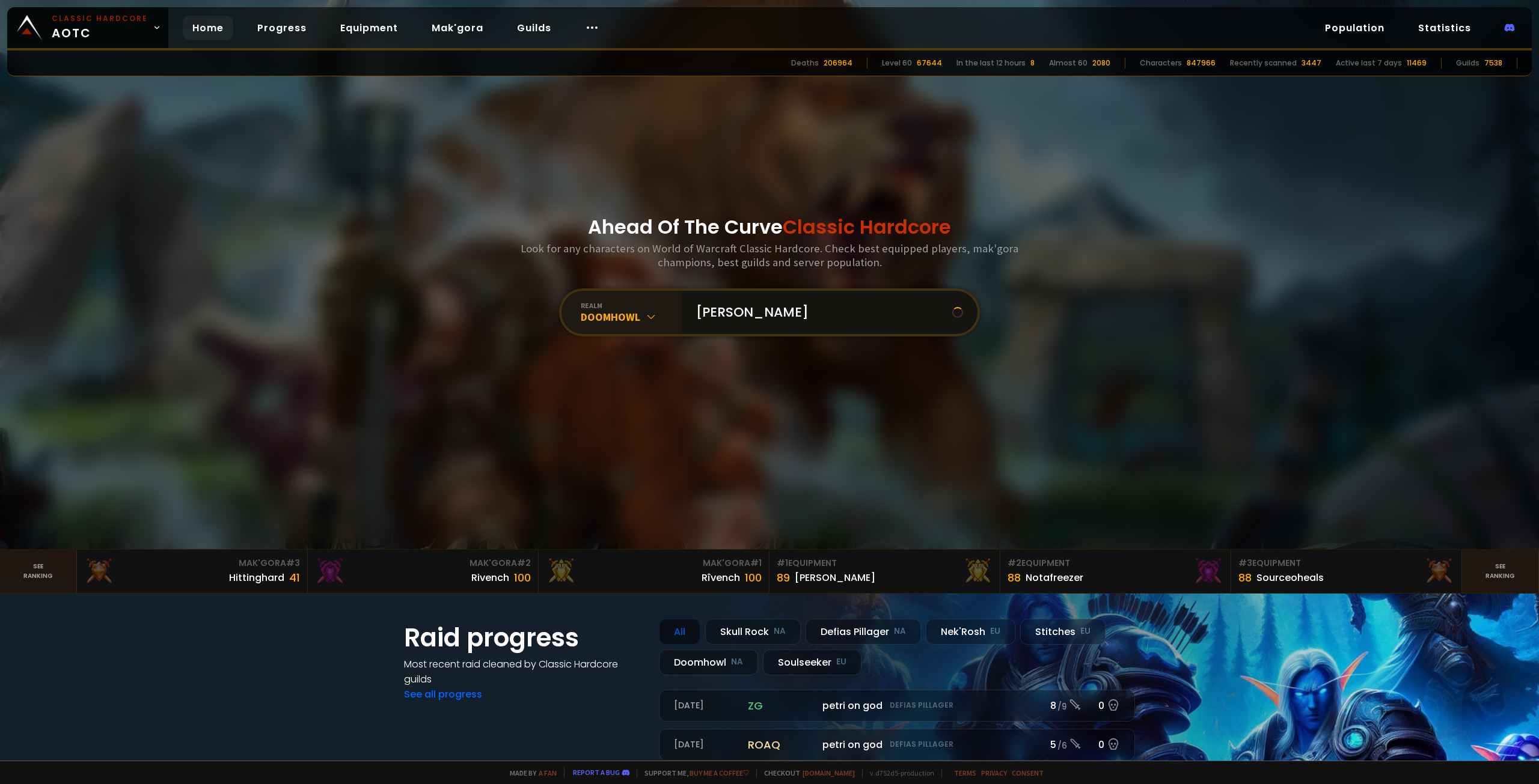
type input "Kalio"
click at [738, 312] on input "text" at bounding box center [826, 312] width 274 height 43
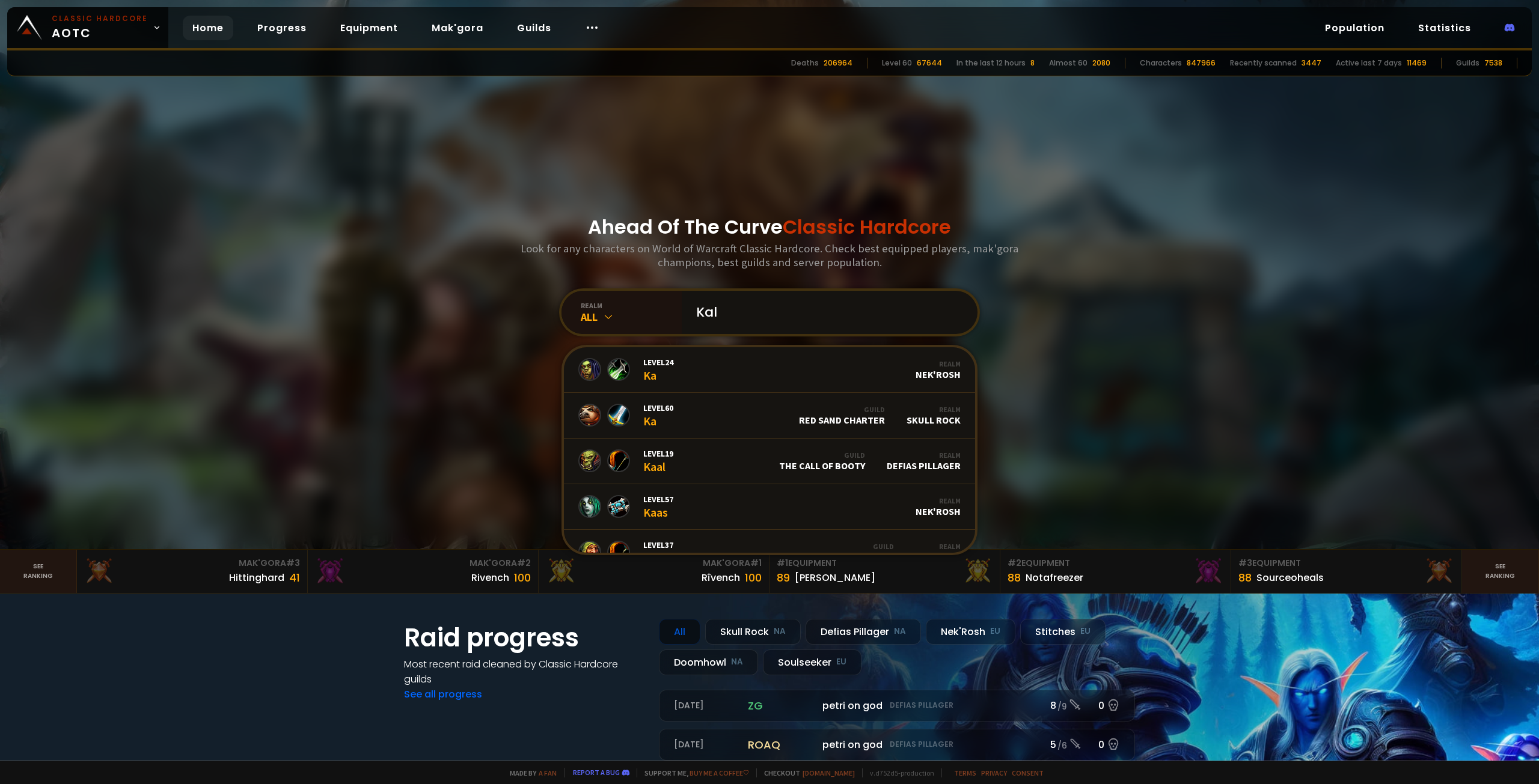
type input "[PERSON_NAME]"
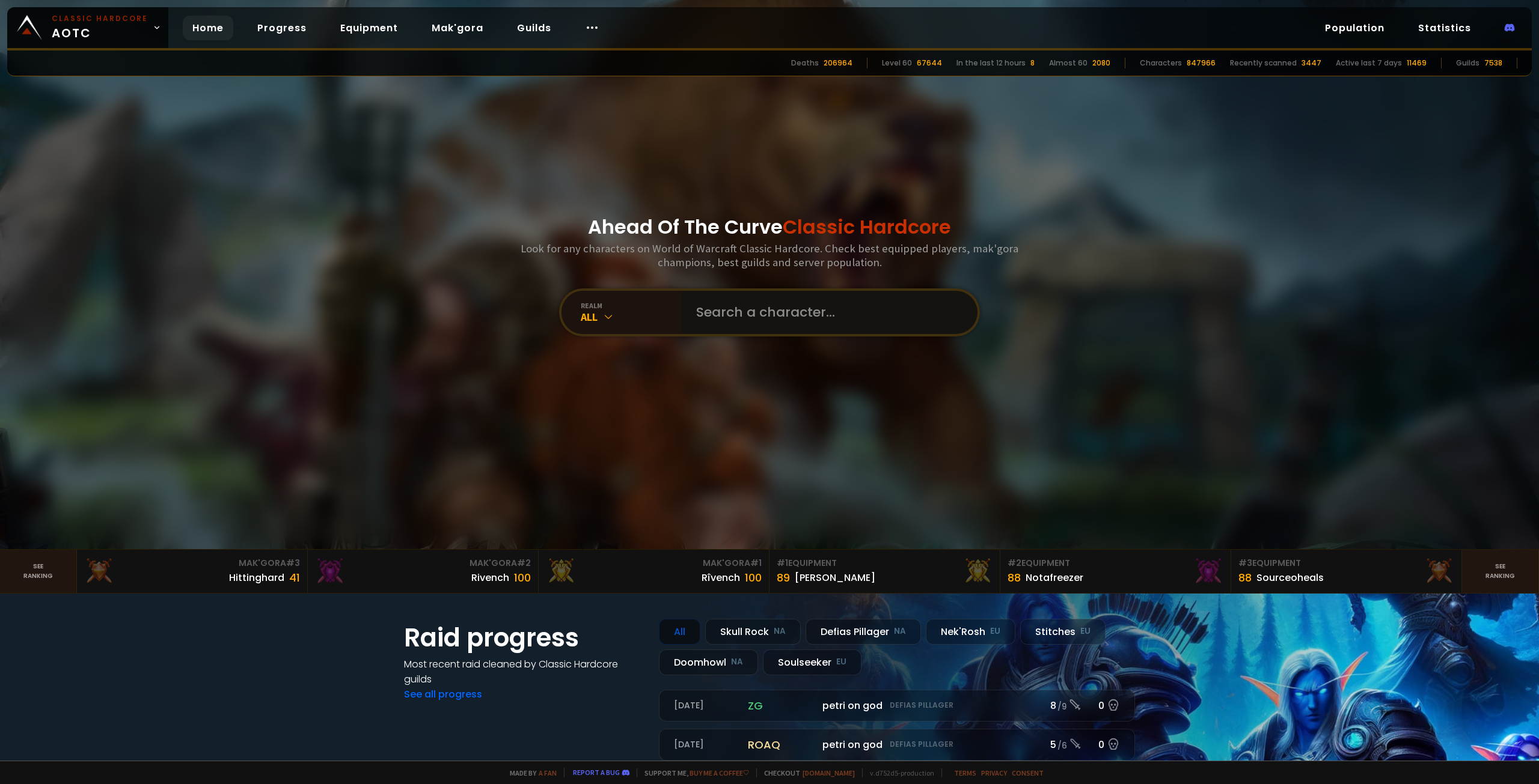
click at [767, 325] on input "text" at bounding box center [826, 312] width 274 height 43
type input "K"
type input "Kahri"
click at [718, 318] on input "text" at bounding box center [826, 312] width 274 height 43
type input "Kailo"
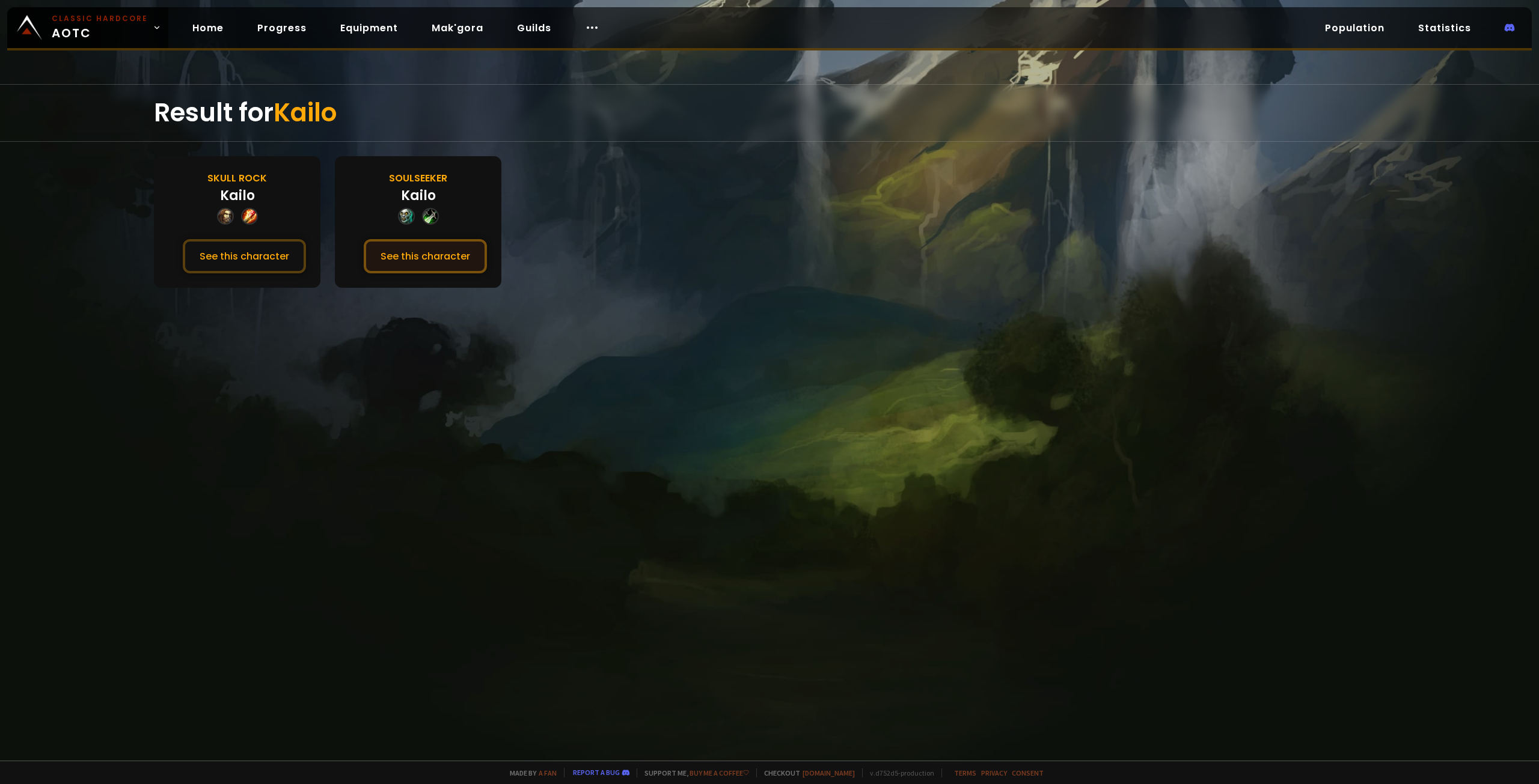
click at [431, 261] on button "See this character" at bounding box center [425, 256] width 123 height 34
click at [270, 257] on button "See this character" at bounding box center [244, 256] width 123 height 34
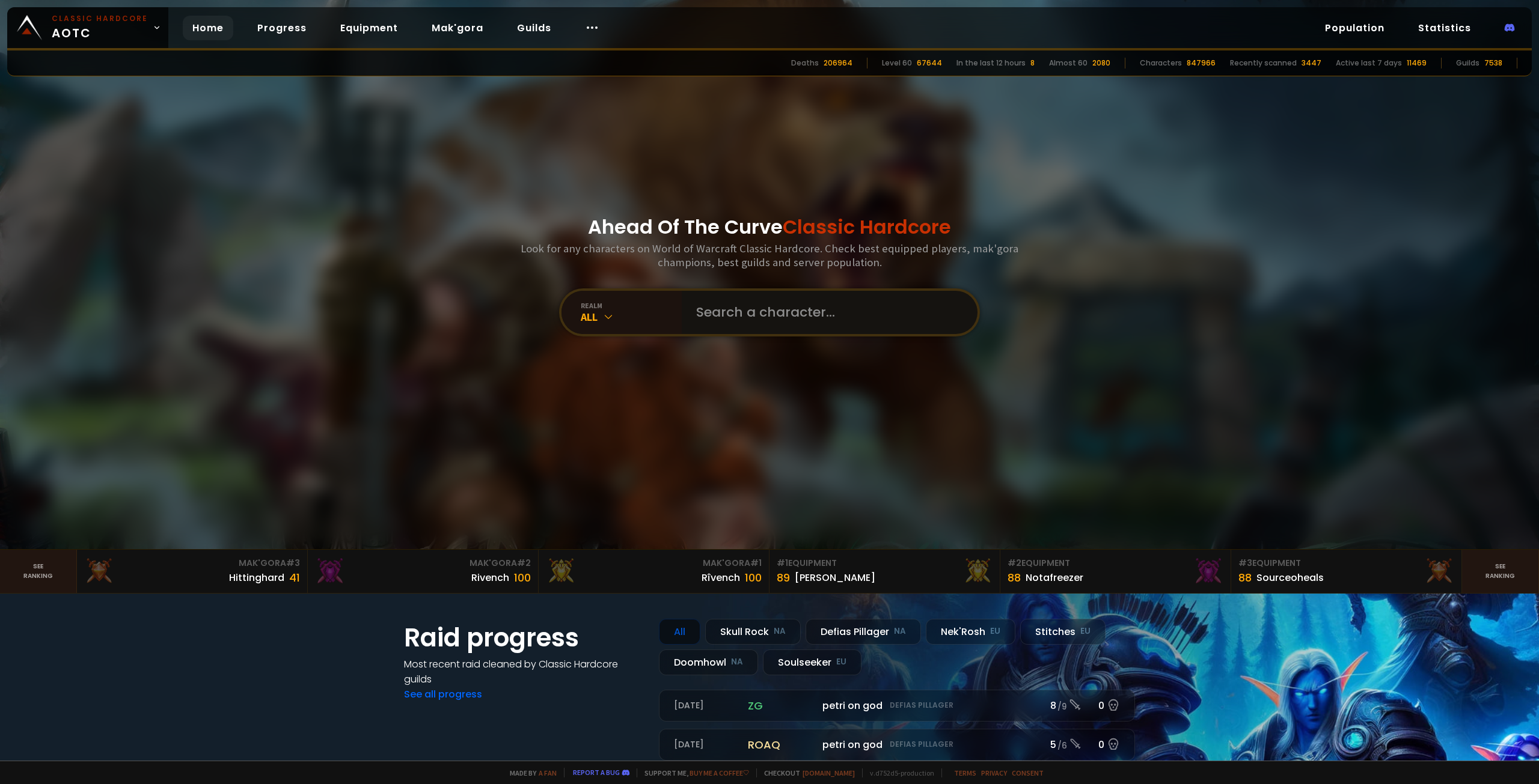
drag, startPoint x: 756, startPoint y: 323, endPoint x: 756, endPoint y: 315, distance: 8.0
click at [756, 321] on input "text" at bounding box center [826, 312] width 274 height 43
type input "kairo"
click at [726, 310] on input "text" at bounding box center [826, 312] width 274 height 43
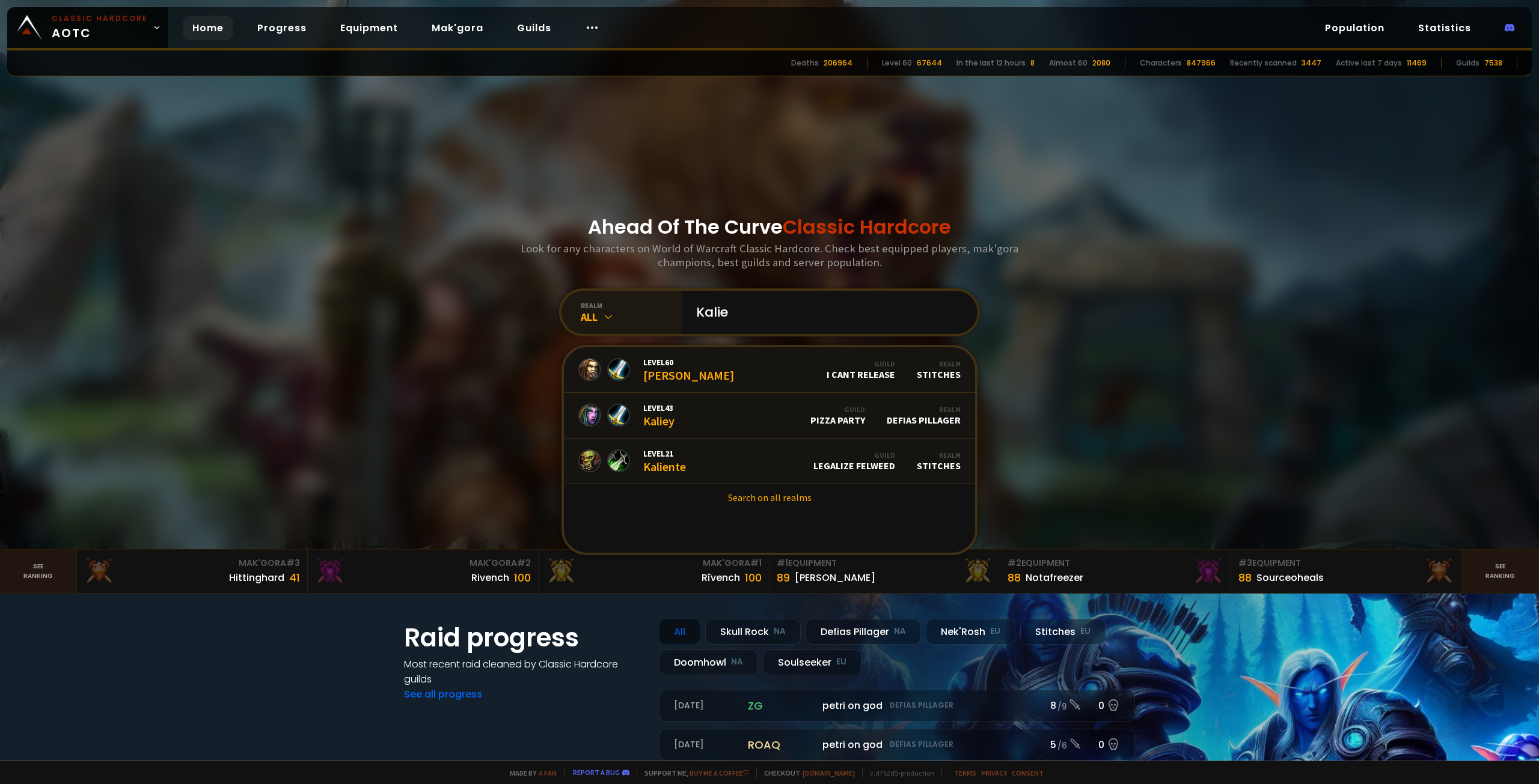
click at [607, 312] on icon at bounding box center [608, 316] width 12 height 12
click at [621, 497] on div "Doomhowl NA" at bounding box center [622, 502] width 116 height 28
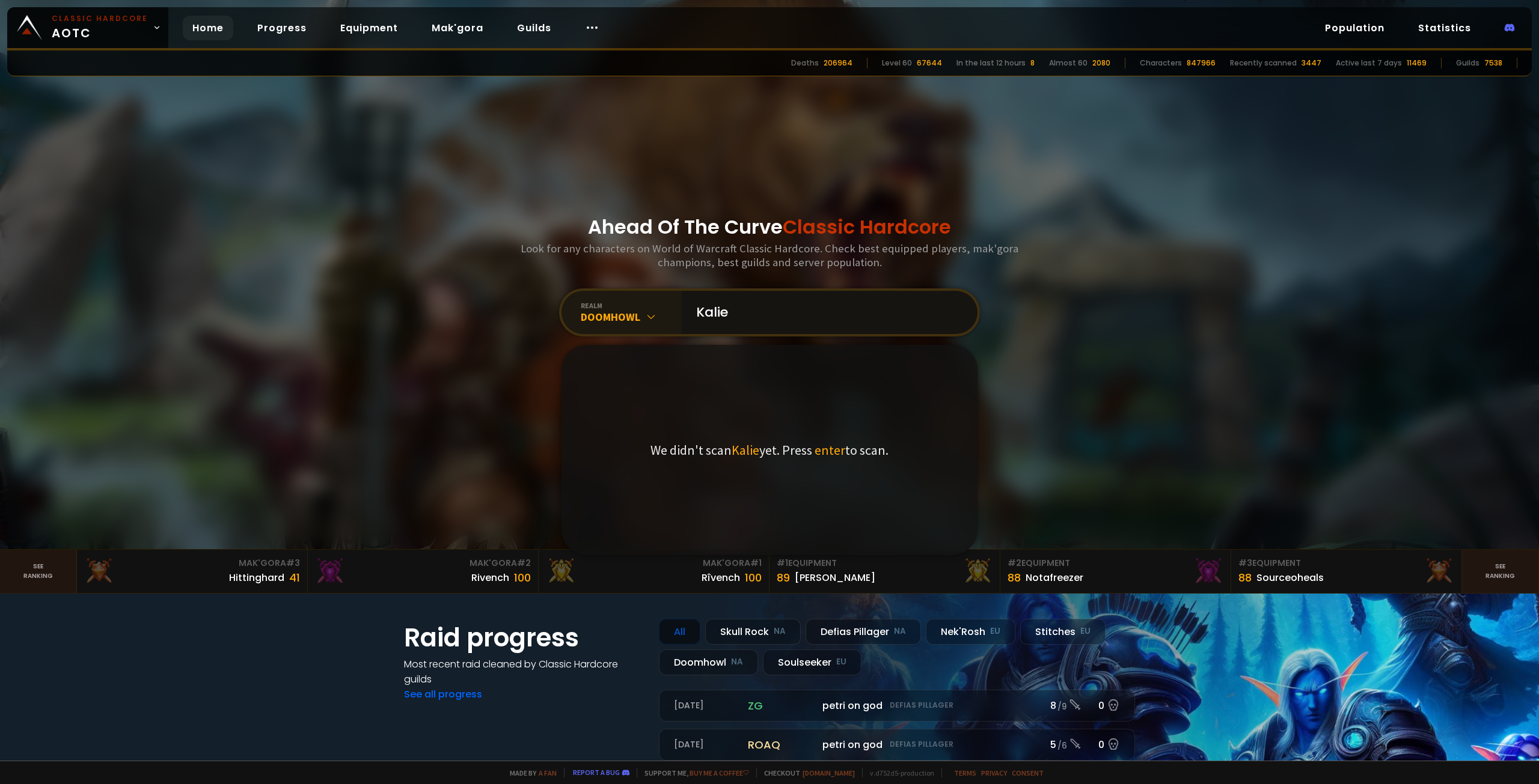
click at [764, 312] on input "Kalie" at bounding box center [826, 312] width 274 height 43
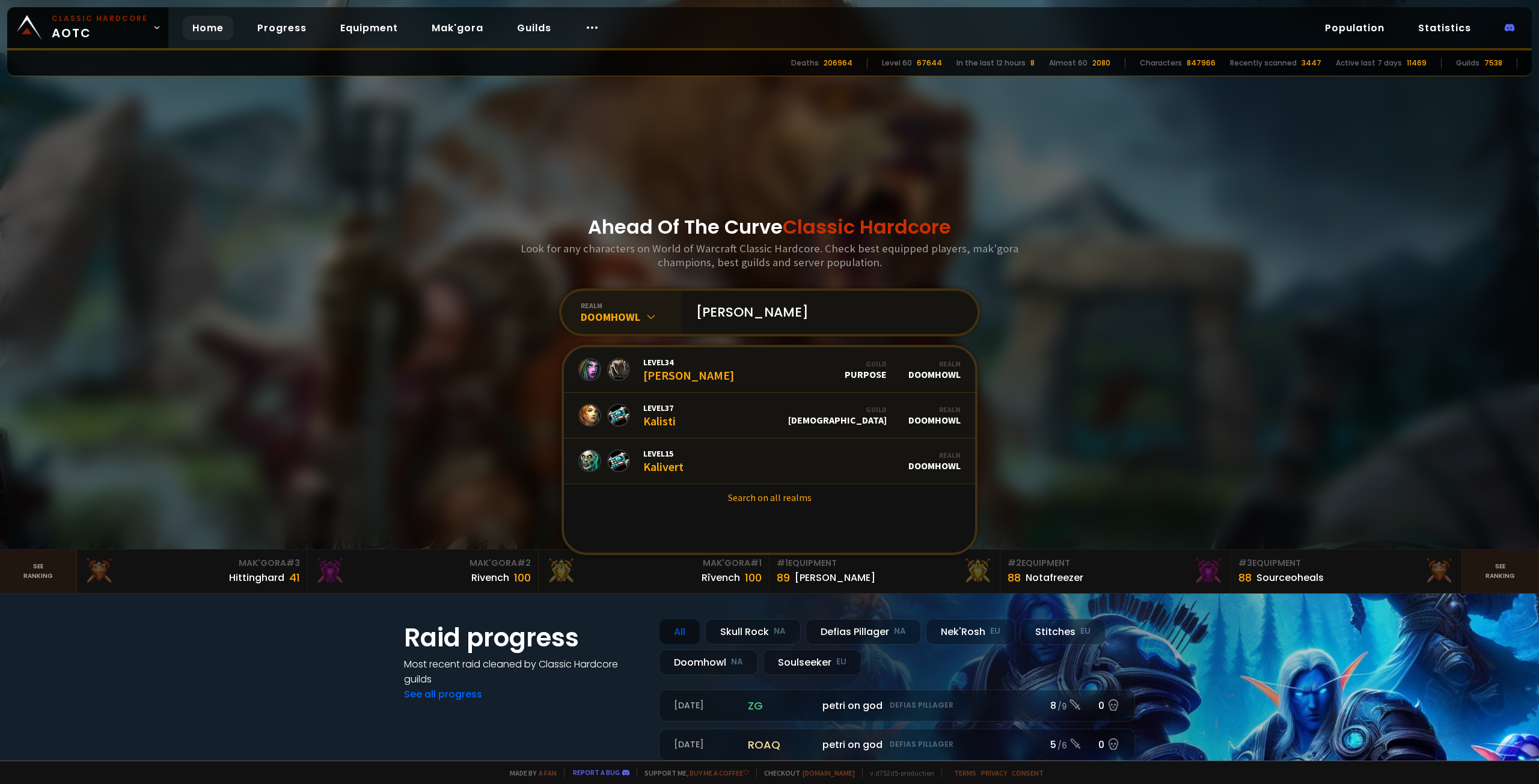
type input "Kalin"
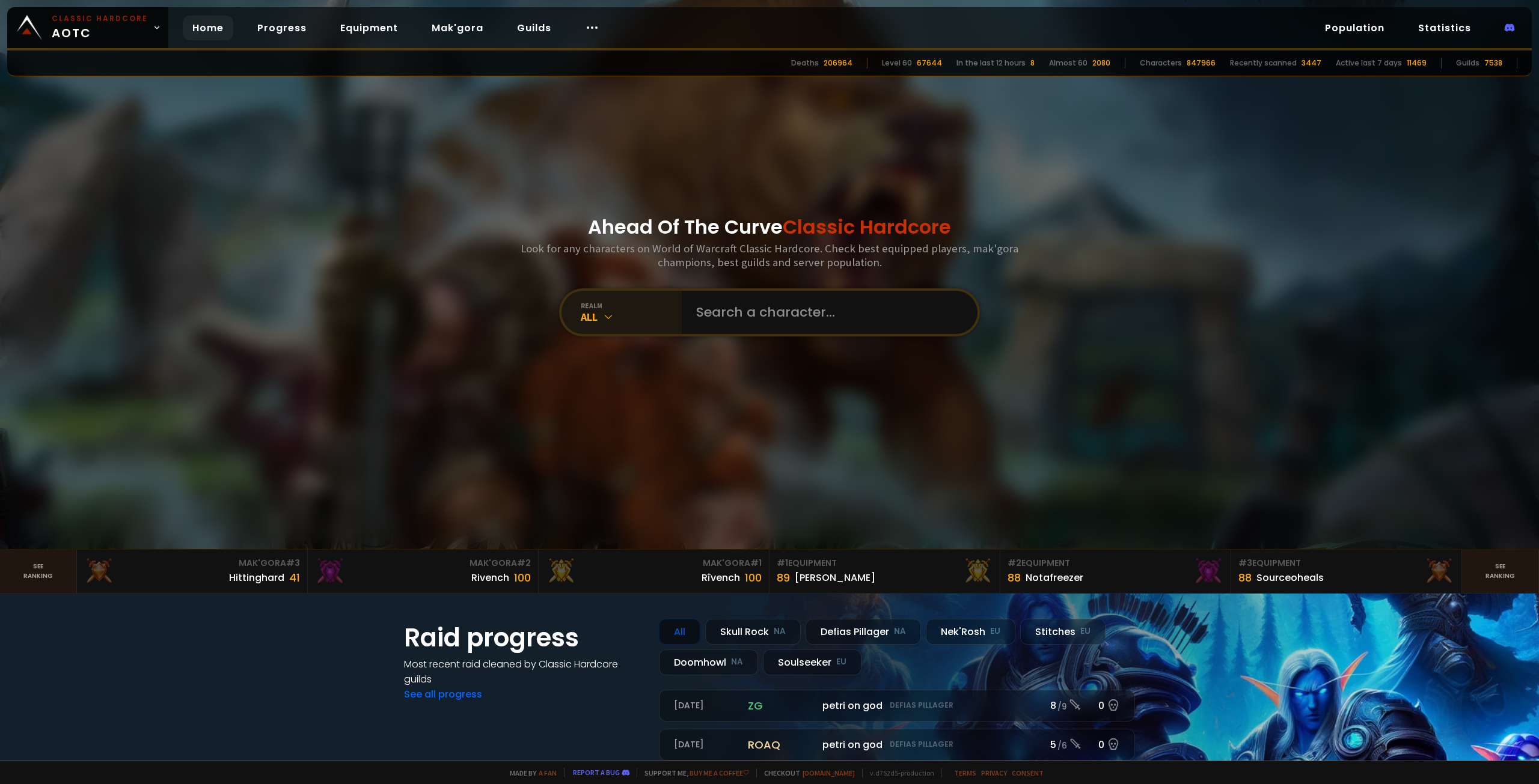
click at [656, 314] on div "All" at bounding box center [630, 317] width 101 height 14
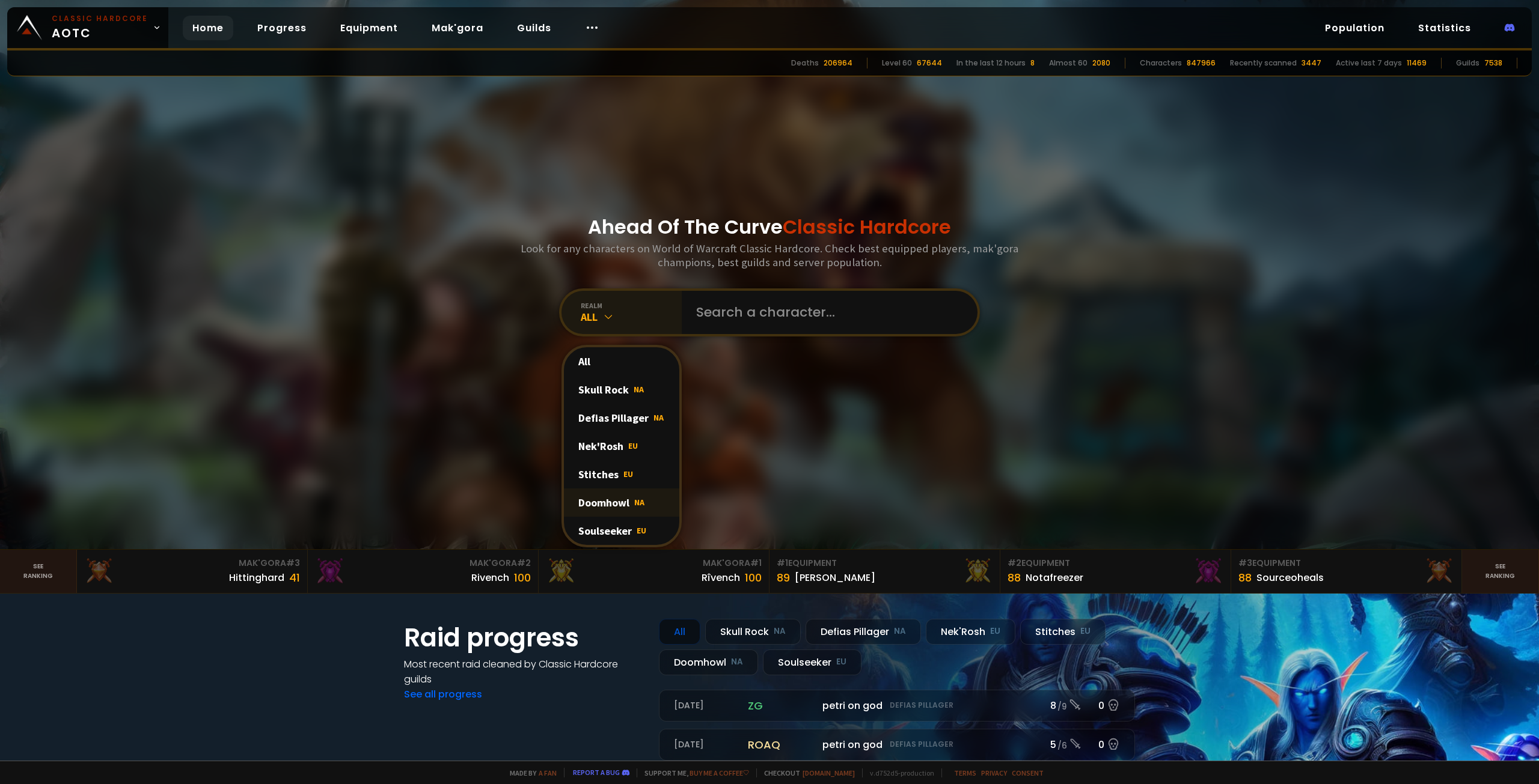
click at [609, 494] on div "Doomhowl NA" at bounding box center [622, 502] width 116 height 28
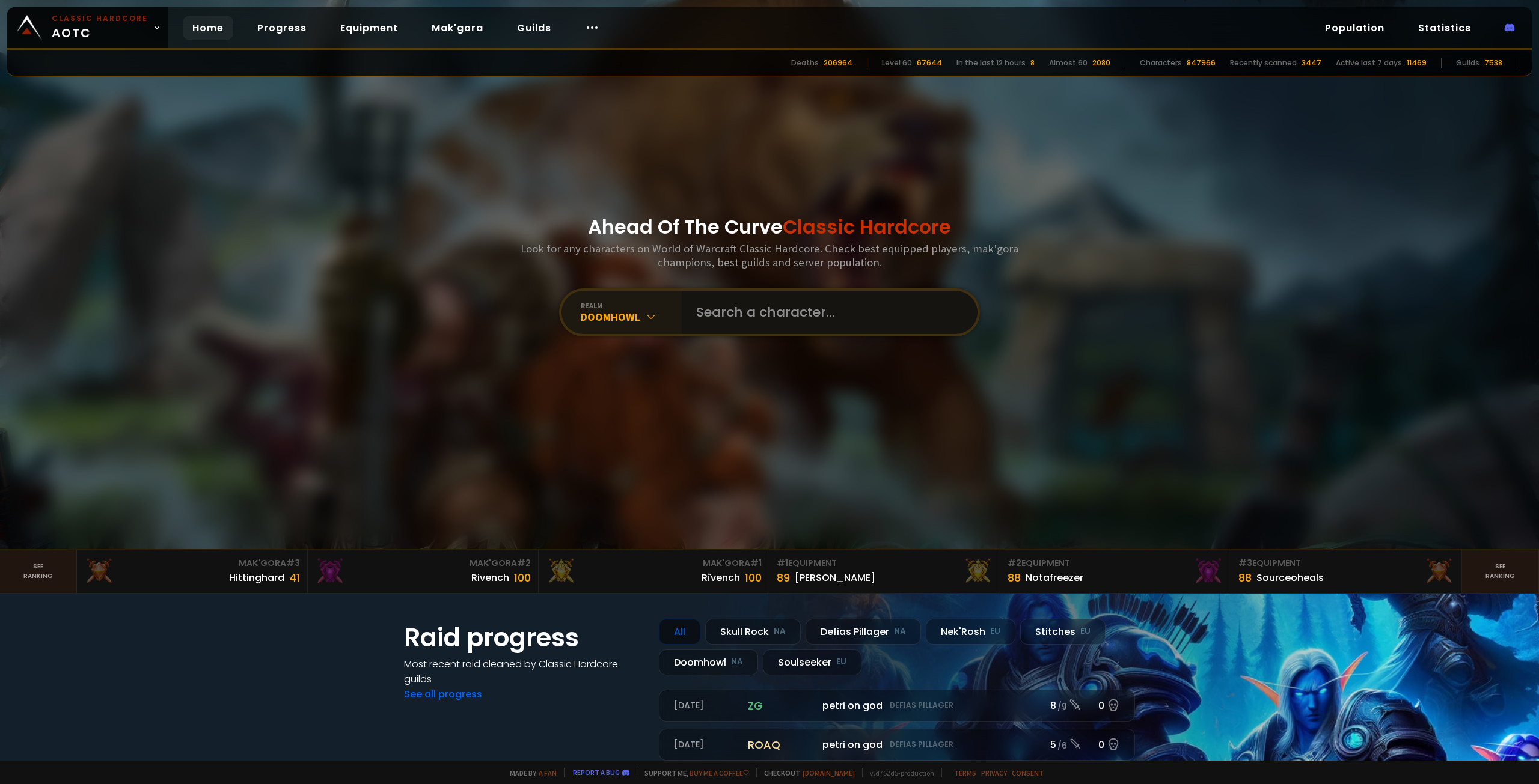
click at [755, 327] on input "text" at bounding box center [826, 312] width 274 height 43
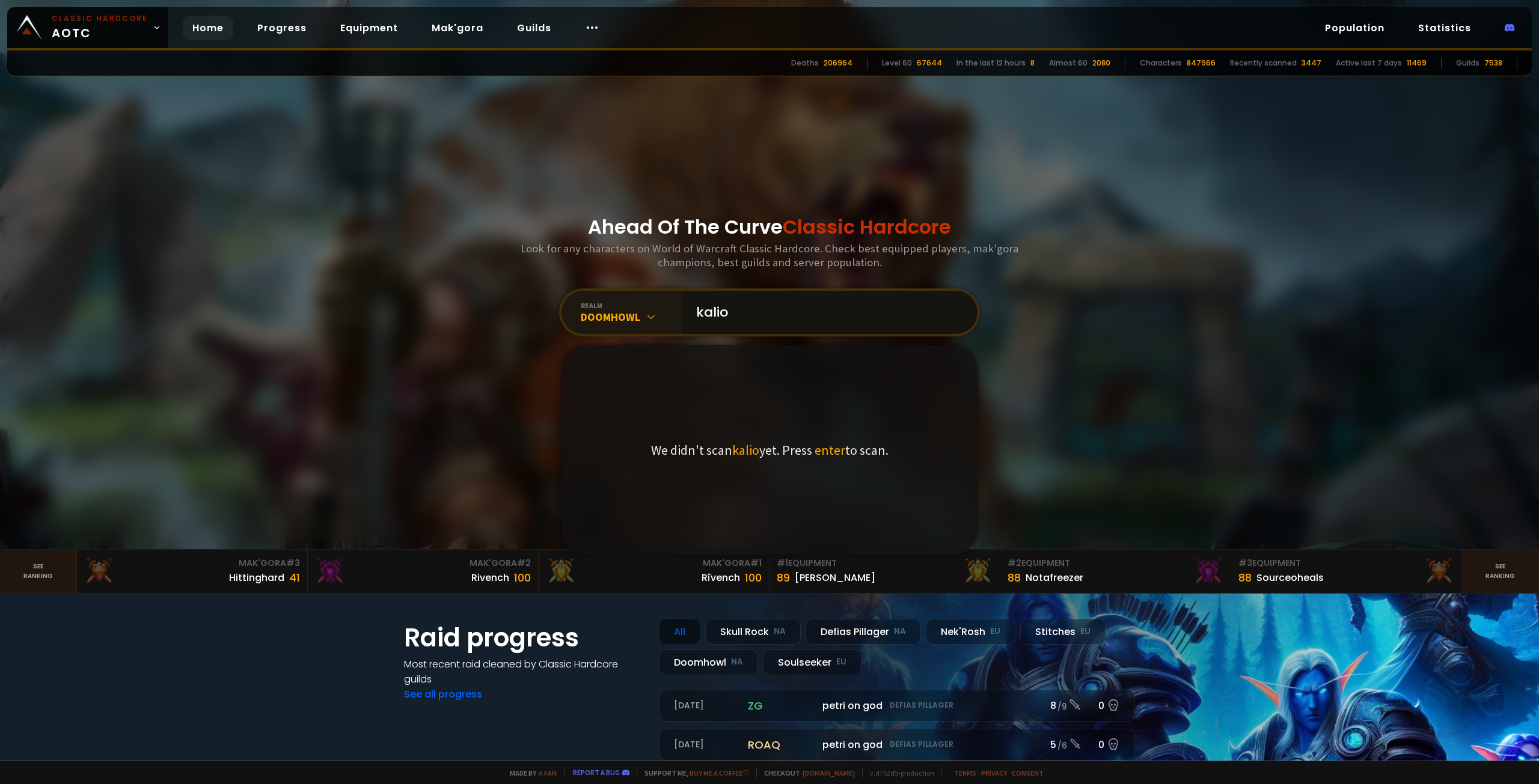
type input "kalioz"
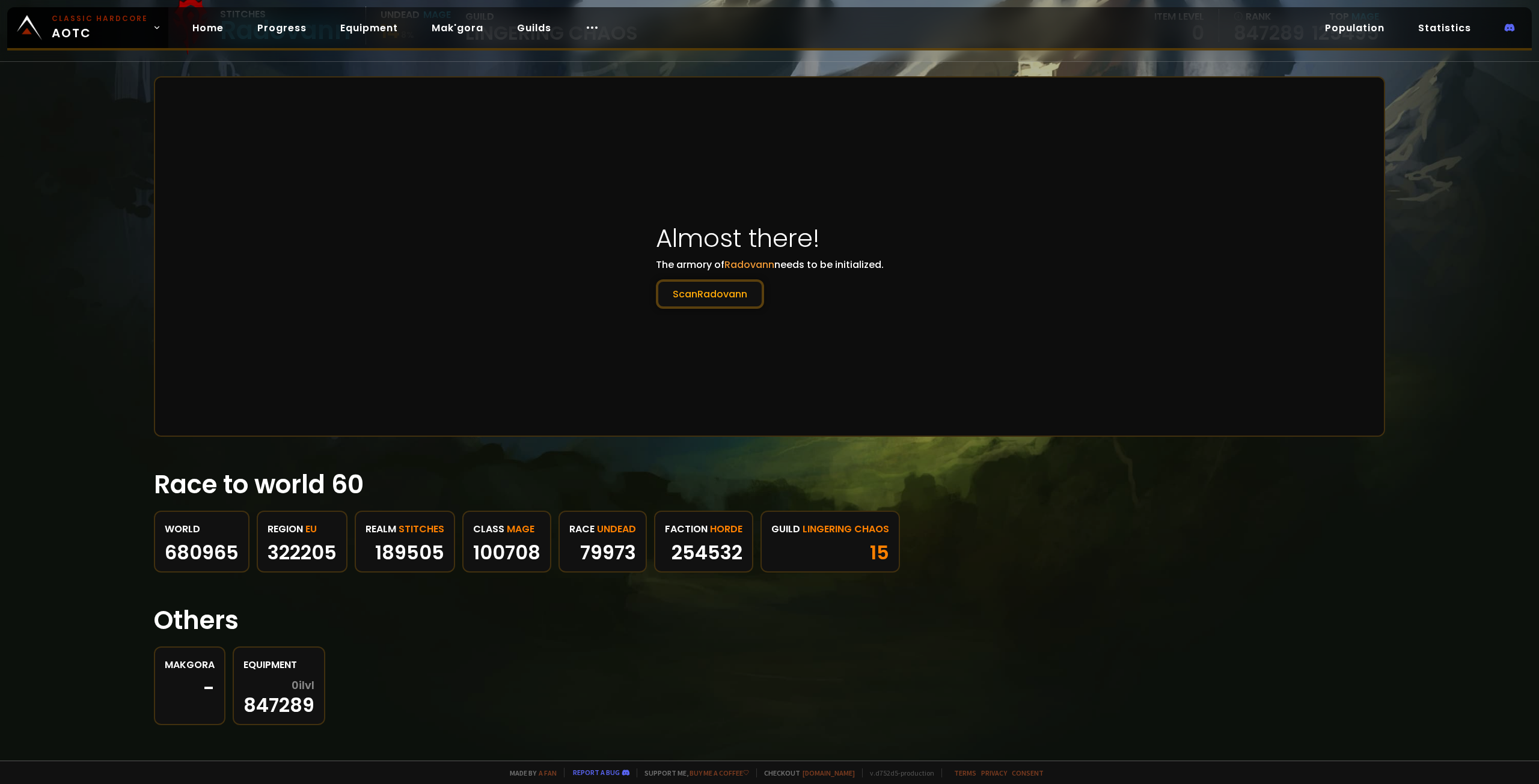
scroll to position [140, 0]
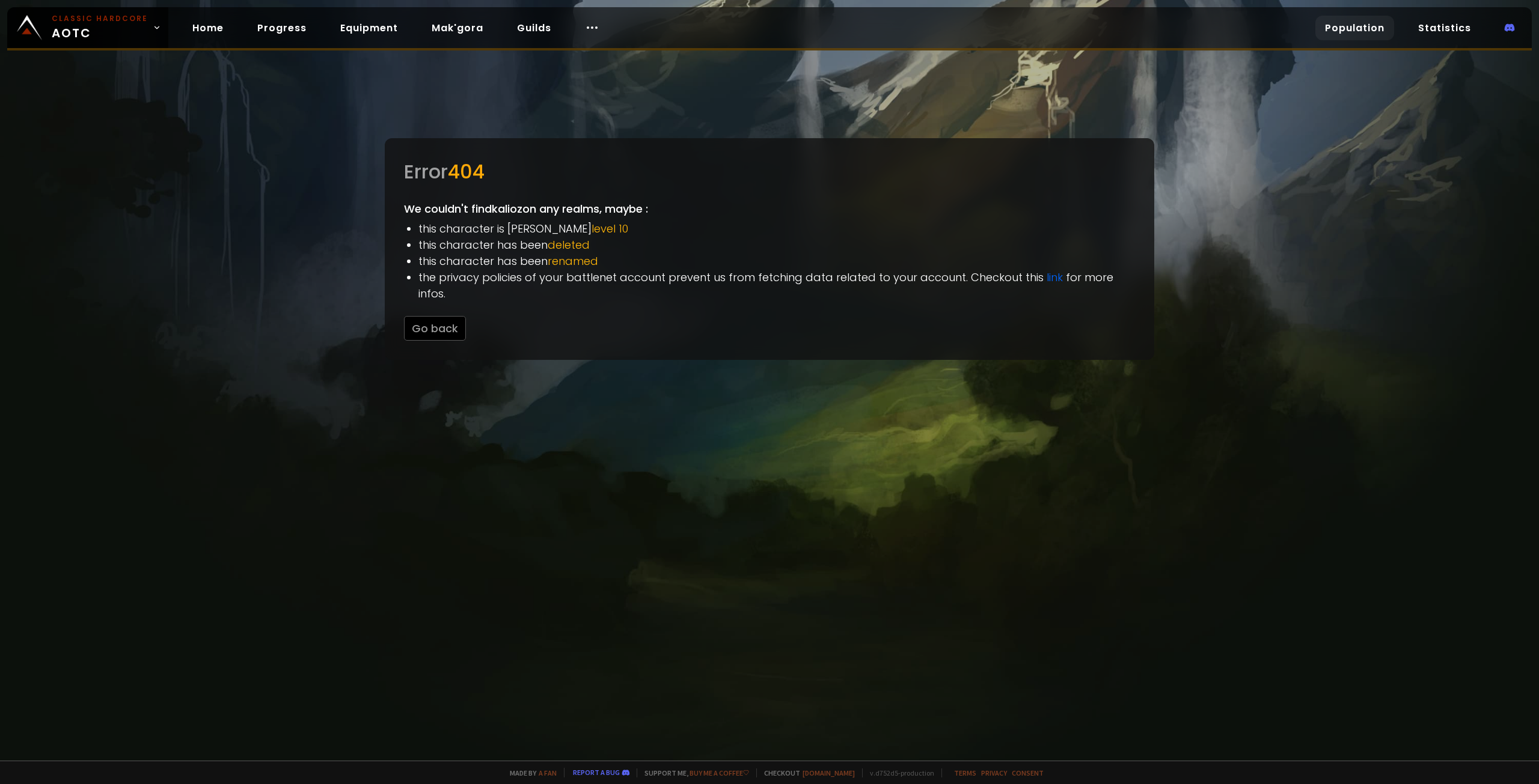
click at [1363, 30] on link "Population" at bounding box center [1354, 27] width 79 height 25
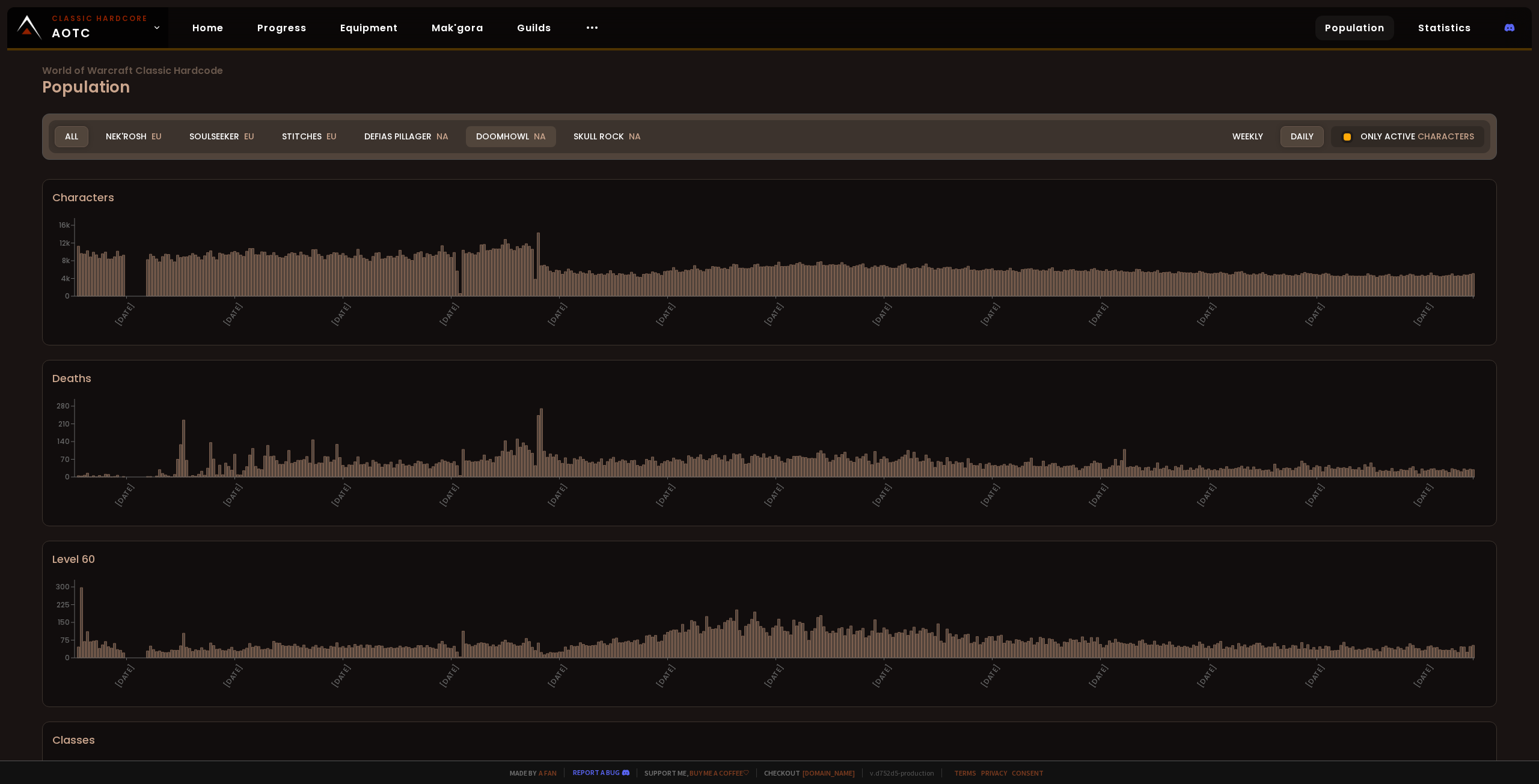
click at [493, 131] on div "Doomhowl NA" at bounding box center [511, 136] width 90 height 21
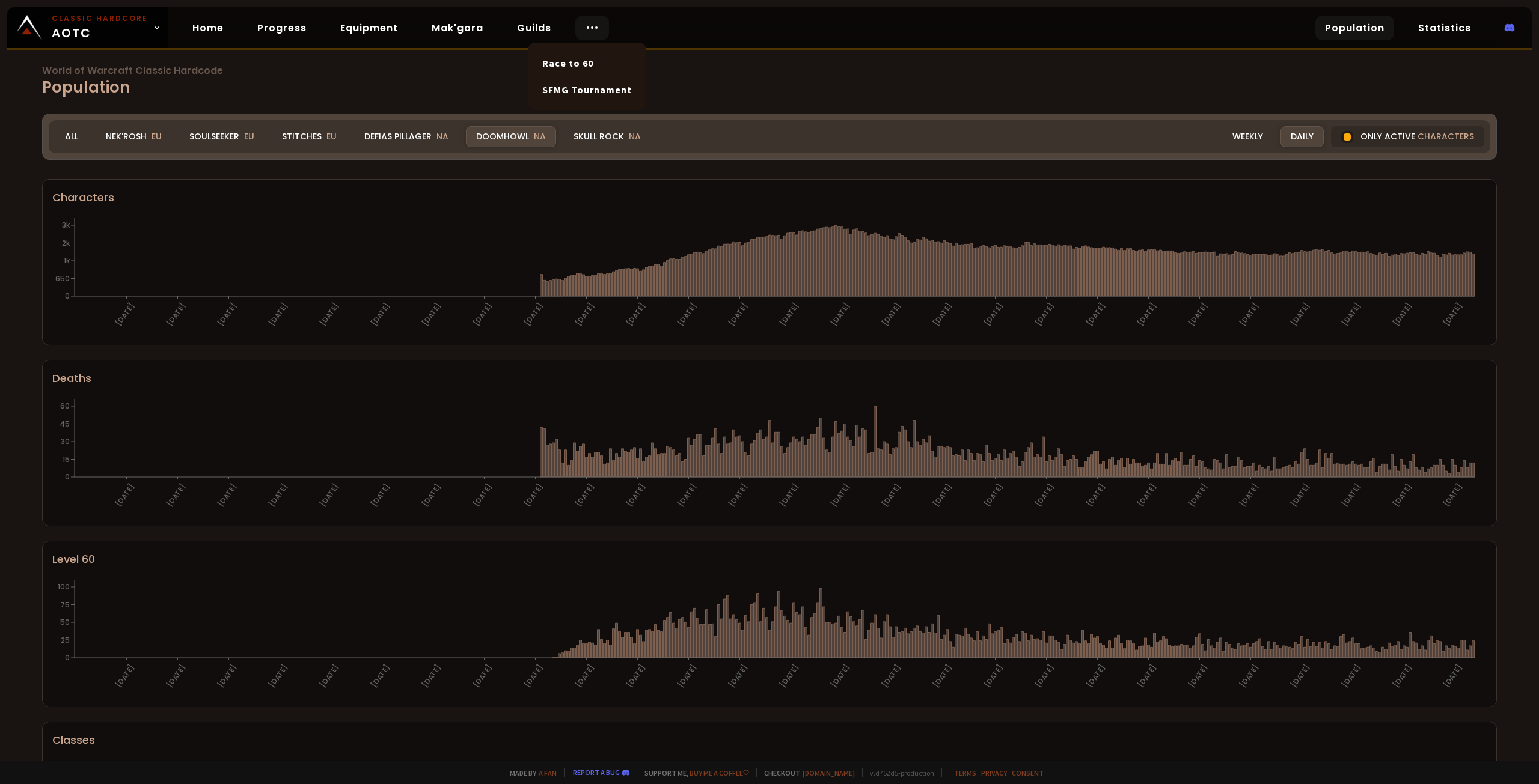
click at [584, 26] on icon at bounding box center [591, 27] width 14 height 14
drag, startPoint x: 990, startPoint y: 85, endPoint x: 1152, endPoint y: 71, distance: 162.6
click at [991, 85] on h1 "World of Warcraft Classic Hardcode Population" at bounding box center [769, 82] width 1455 height 33
click at [1453, 30] on link "Statistics" at bounding box center [1444, 27] width 72 height 25
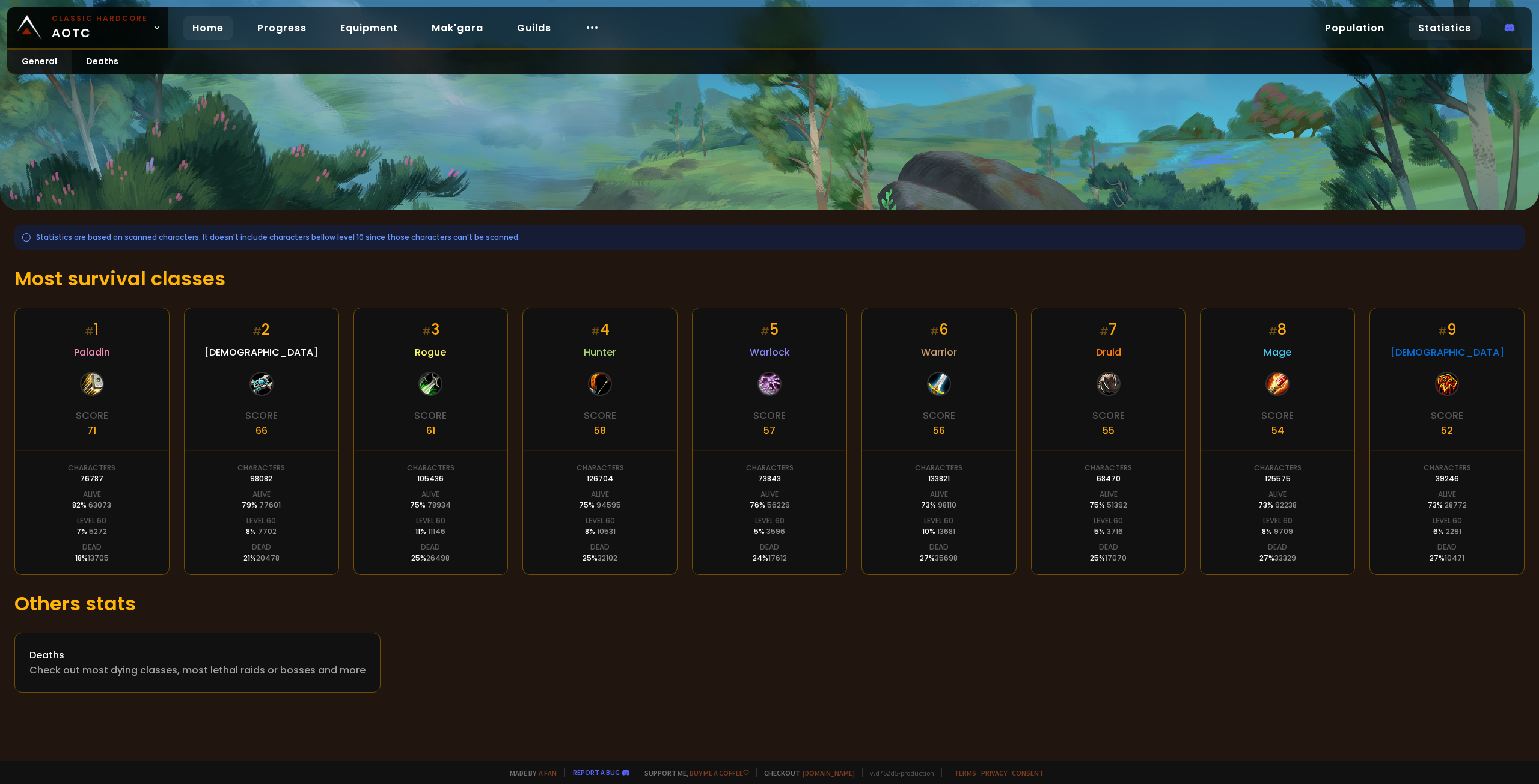
click at [215, 33] on link "Home" at bounding box center [208, 27] width 50 height 25
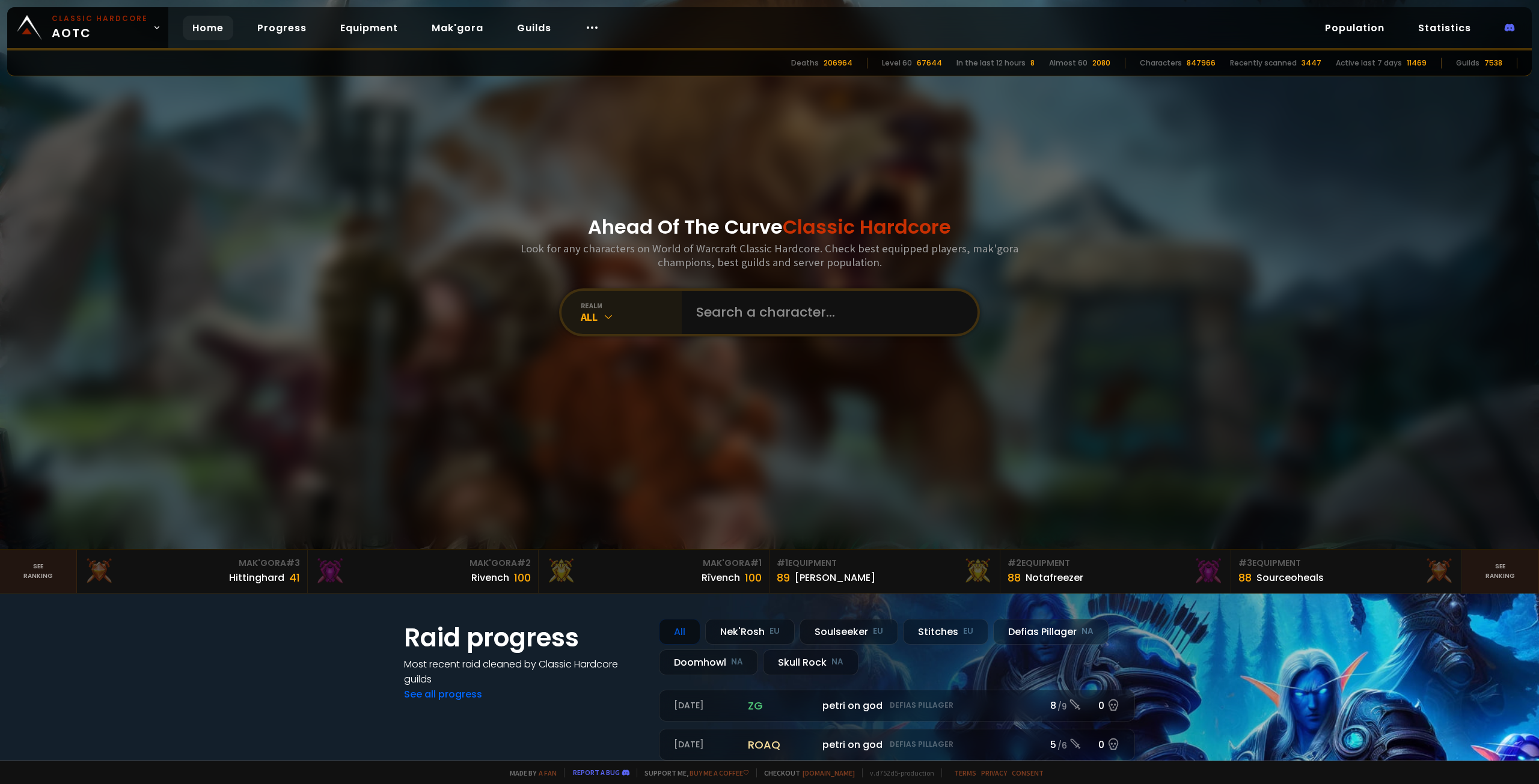
click at [641, 290] on div "realm All" at bounding box center [769, 312] width 421 height 48
click at [640, 304] on div "realm" at bounding box center [630, 305] width 101 height 9
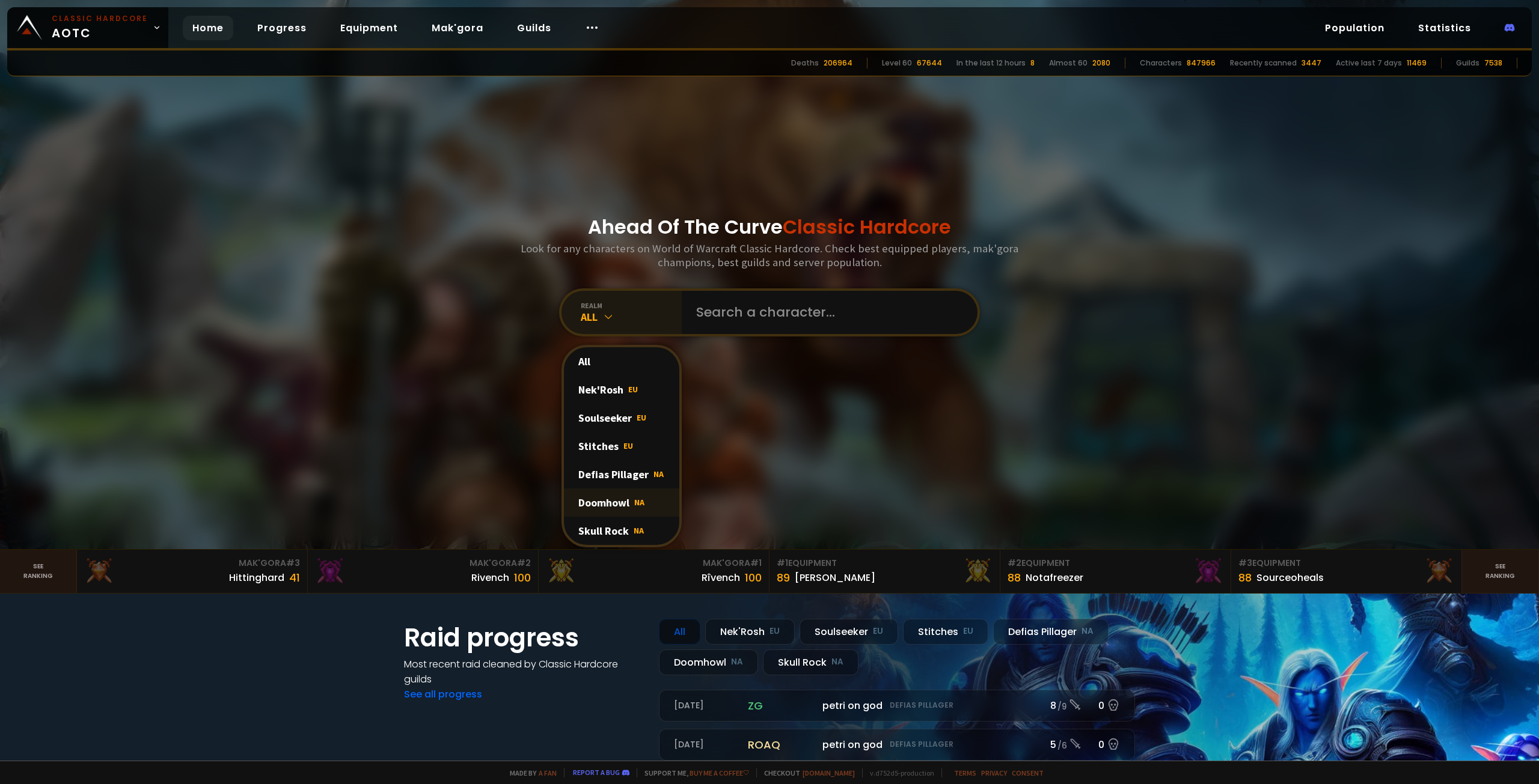
click at [613, 497] on div "Doomhowl NA" at bounding box center [622, 502] width 116 height 28
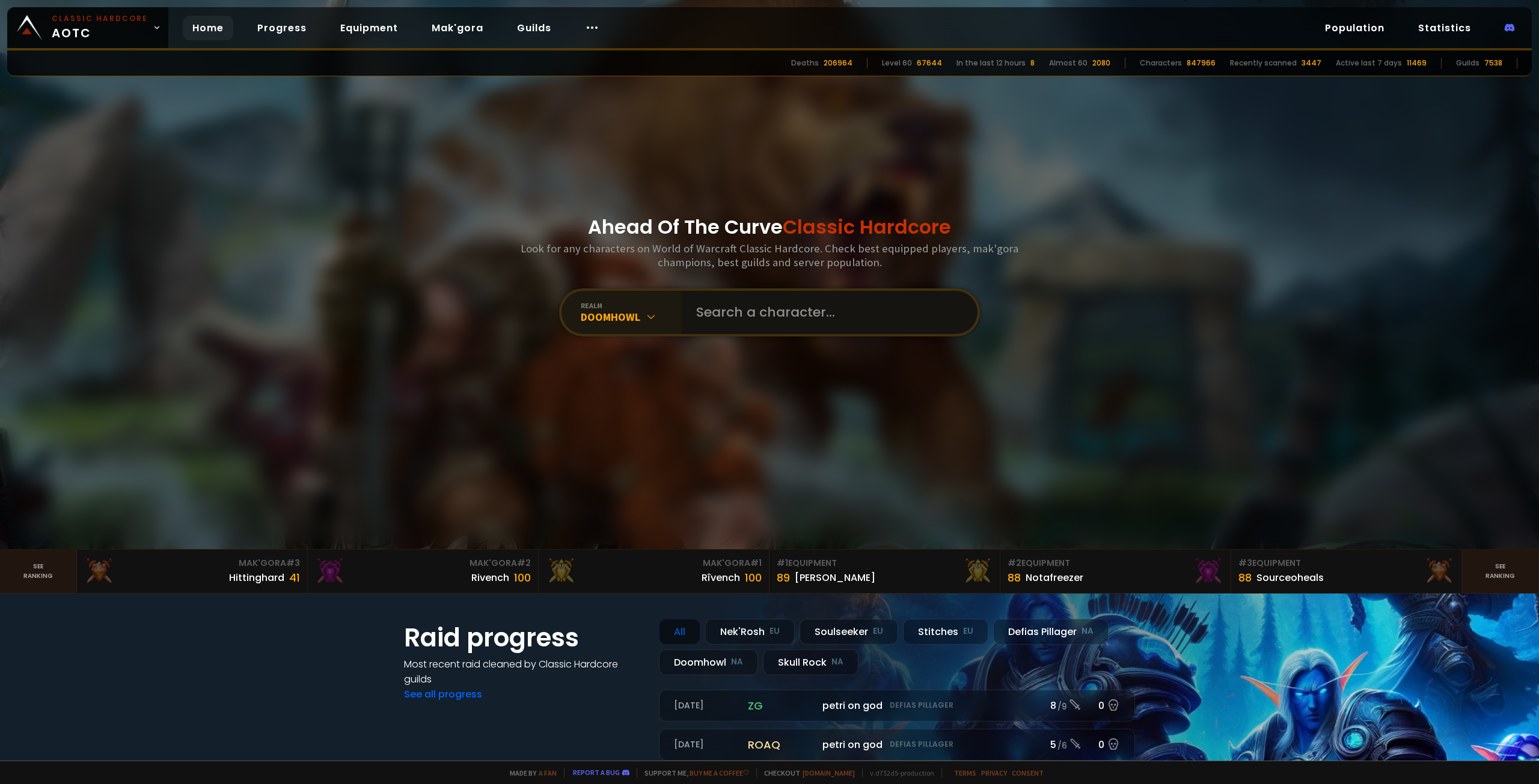
click at [750, 306] on input "text" at bounding box center [826, 312] width 274 height 43
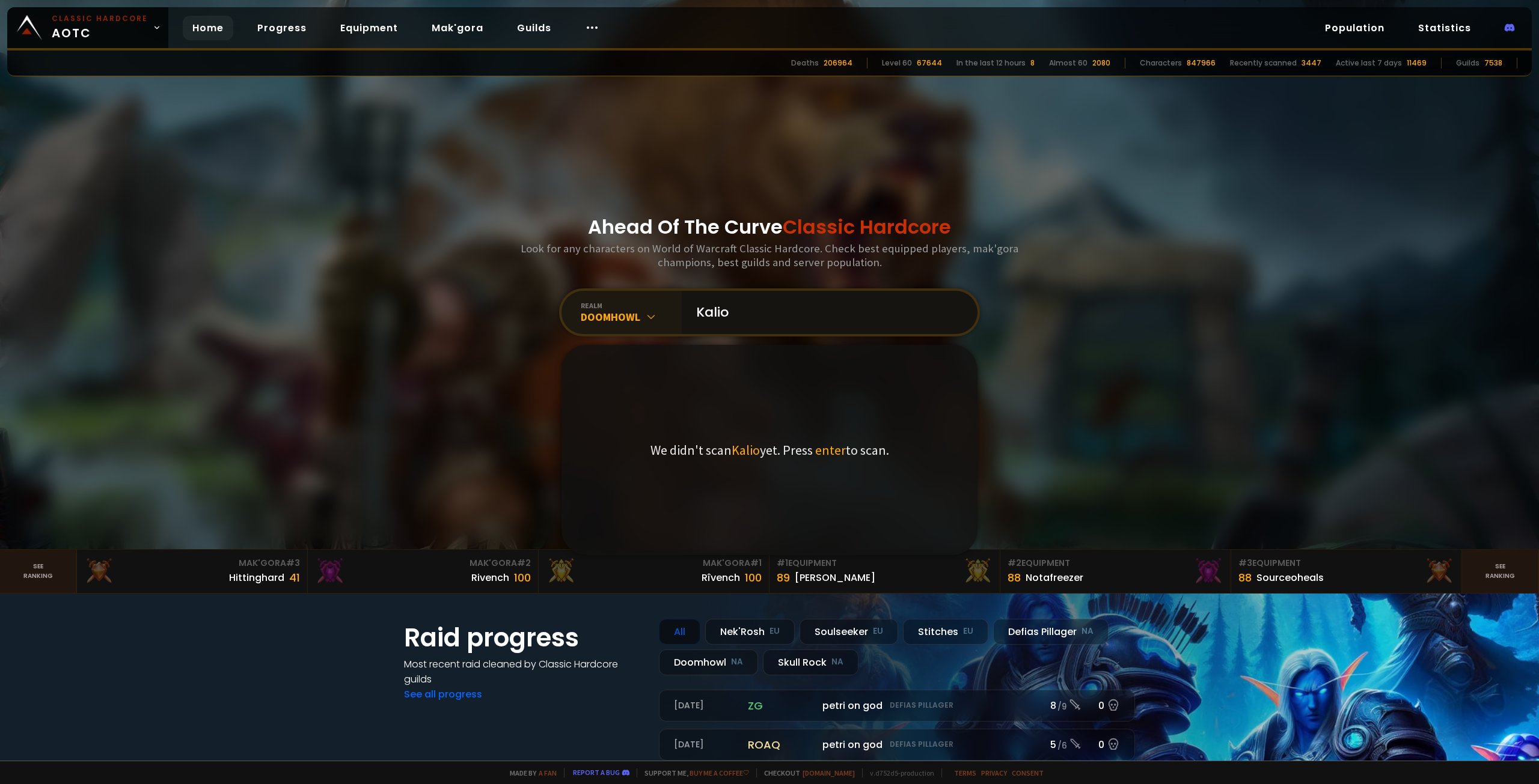
type input "Kaliox"
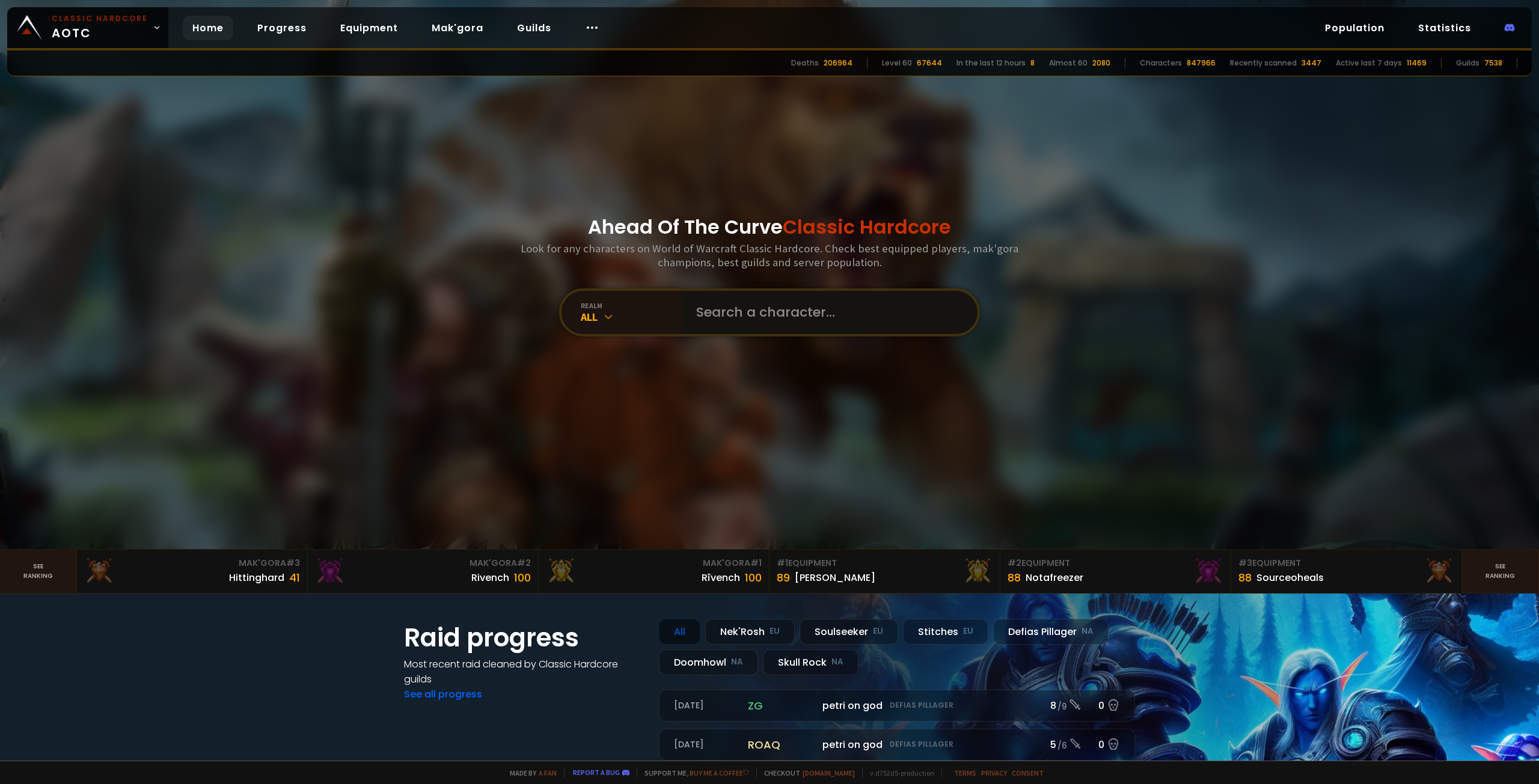
click at [750, 320] on input "text" at bounding box center [826, 312] width 274 height 43
type input "Kalix"
click at [709, 313] on input "text" at bounding box center [826, 312] width 274 height 43
type input "Kaliz"
click at [768, 323] on input "text" at bounding box center [826, 312] width 274 height 43
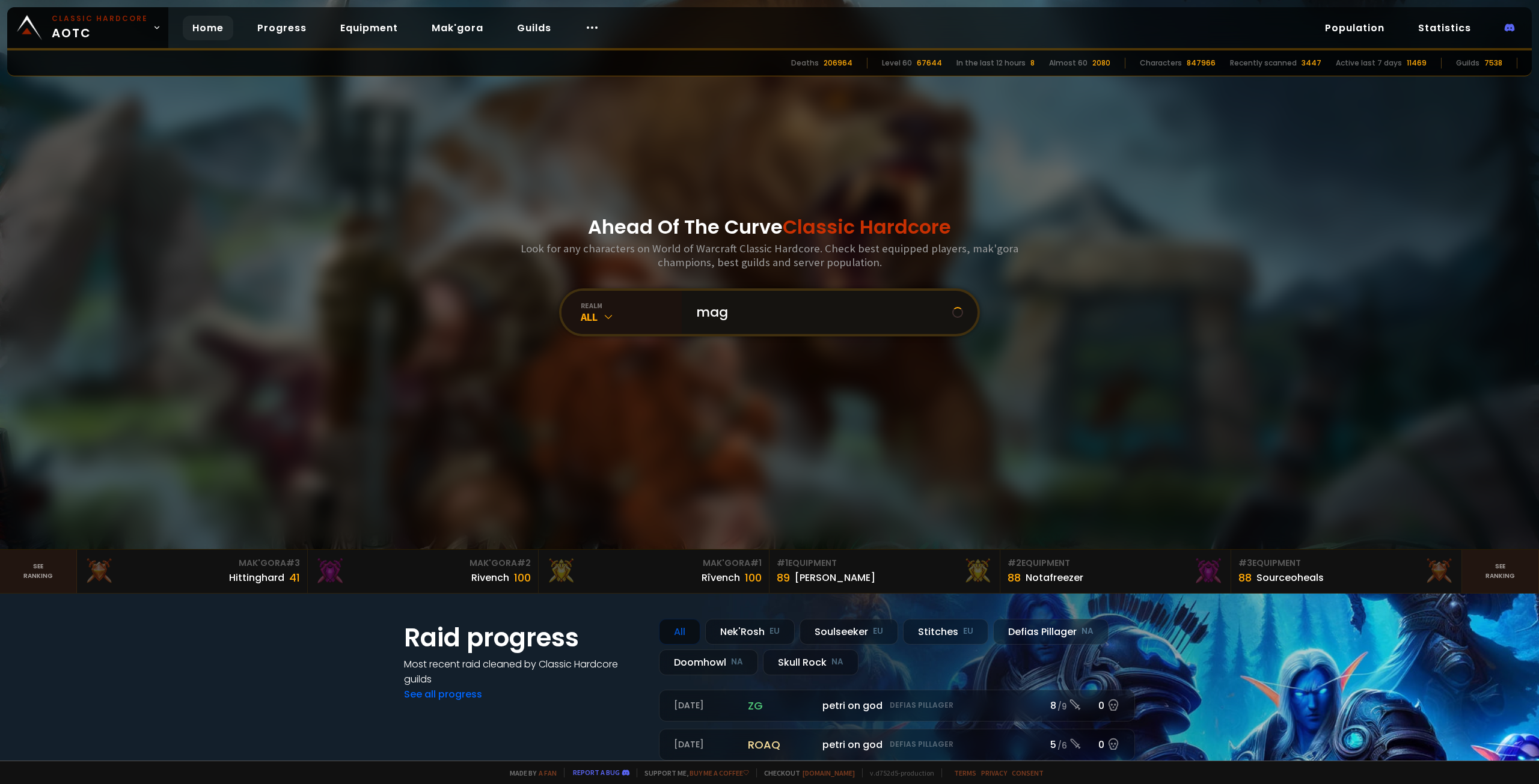
type input "mage"
click at [741, 316] on input "text" at bounding box center [826, 312] width 274 height 43
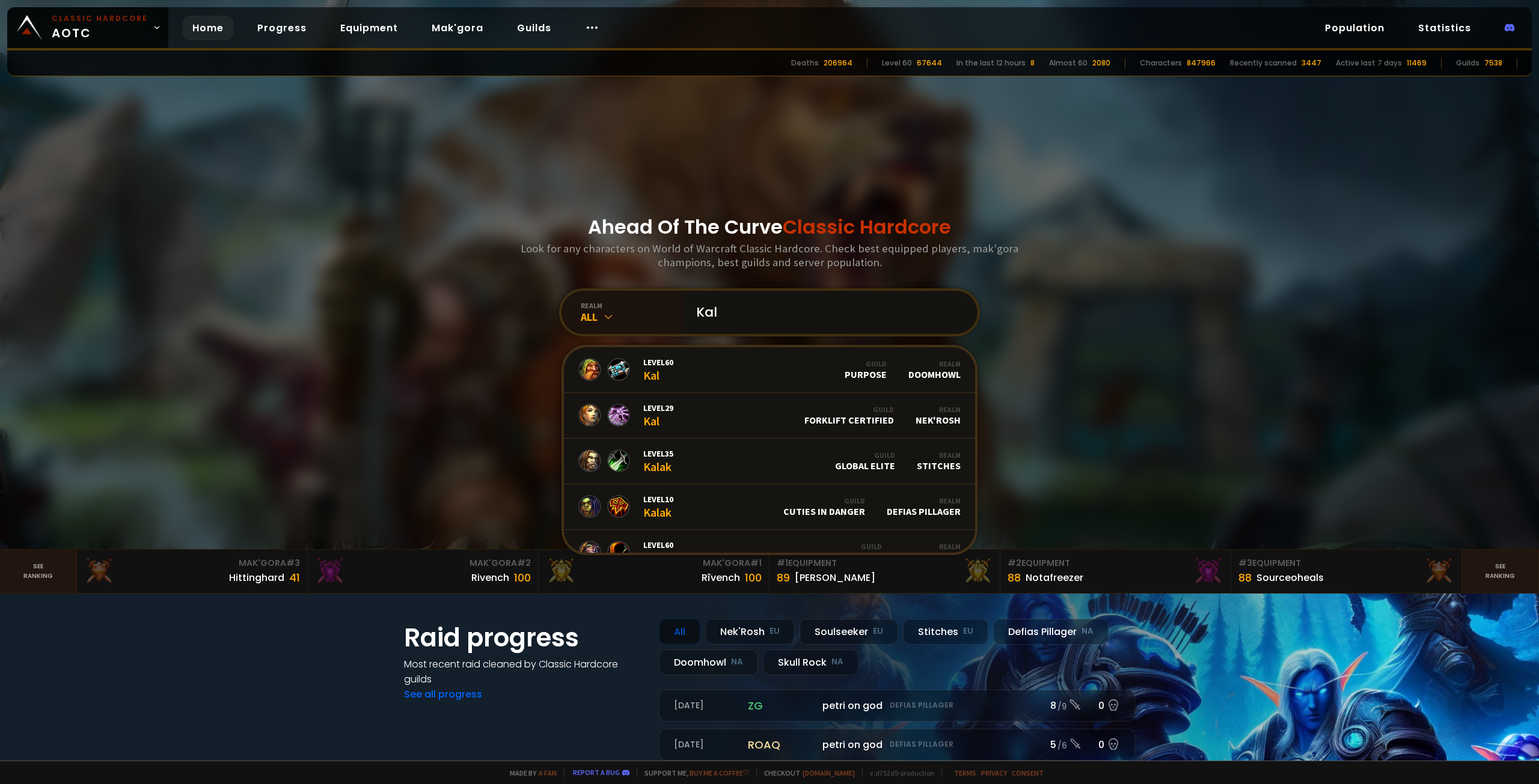
type input "Kalo"
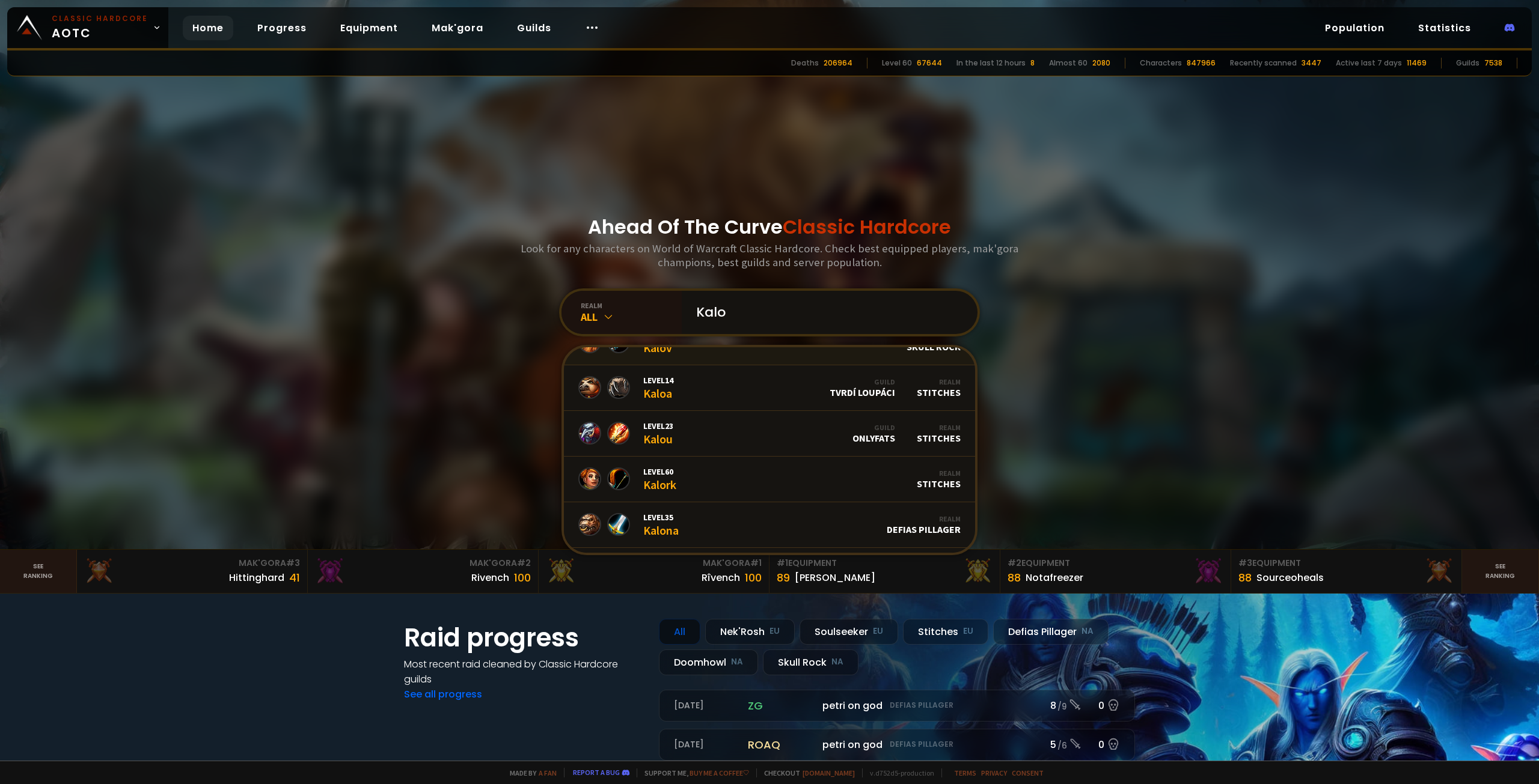
scroll to position [241, 0]
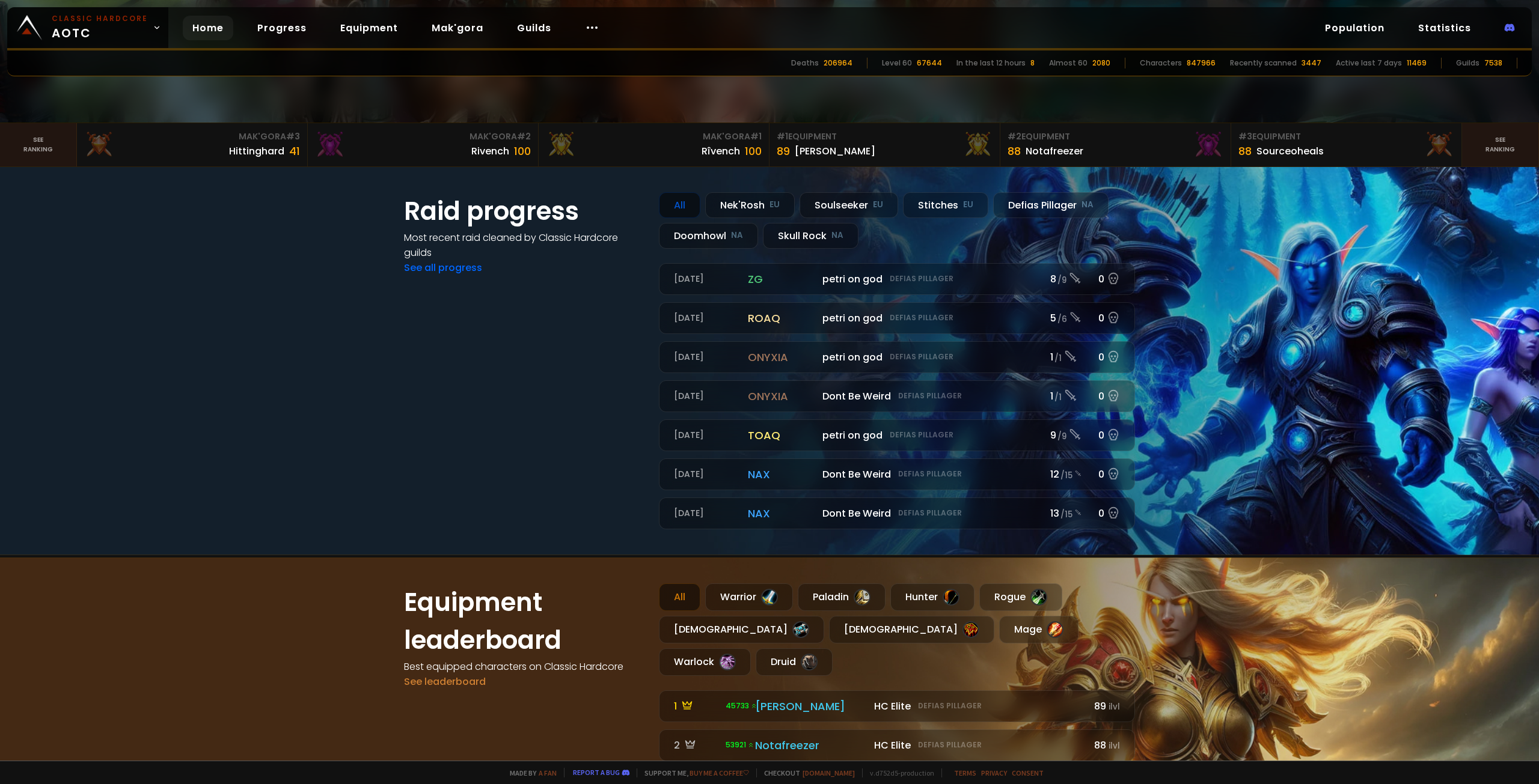
scroll to position [421, 0]
